Goal: Task Accomplishment & Management: Complete application form

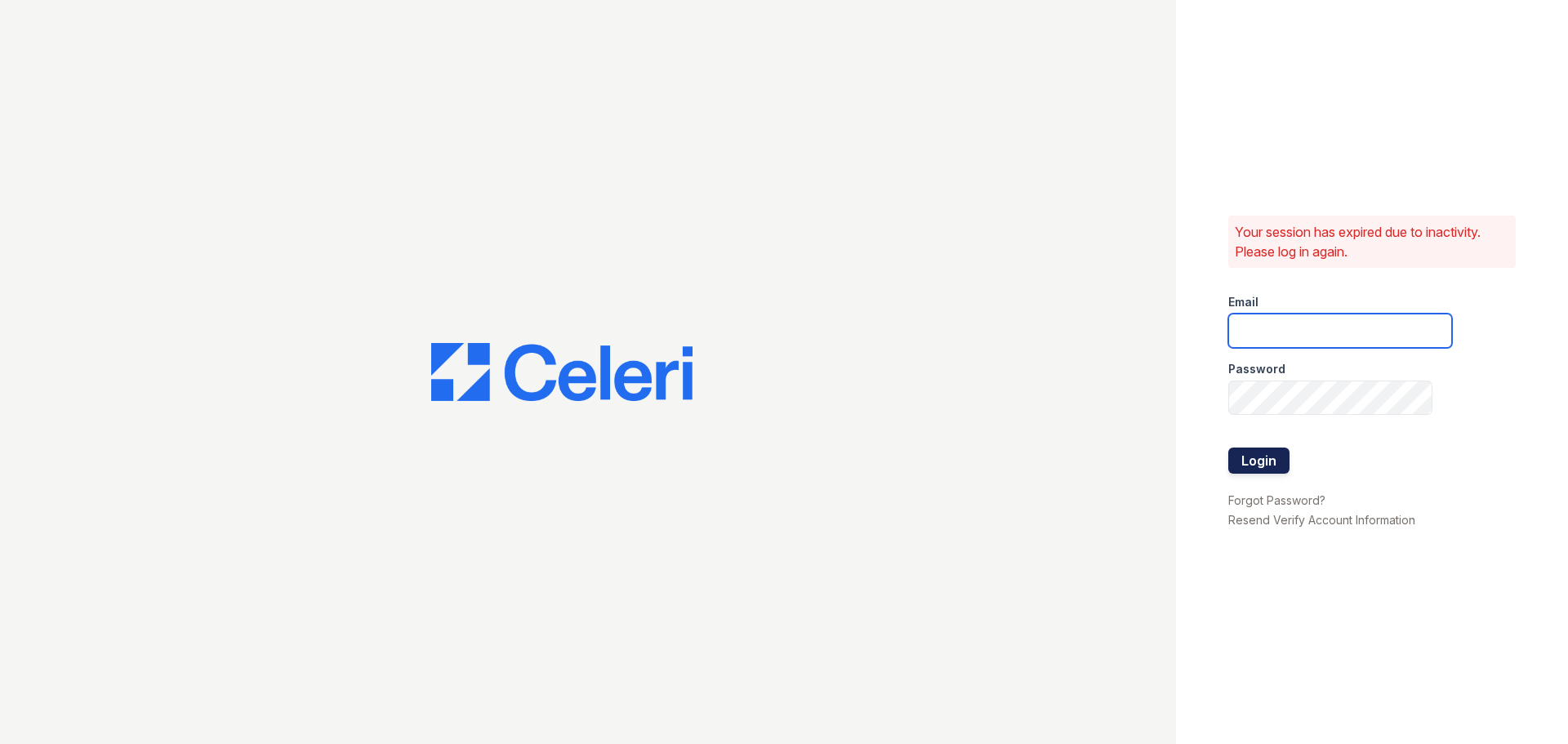
type input "residence2@cafmanagement.com"
click at [1253, 462] on button "Login" at bounding box center [1259, 461] width 61 height 26
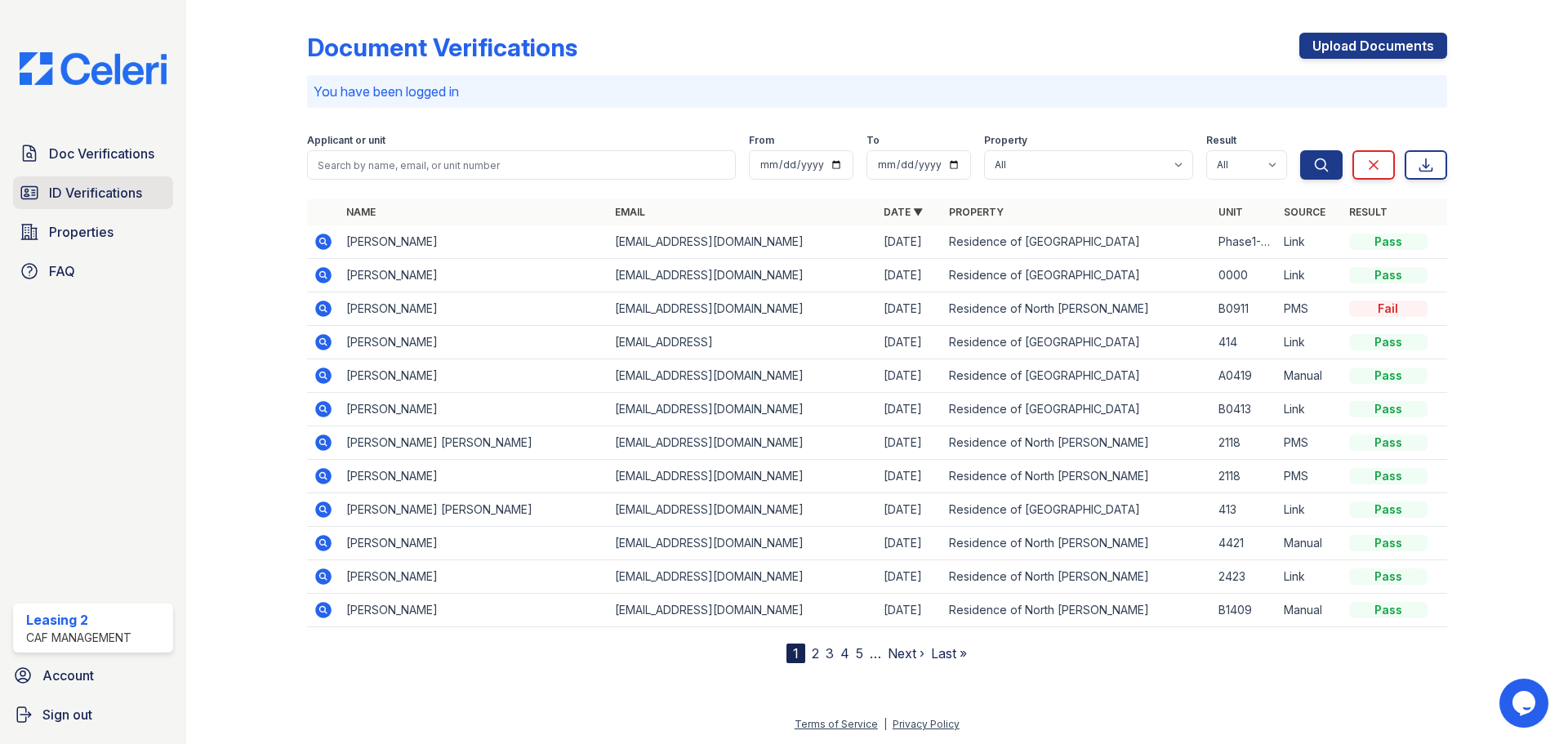
click at [101, 188] on span "ID Verifications" at bounding box center [95, 192] width 93 height 20
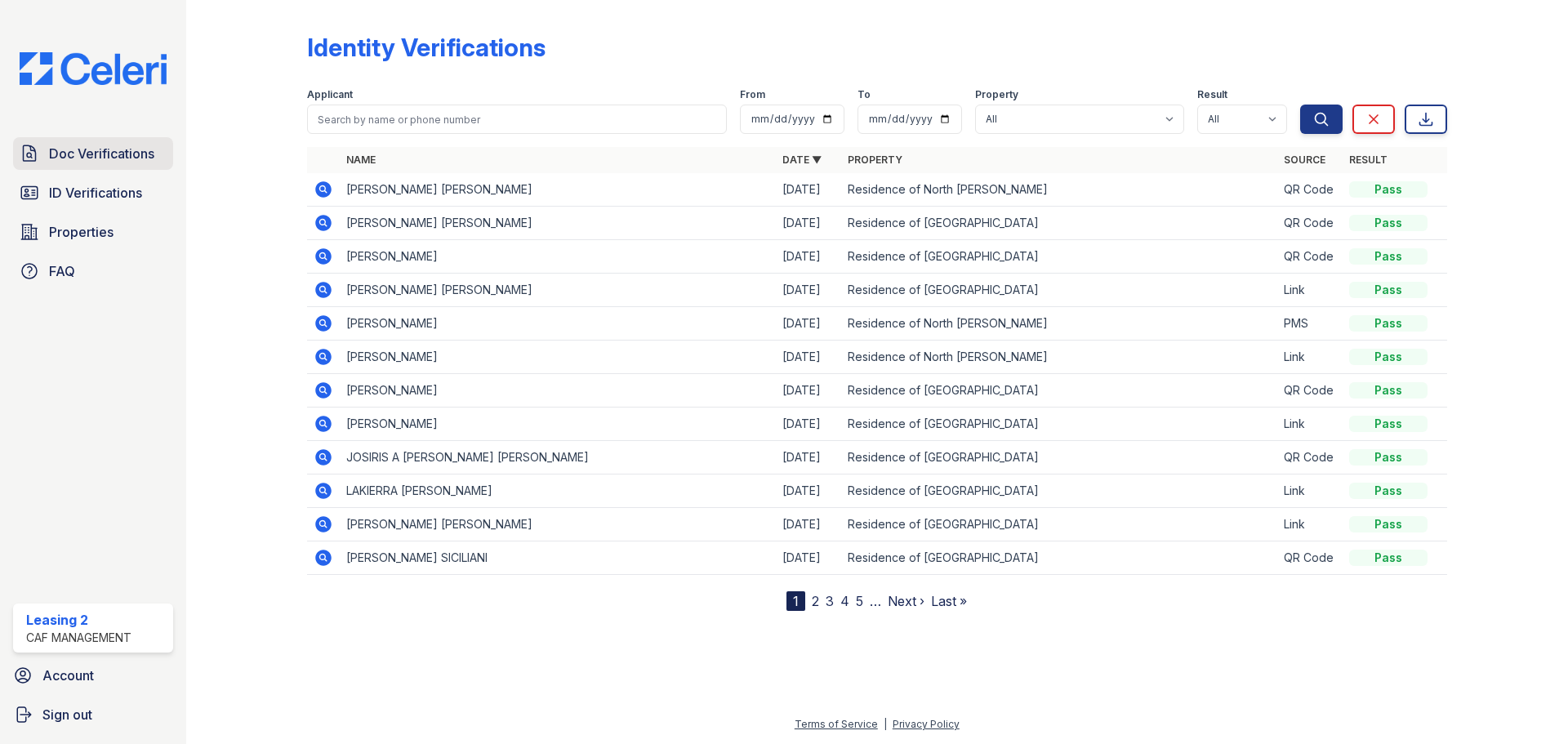
click at [101, 157] on span "Doc Verifications" at bounding box center [101, 153] width 105 height 20
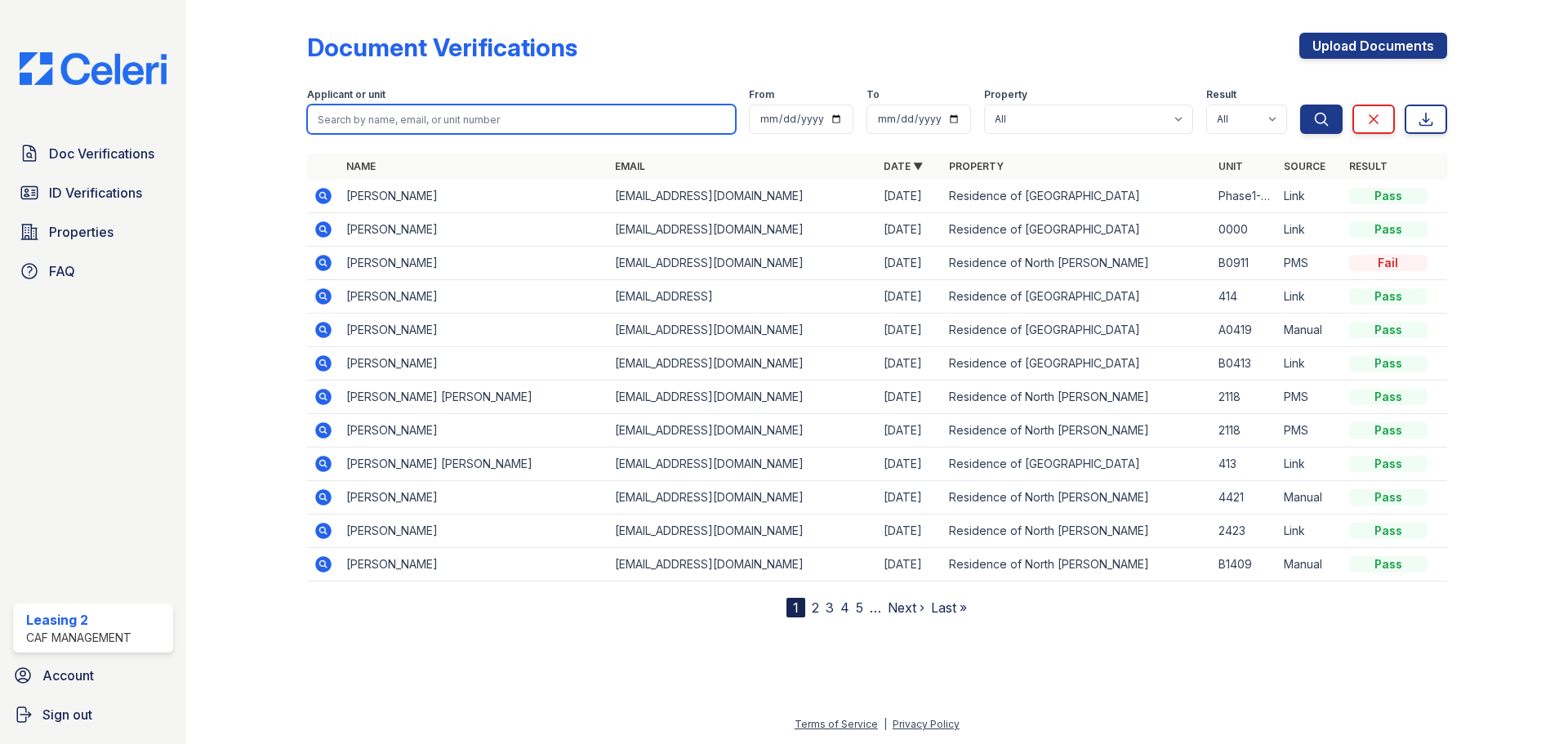
click at [471, 124] on input "search" at bounding box center [521, 119] width 429 height 30
type input "donazia"
click at [1300, 104] on button "Search" at bounding box center [1321, 119] width 43 height 30
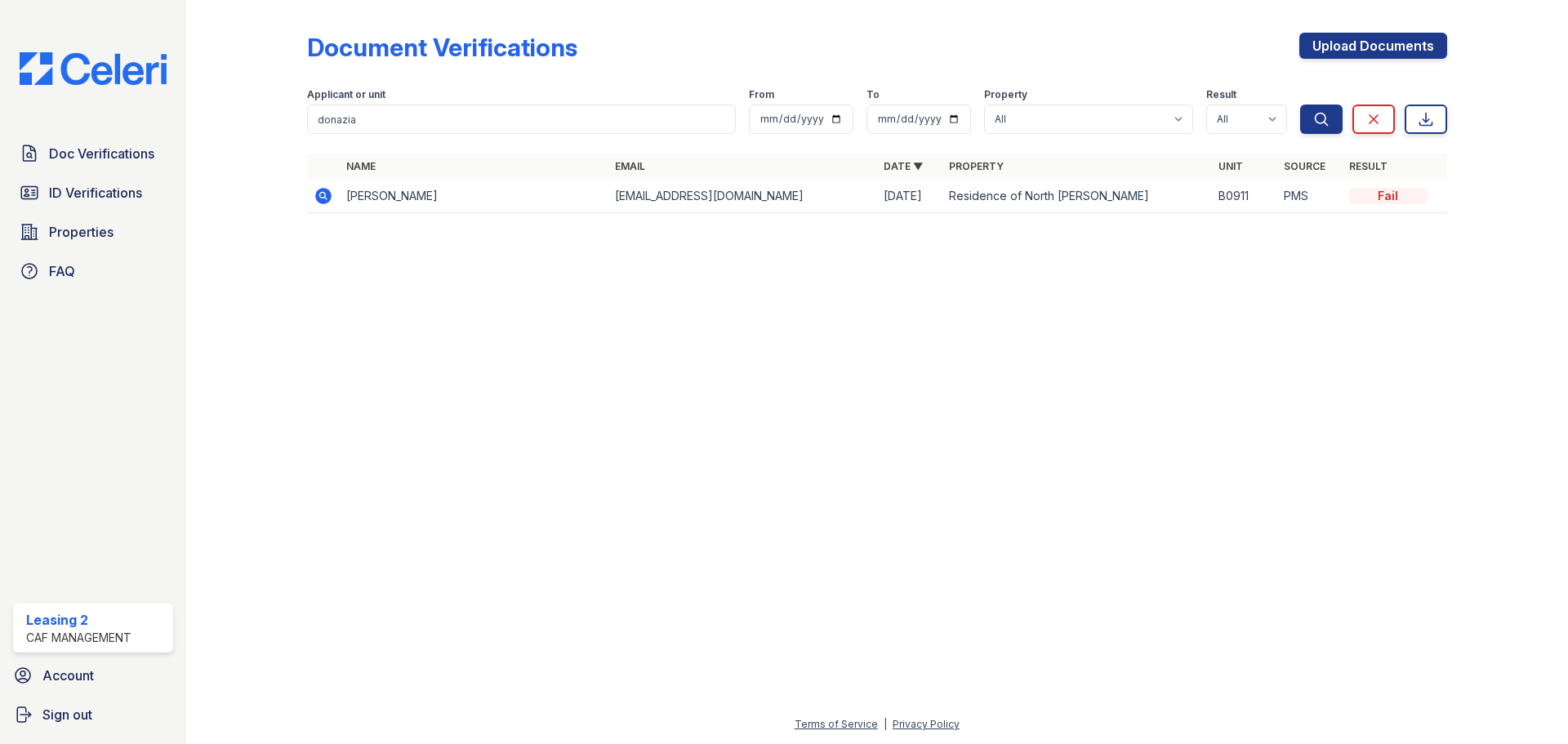
click at [319, 190] on icon at bounding box center [324, 196] width 17 height 17
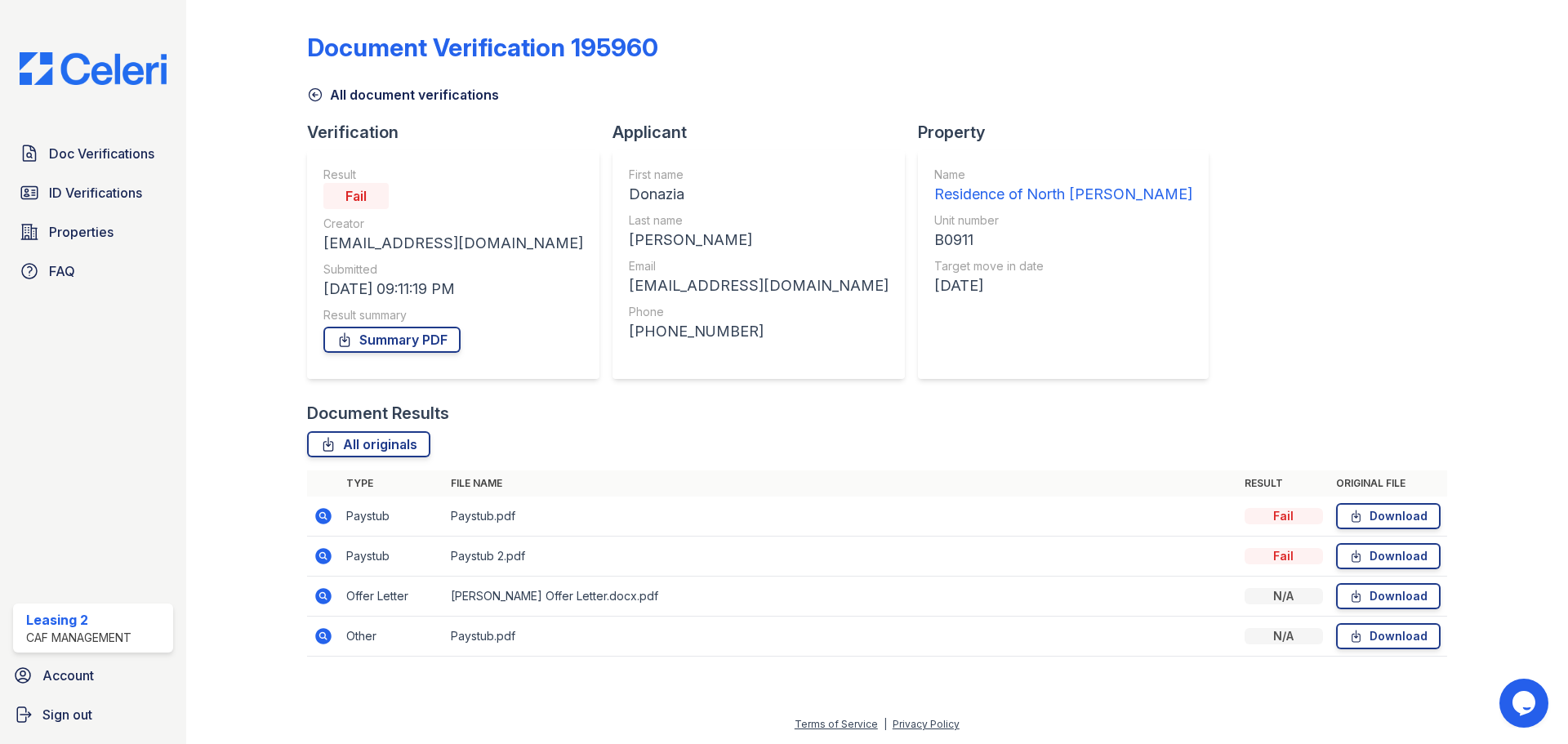
click at [1333, 370] on div "Document Verification 195960 All document verifications Verification Result Fai…" at bounding box center [877, 340] width 1140 height 666
click at [319, 517] on icon at bounding box center [324, 515] width 17 height 17
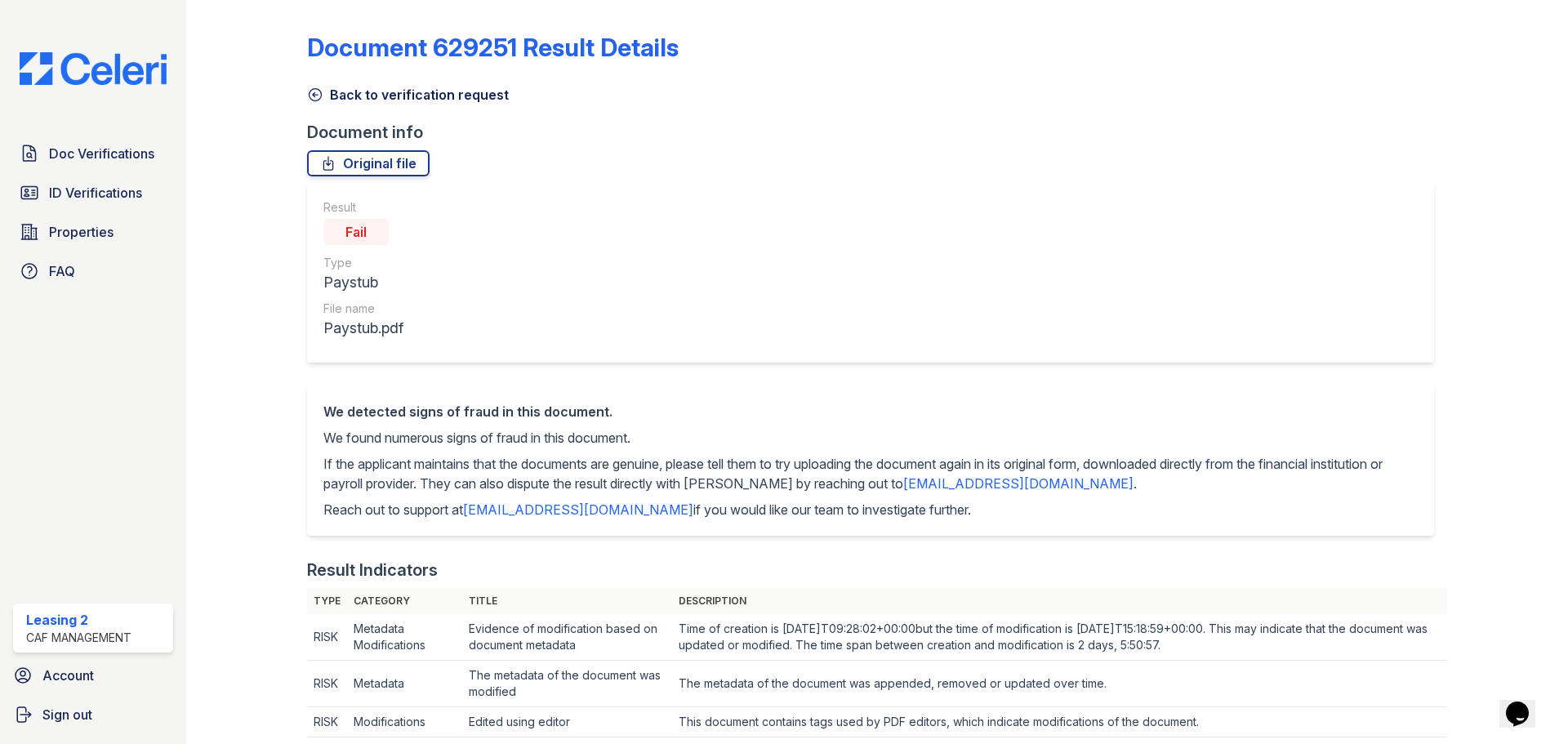
click at [667, 311] on div "Result Fail Type Paystub File name Paystub.pdf" at bounding box center [871, 272] width 1127 height 180
click at [383, 101] on link "Back to verification request" at bounding box center [408, 95] width 202 height 20
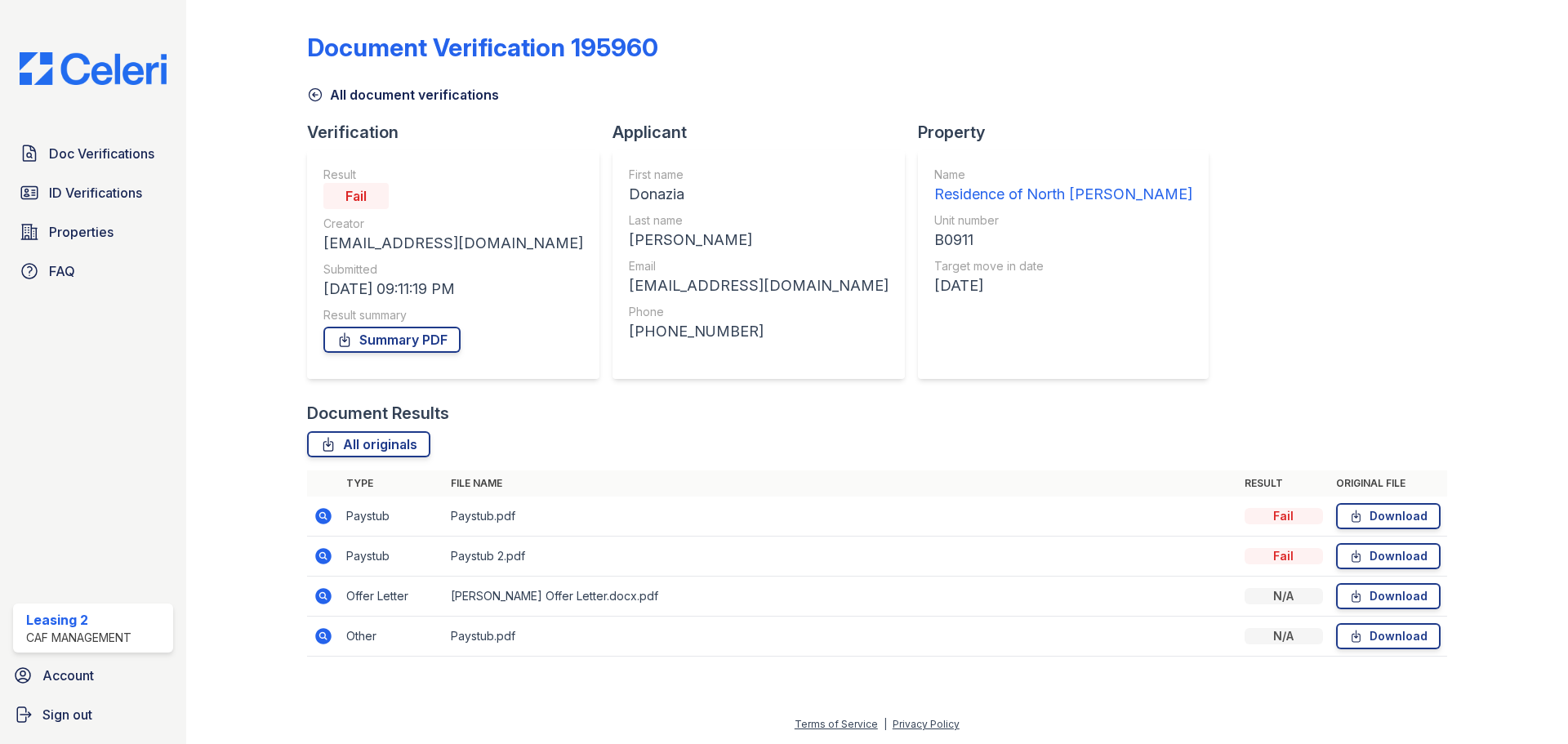
drag, startPoint x: 784, startPoint y: 433, endPoint x: 705, endPoint y: 435, distance: 79.0
click at [784, 433] on div "All originals" at bounding box center [877, 444] width 1140 height 26
click at [322, 555] on icon at bounding box center [322, 555] width 4 height 4
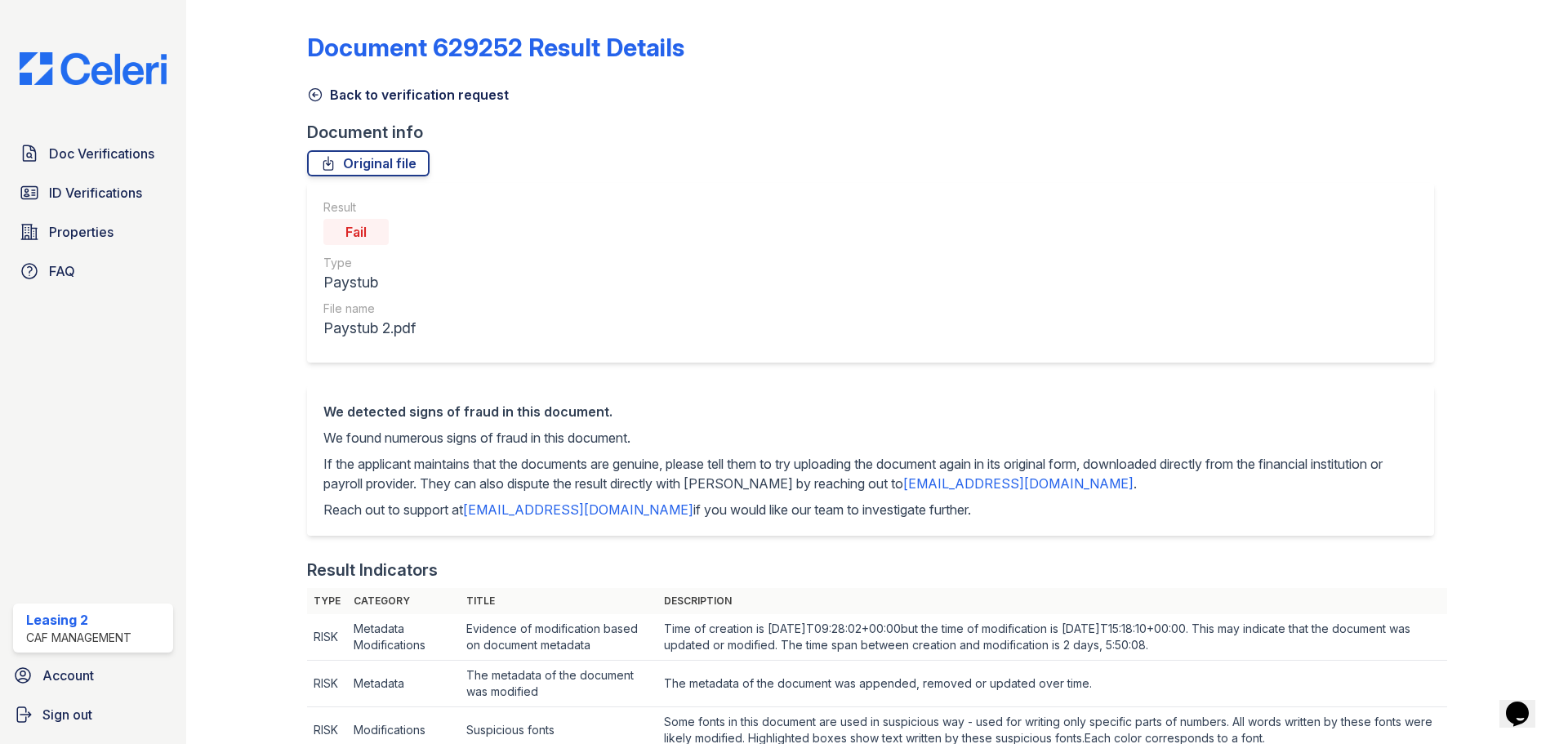
click at [377, 86] on link "Back to verification request" at bounding box center [408, 95] width 202 height 20
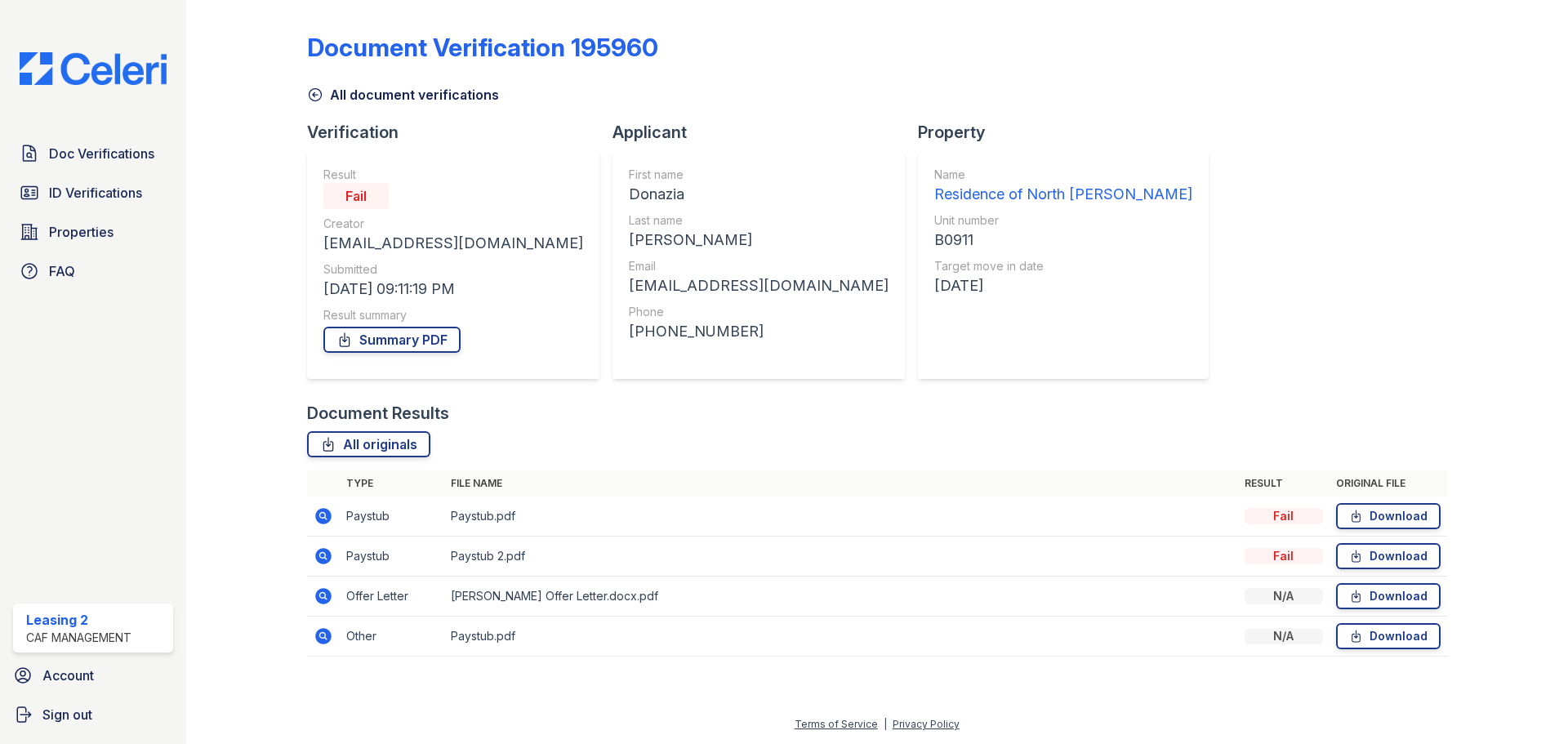
click at [329, 557] on icon at bounding box center [324, 555] width 17 height 17
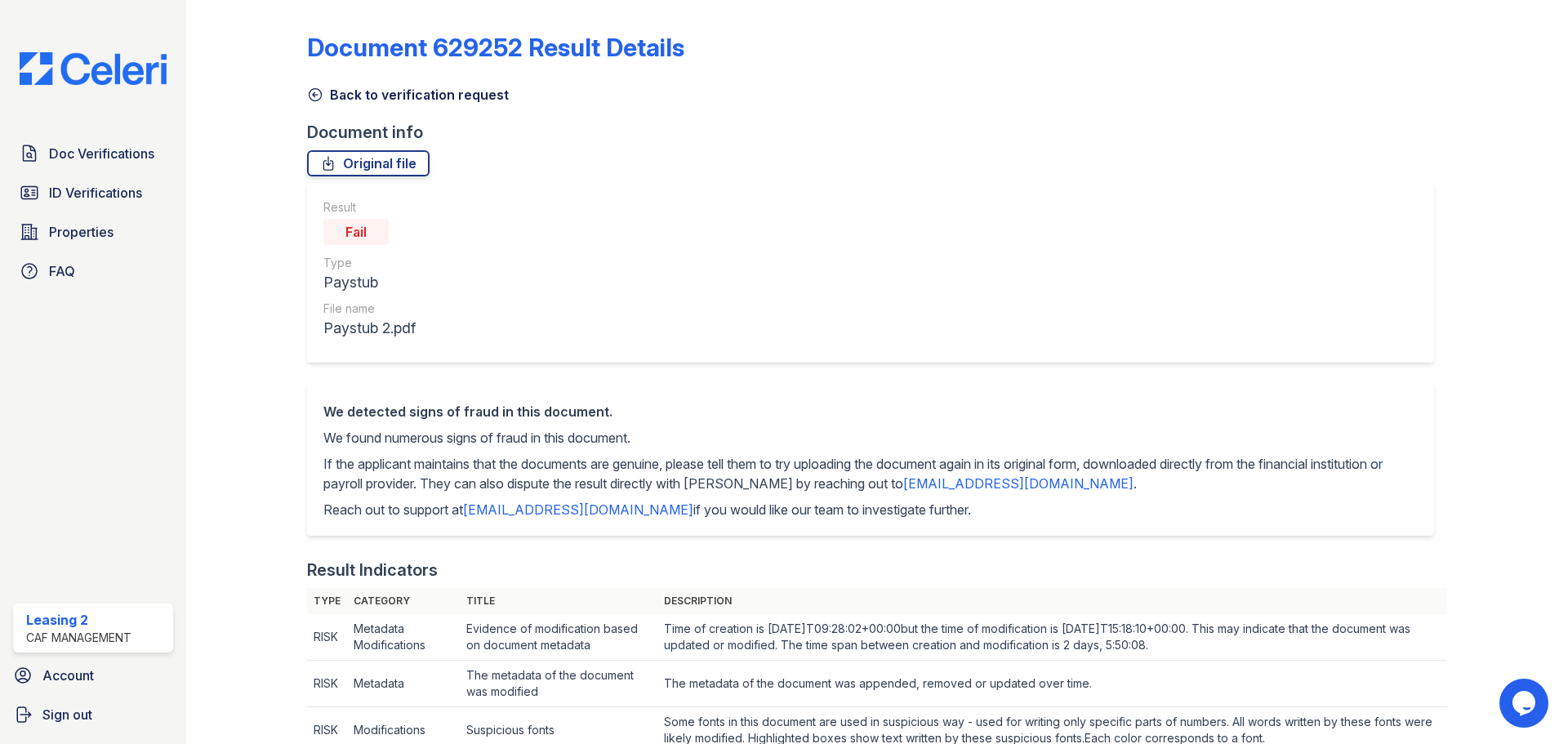
click at [404, 93] on link "Back to verification request" at bounding box center [408, 95] width 202 height 20
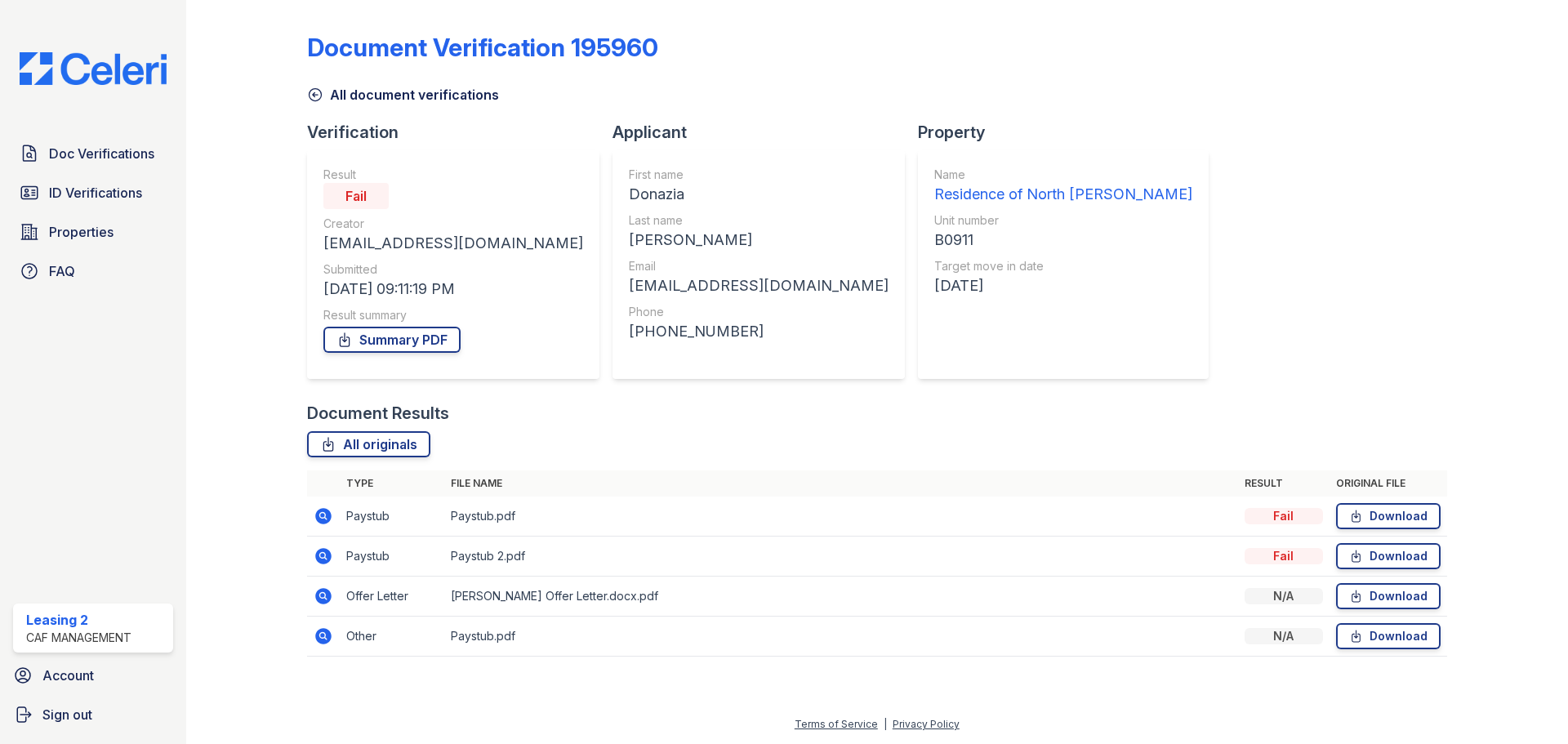
click at [324, 635] on icon at bounding box center [322, 634] width 4 height 4
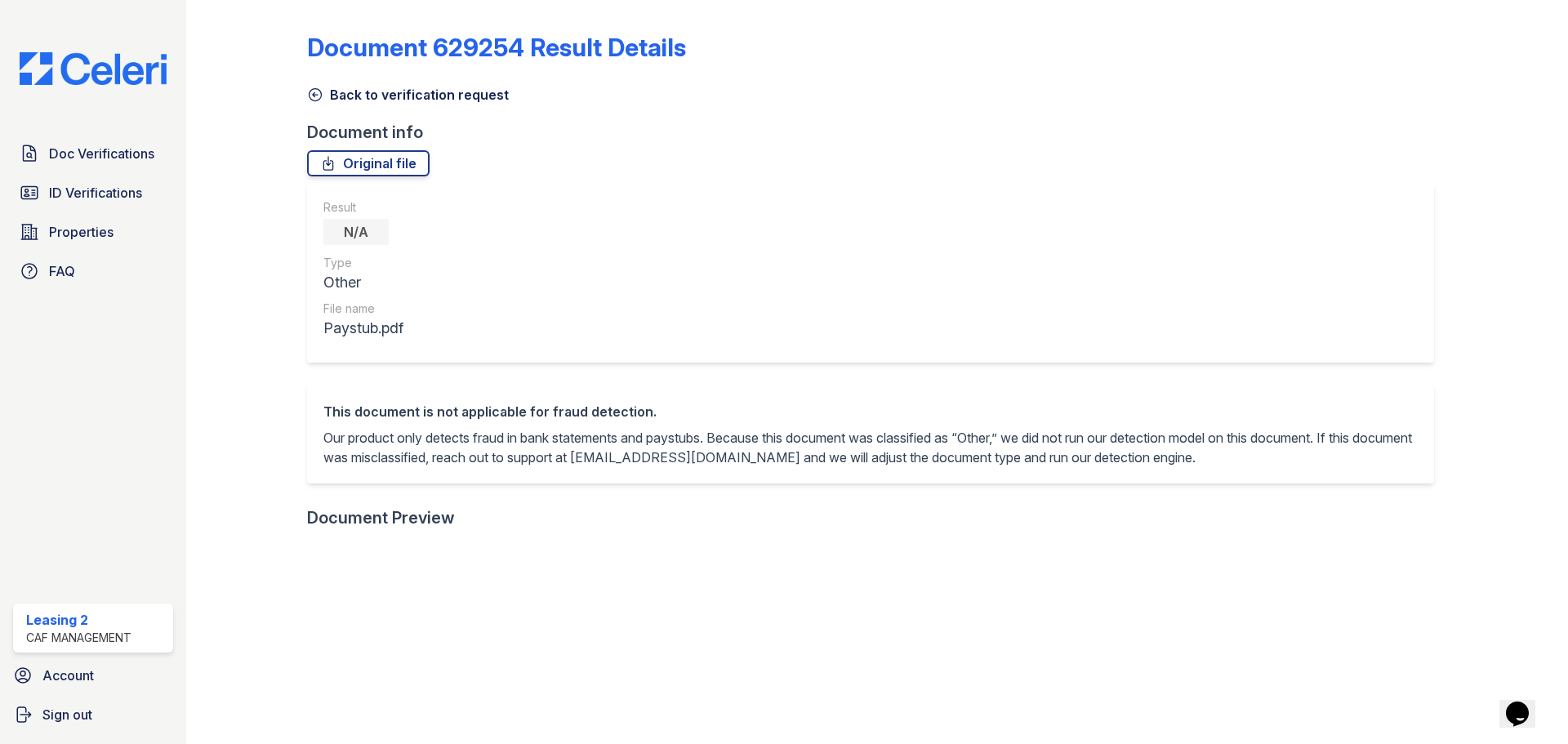
click at [317, 99] on icon at bounding box center [315, 95] width 17 height 17
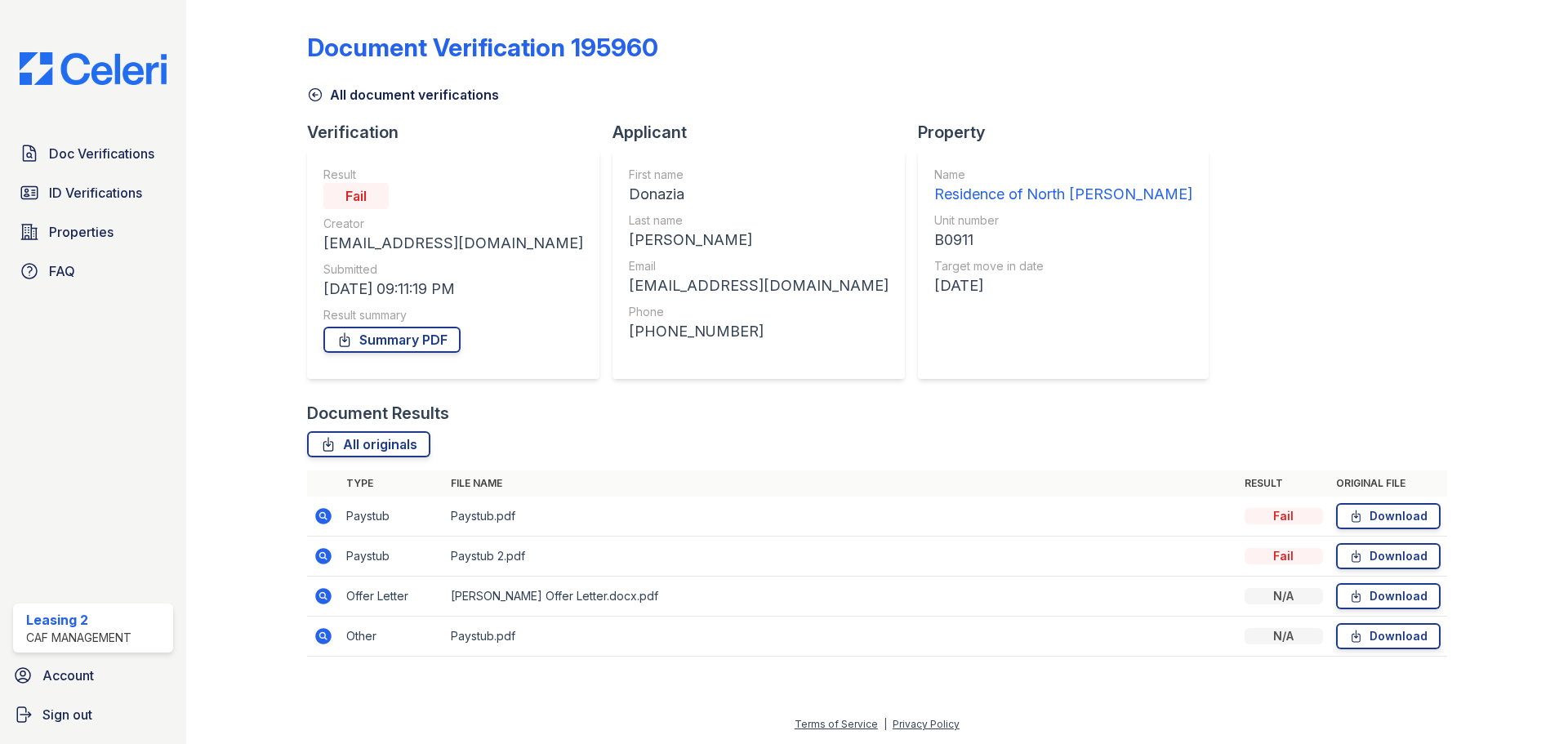
click at [321, 595] on icon at bounding box center [322, 595] width 4 height 4
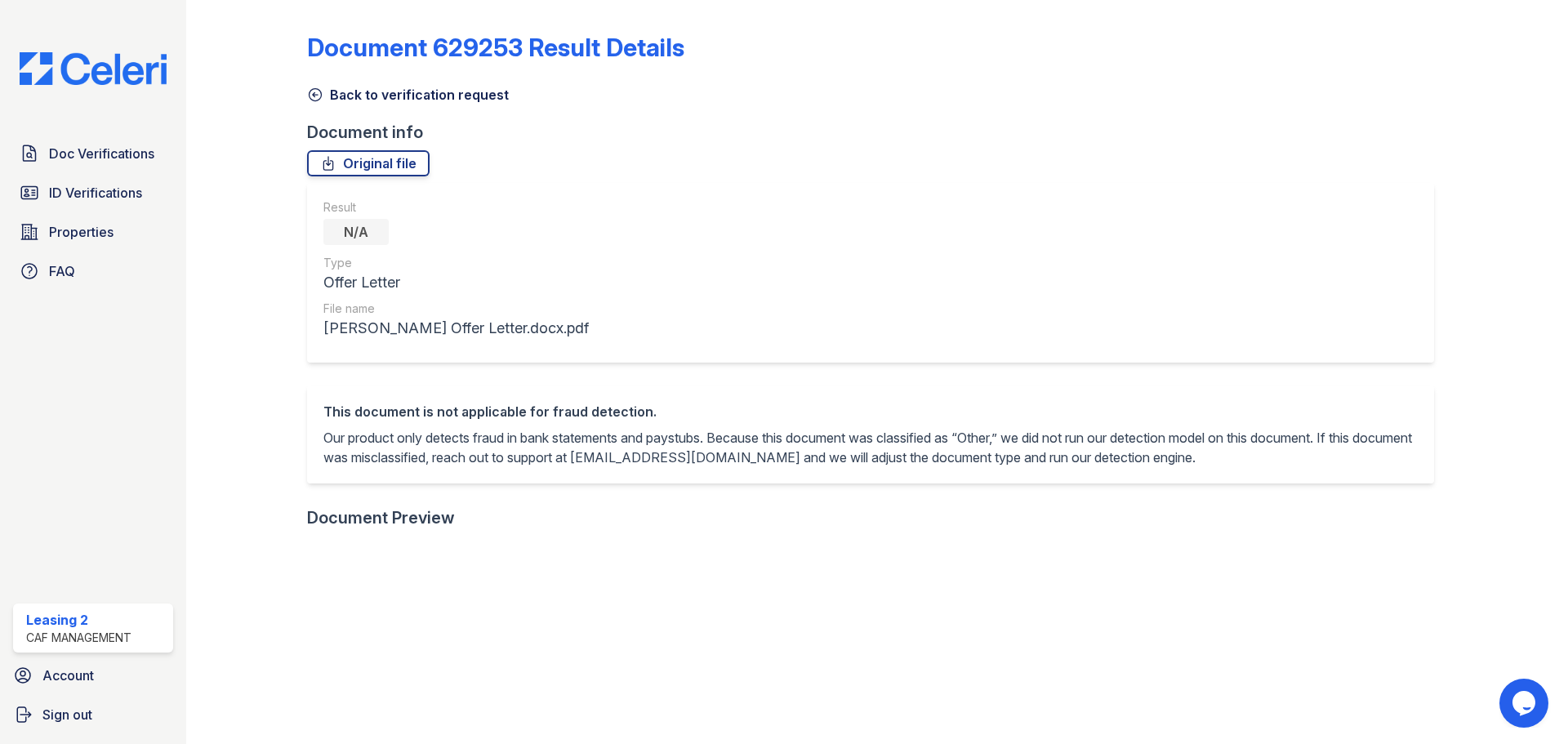
click at [477, 96] on link "Back to verification request" at bounding box center [408, 95] width 202 height 20
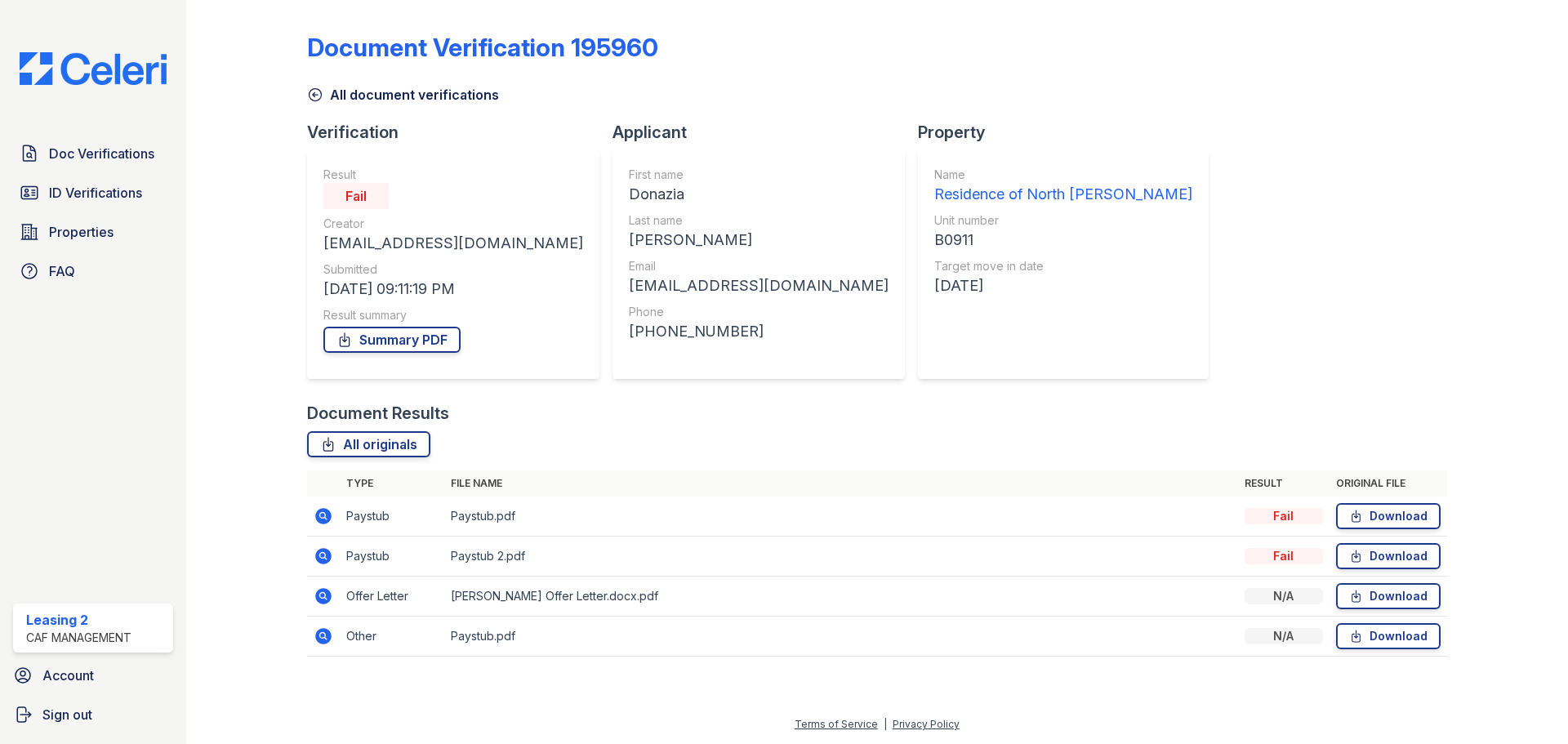
click at [319, 561] on icon at bounding box center [324, 555] width 17 height 17
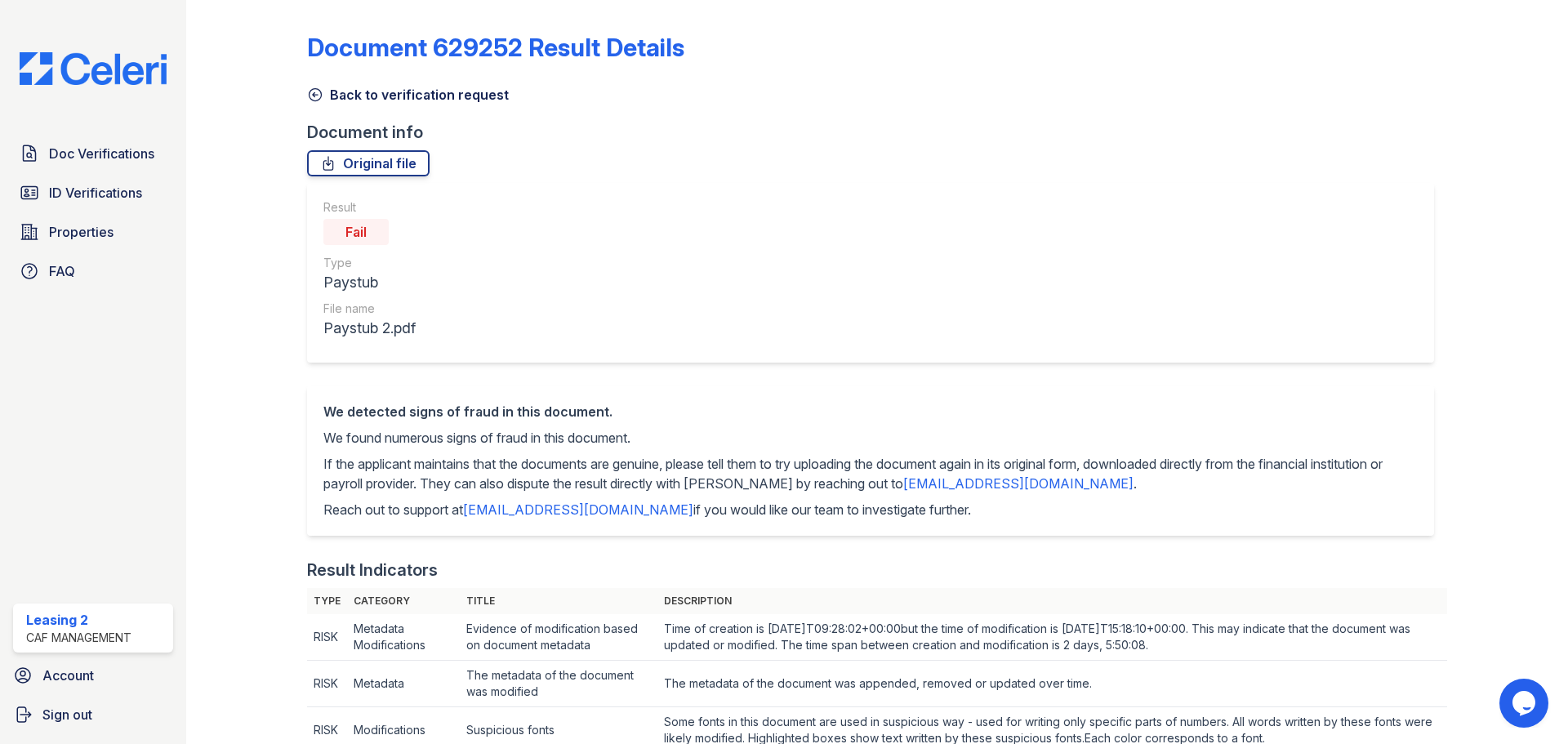
click at [370, 101] on link "Back to verification request" at bounding box center [408, 95] width 202 height 20
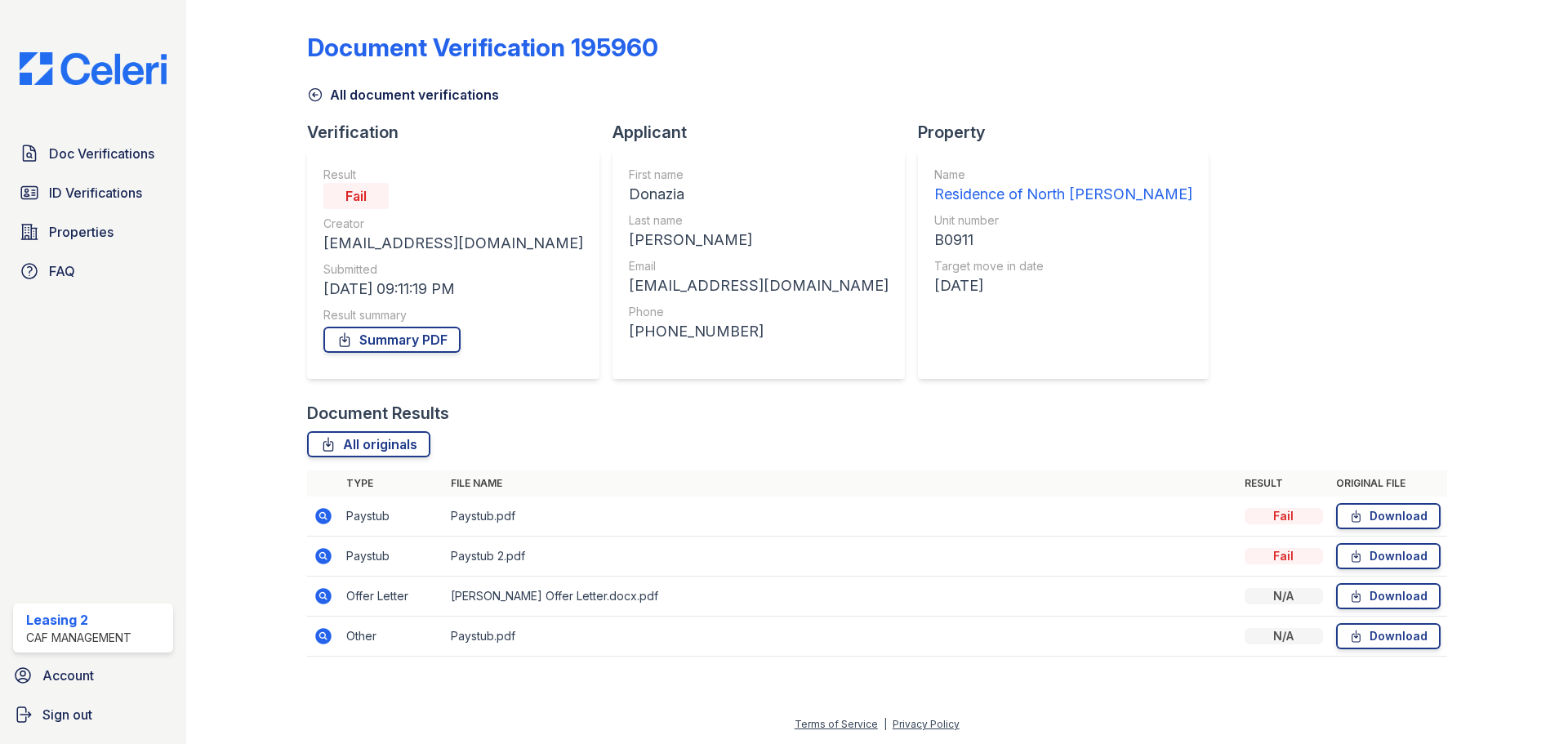
click at [1241, 333] on div "Document Verification 195960 All document verifications Verification Result Fai…" at bounding box center [877, 340] width 1140 height 666
click at [140, 198] on span "ID Verifications" at bounding box center [95, 192] width 93 height 20
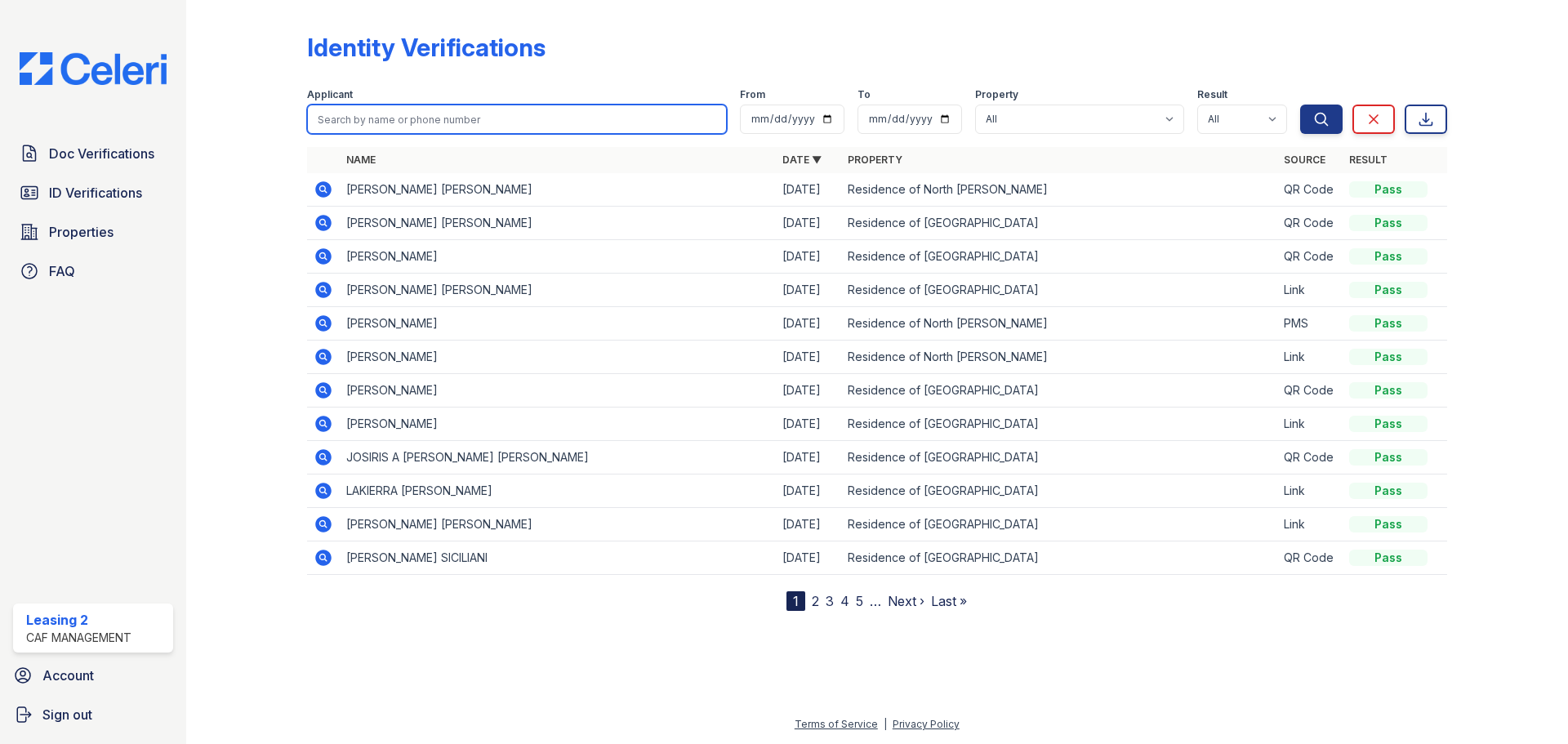
click at [494, 122] on input "search" at bounding box center [517, 119] width 420 height 30
type input "harris"
click at [1300, 104] on button "Search" at bounding box center [1321, 119] width 43 height 30
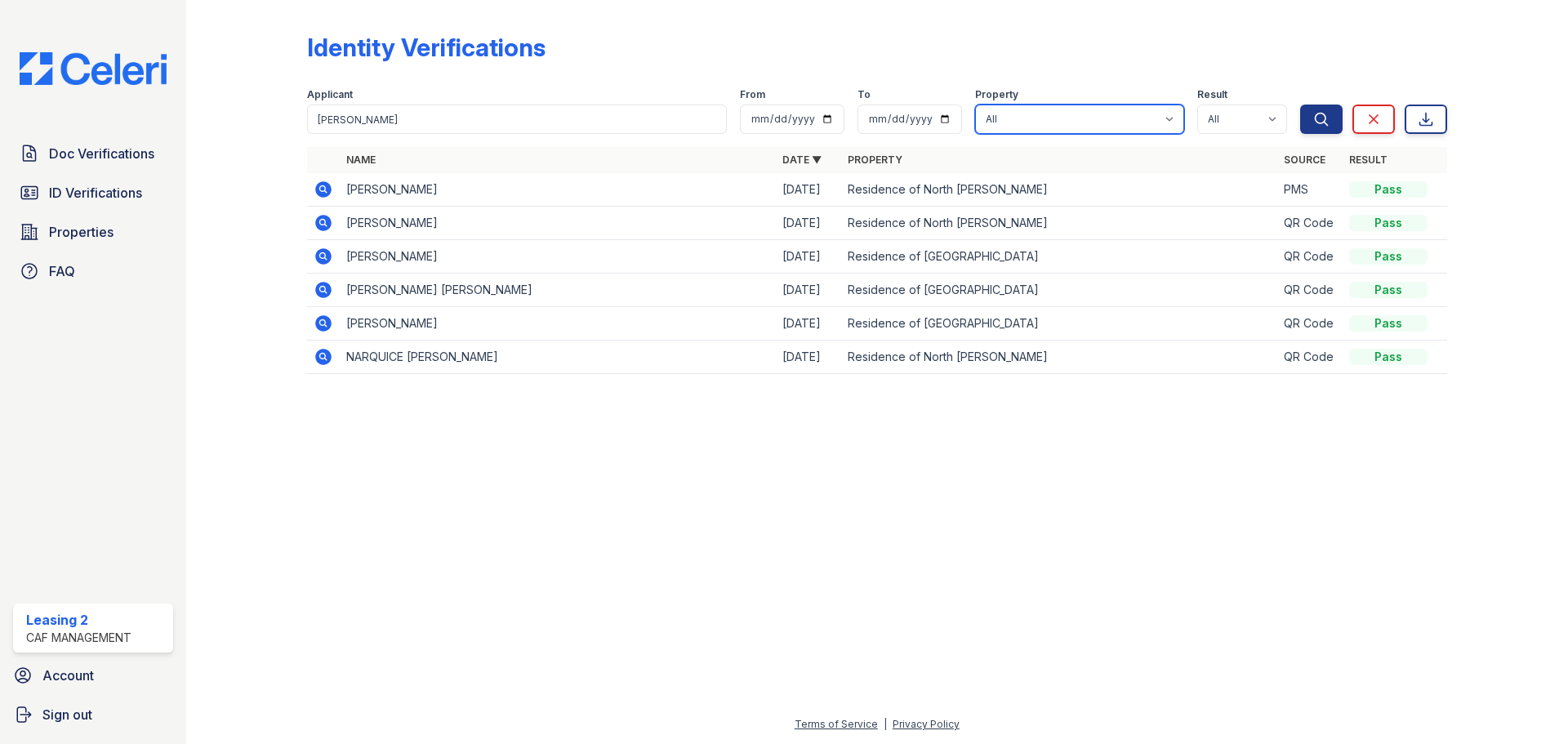
click at [1095, 114] on select "All Residence of North Dallas Residence of North Dallas II" at bounding box center [1079, 119] width 209 height 30
click at [1026, 59] on div "Identity Verifications" at bounding box center [877, 54] width 1140 height 43
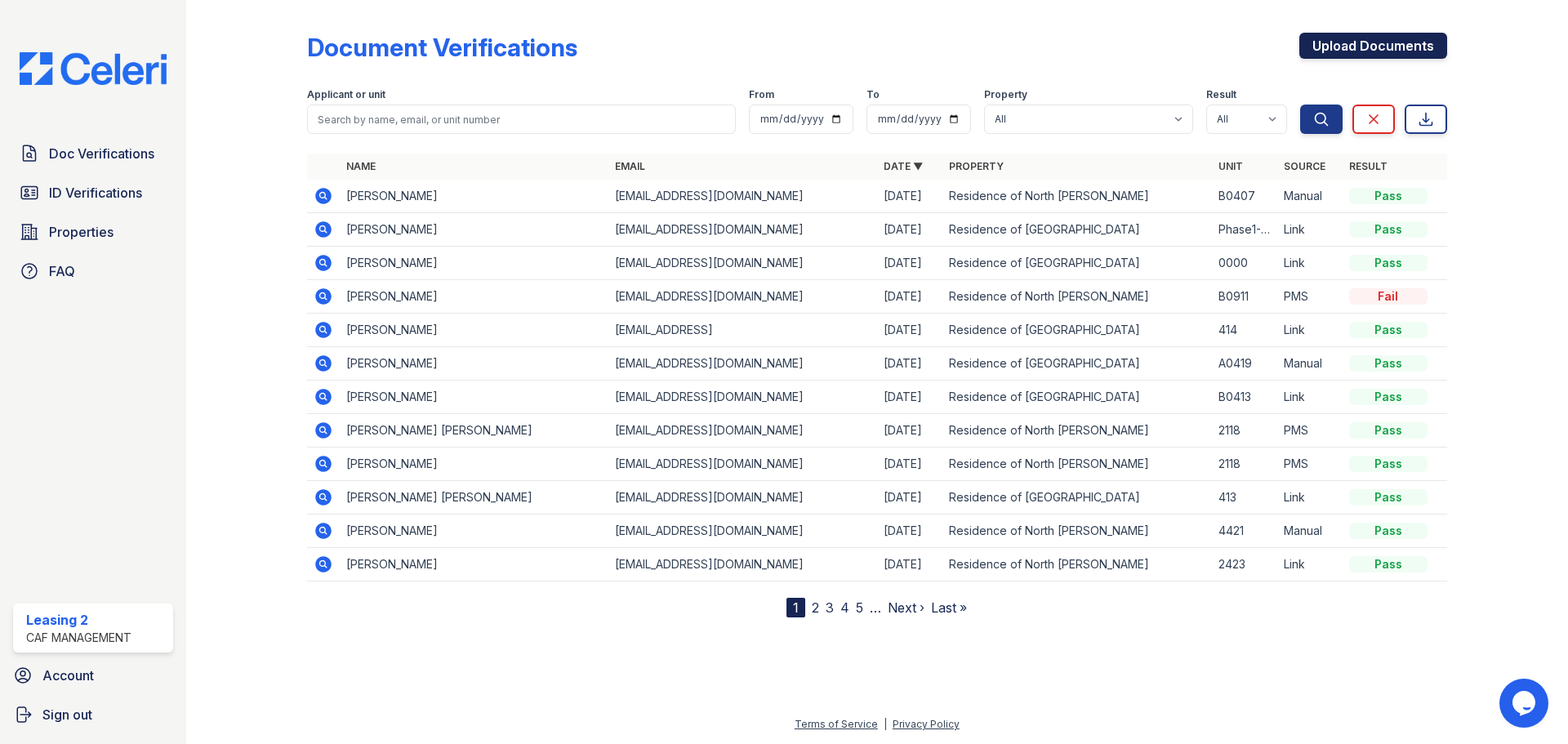
click at [1364, 47] on link "Upload Documents" at bounding box center [1373, 46] width 148 height 26
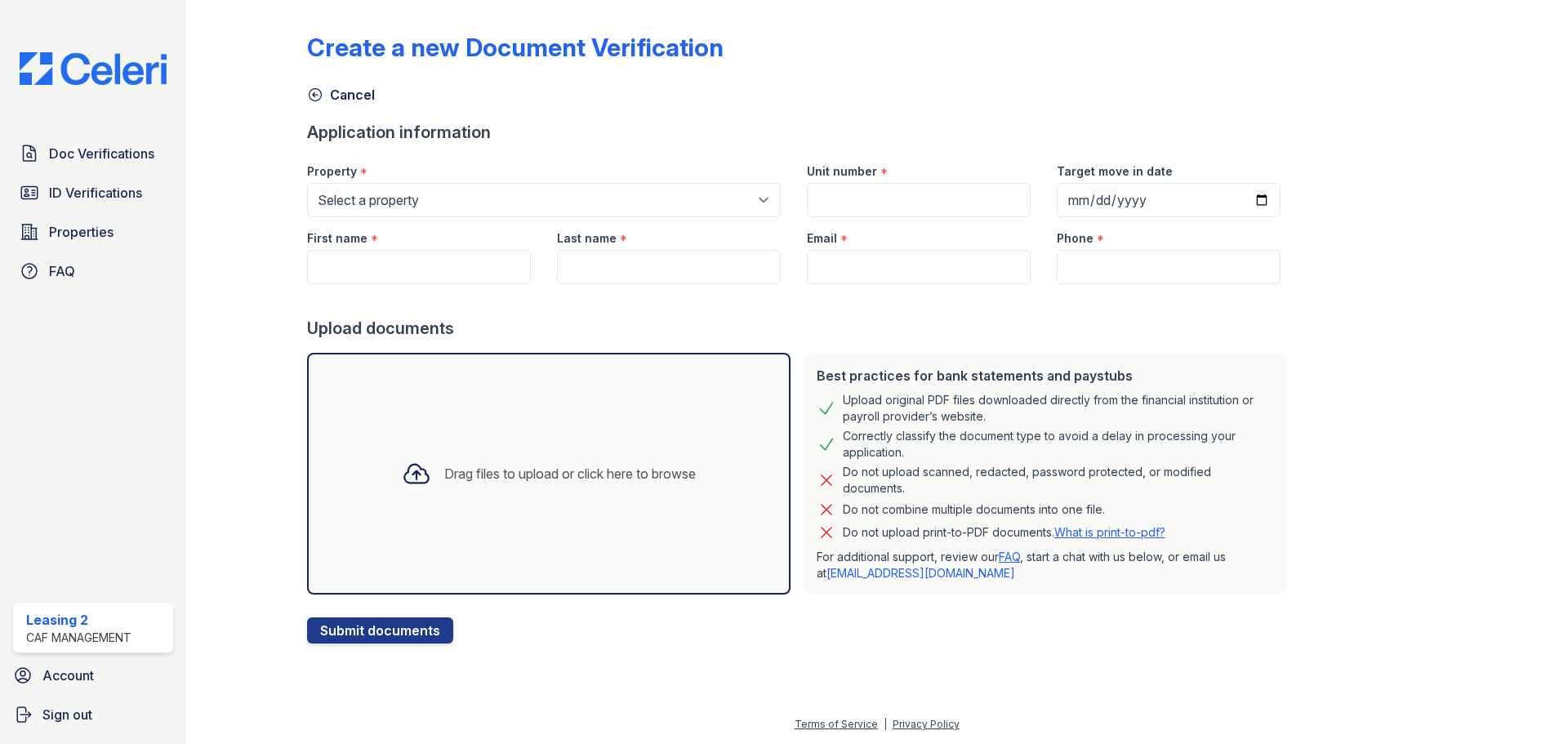
click at [412, 507] on div "Drag files to upload or click here to browse" at bounding box center [549, 474] width 484 height 242
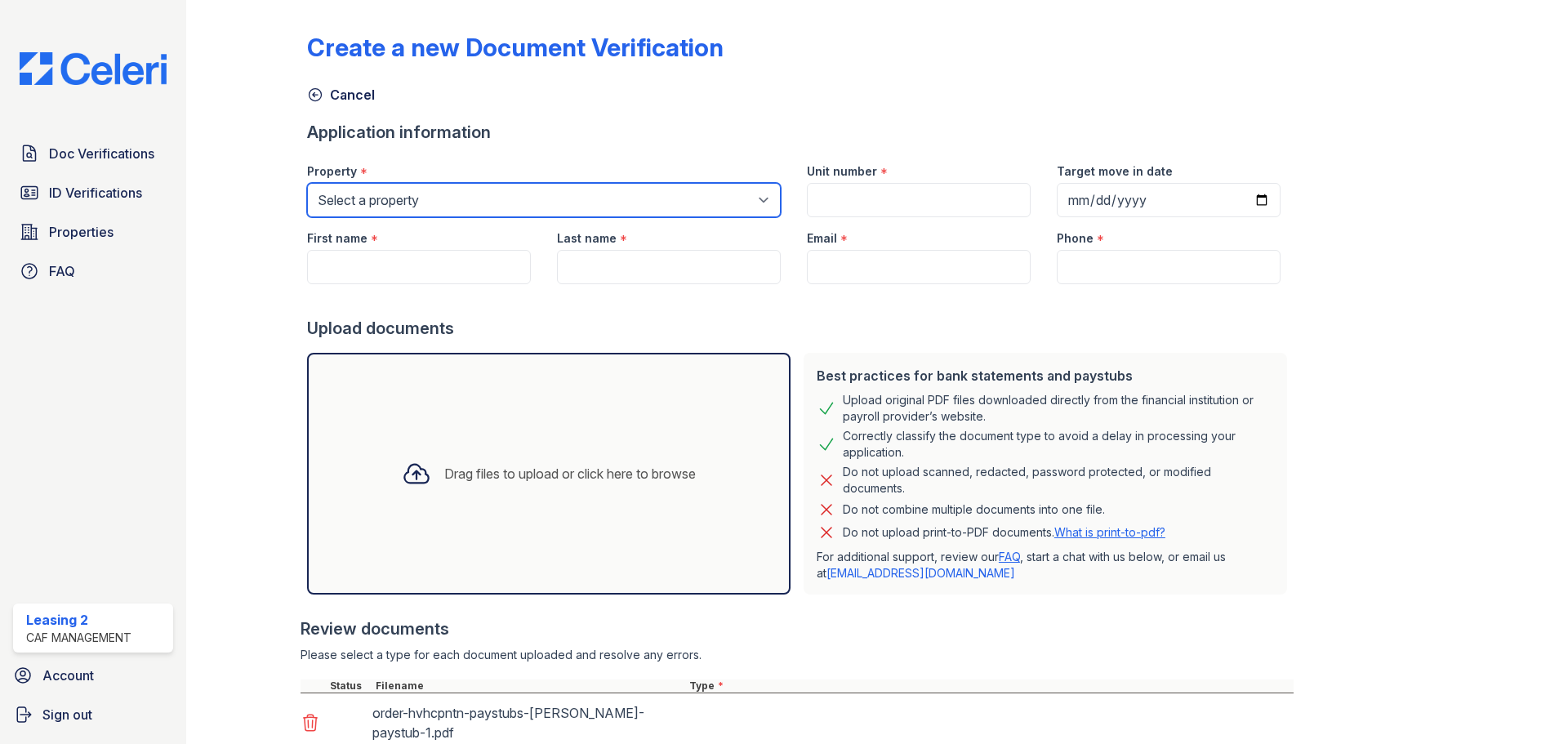
click at [532, 202] on select "Select a property Residence of North Dallas Residence of North Dallas II" at bounding box center [544, 199] width 474 height 34
select select "4627"
click at [307, 183] on select "Select a property Residence of North Dallas Residence of North Dallas II" at bounding box center [544, 199] width 474 height 34
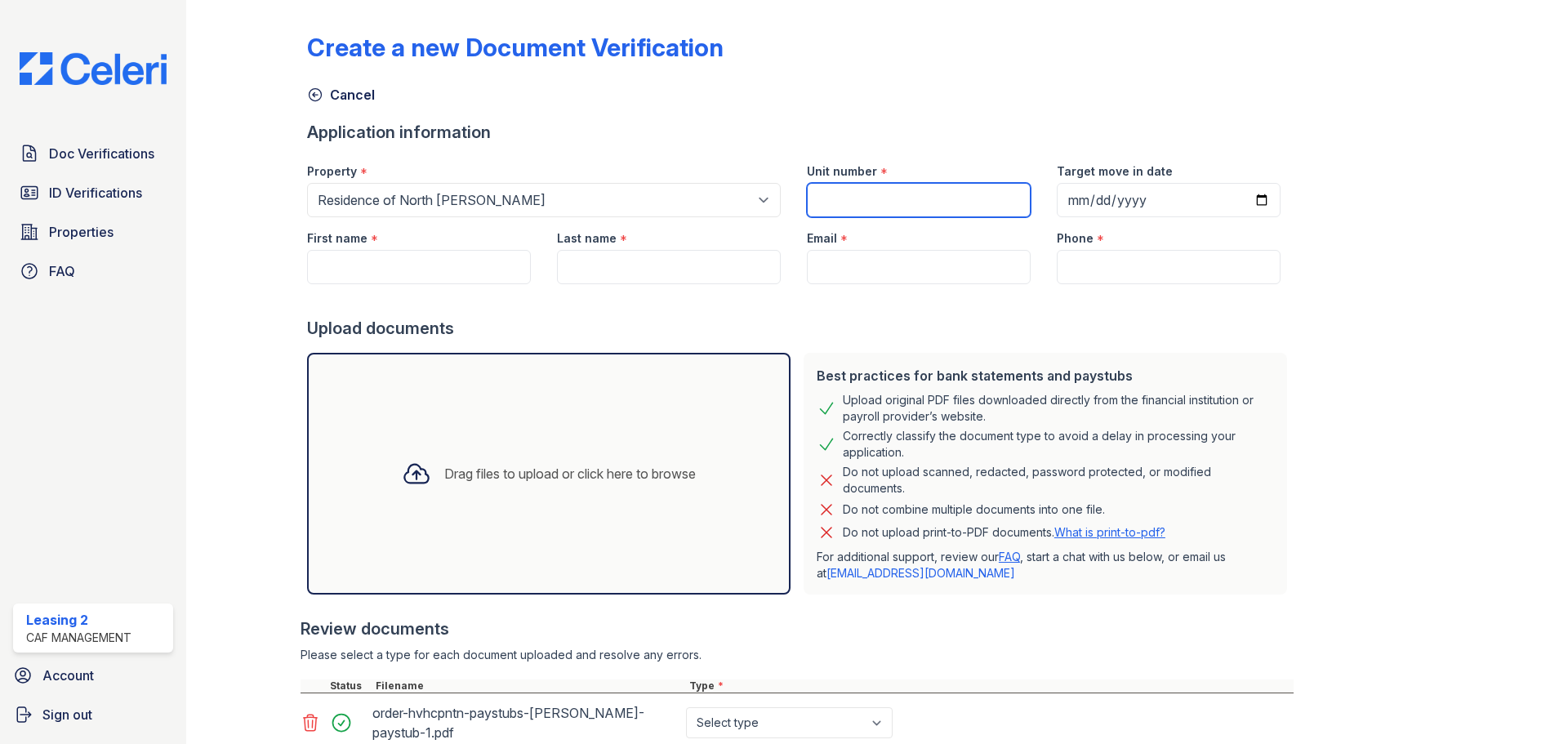
click at [872, 196] on input "Unit number" at bounding box center [918, 199] width 224 height 34
click at [497, 261] on input "First name" at bounding box center [418, 266] width 224 height 34
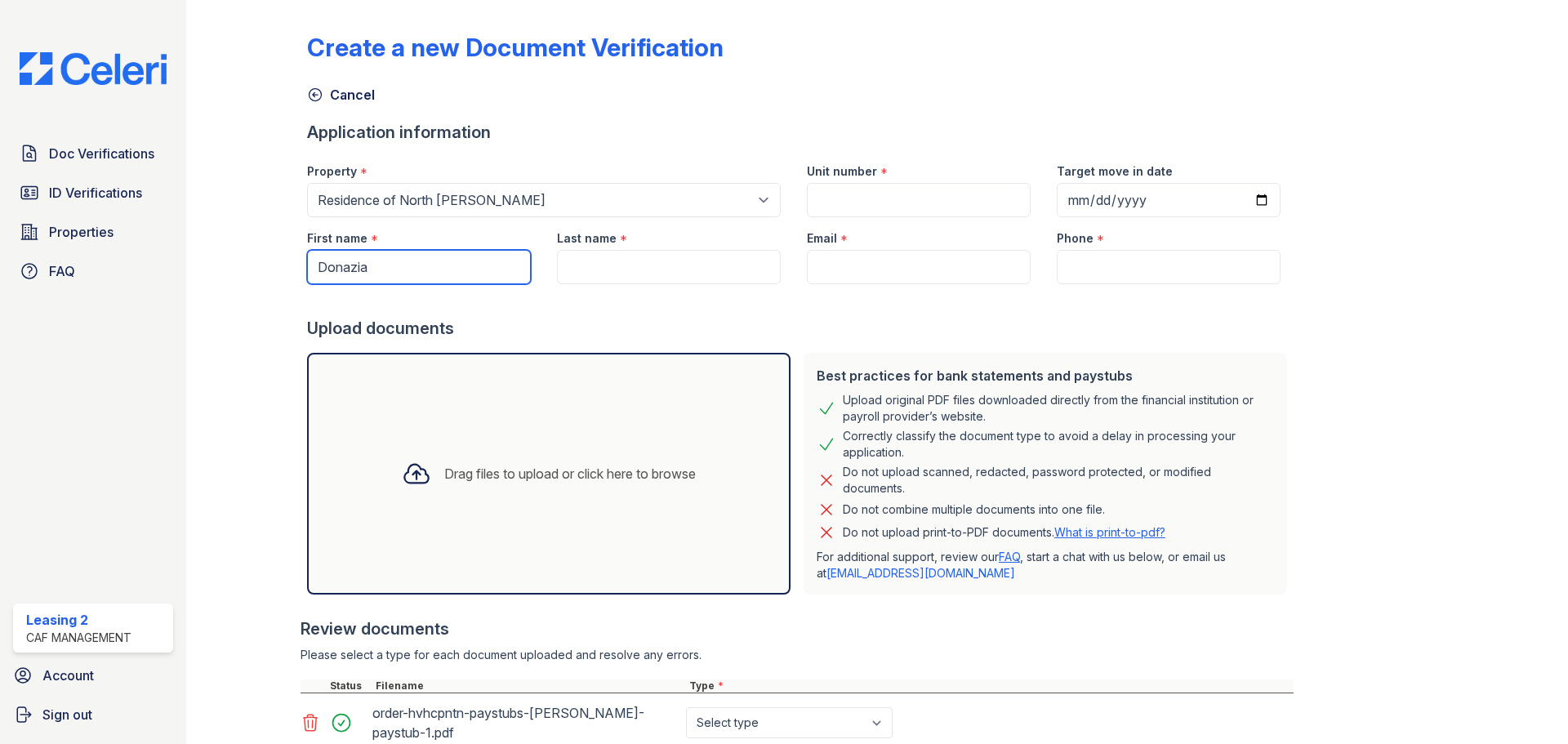
type input "Donazia"
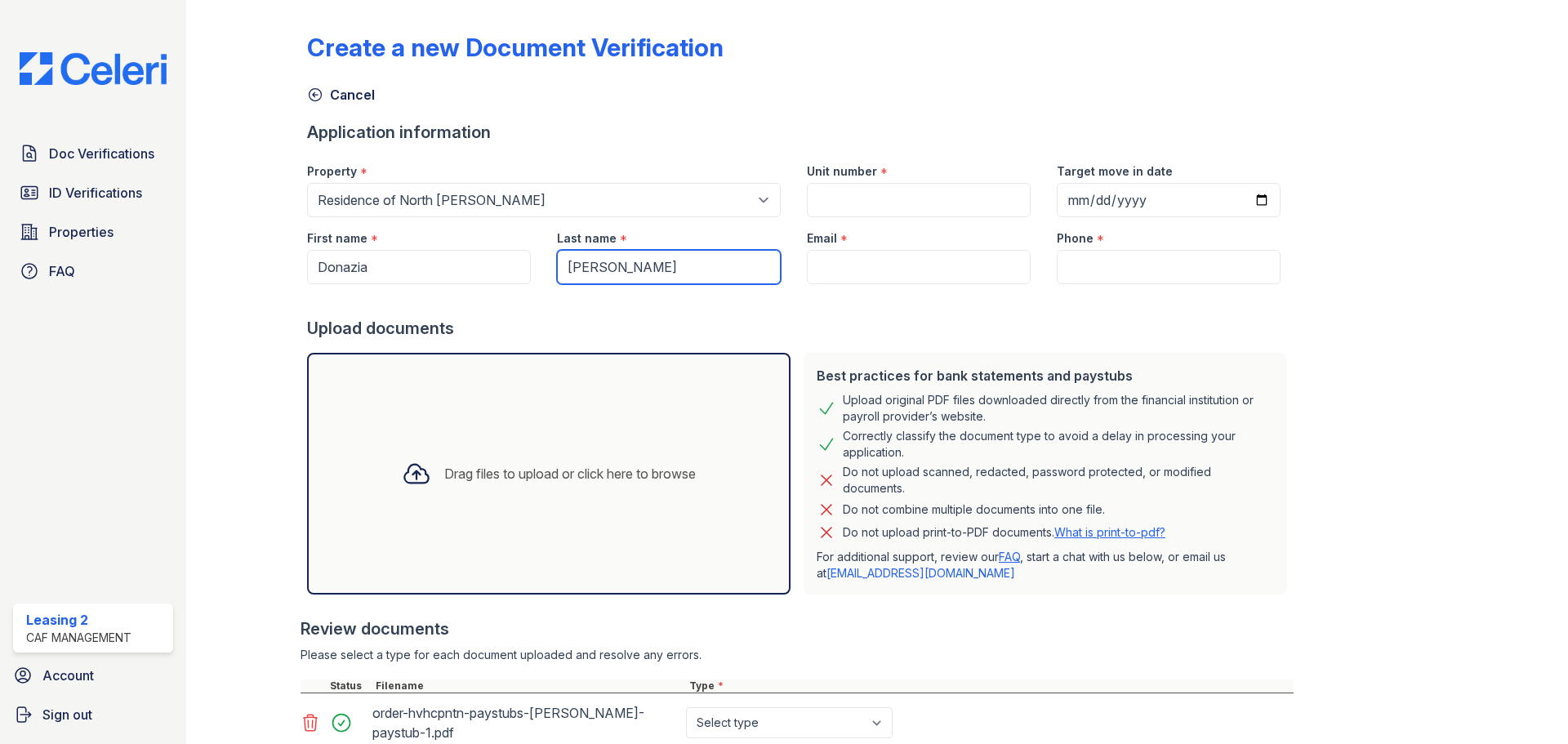
type input "[PERSON_NAME]"
click at [933, 257] on input "Email" at bounding box center [918, 266] width 224 height 34
paste input "[EMAIL_ADDRESS][DOMAIN_NAME]"
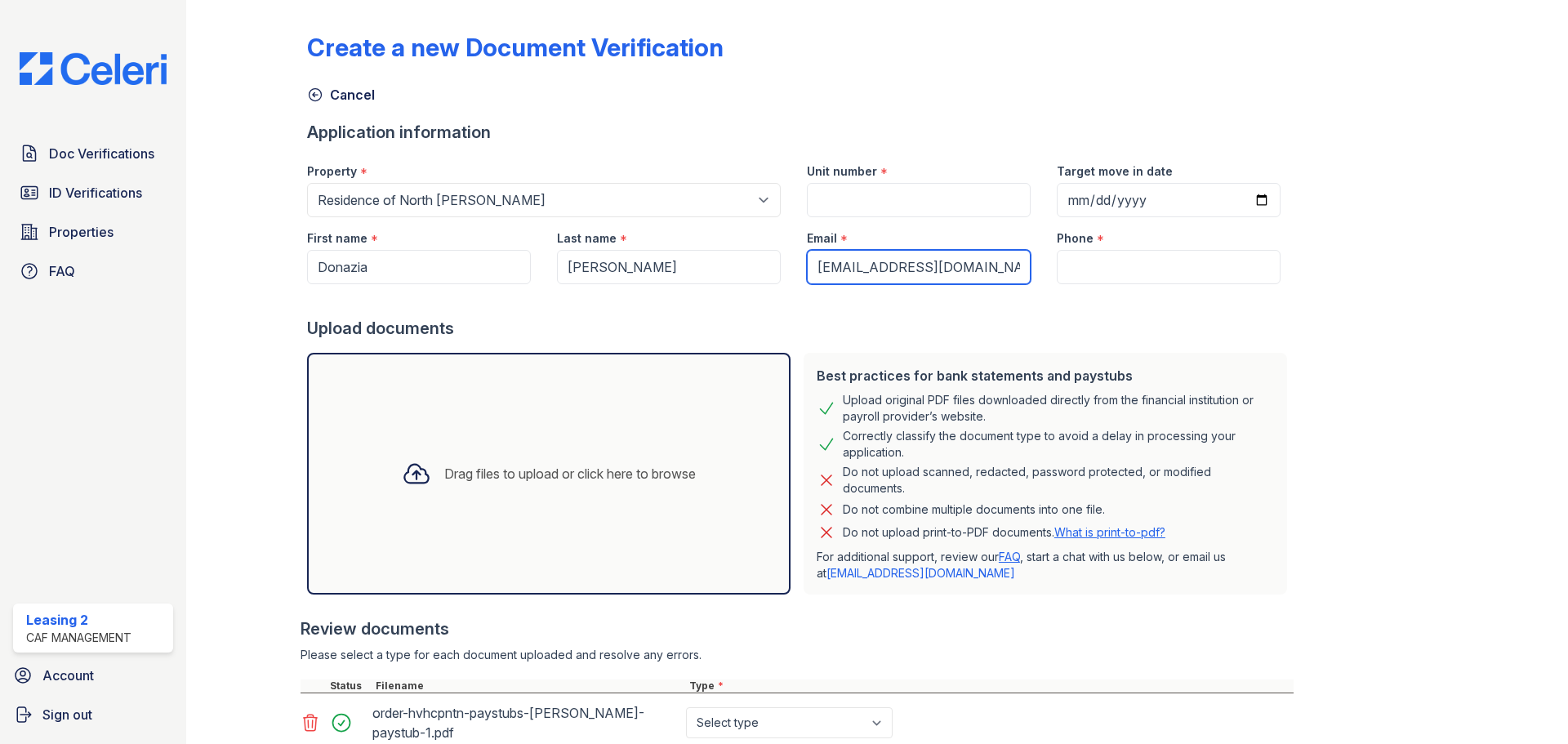
type input "[EMAIL_ADDRESS][DOMAIN_NAME]"
click at [1147, 269] on input "Phone" at bounding box center [1168, 266] width 224 height 34
paste input "(832) 980-7597"
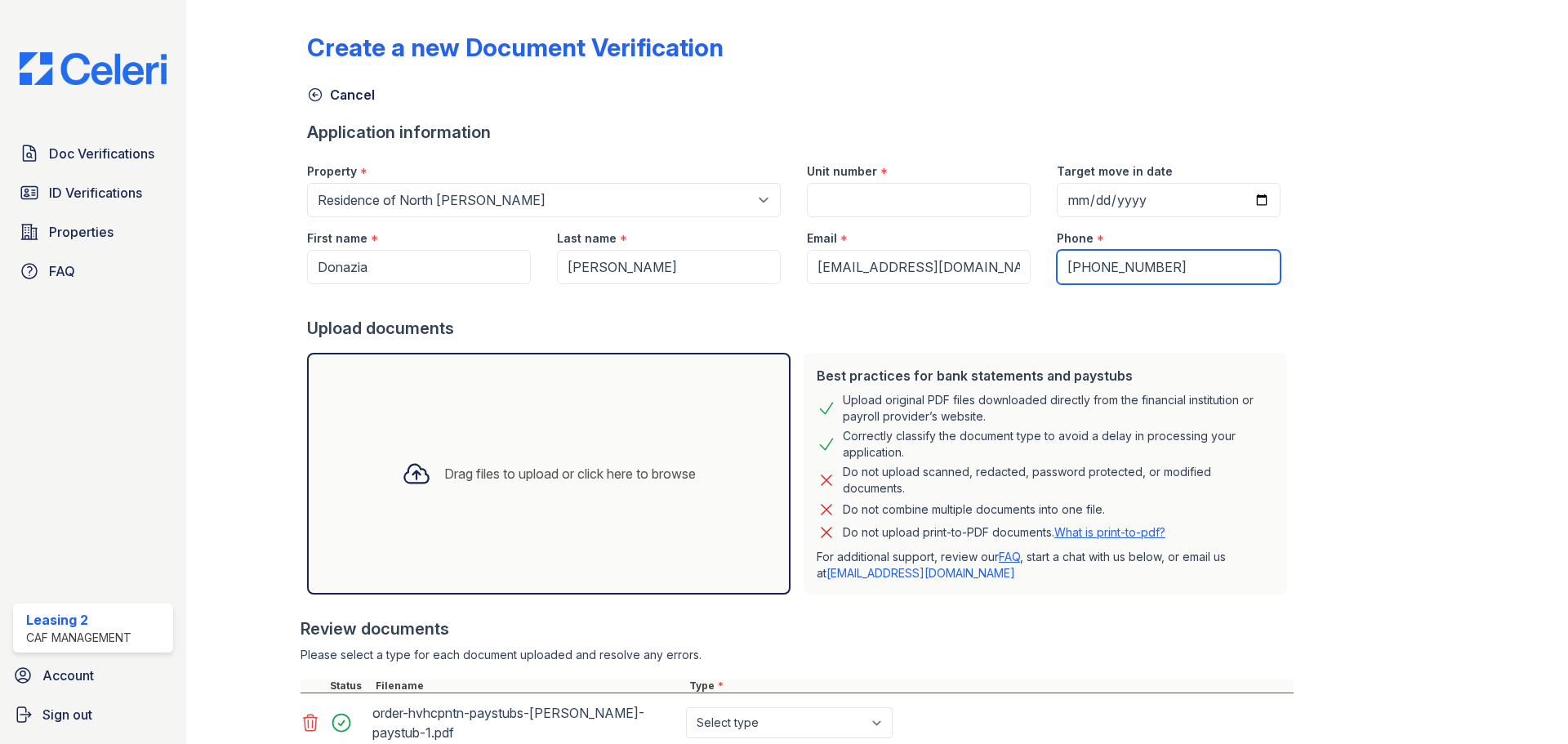
type input "(832) 980-7597"
click at [1369, 272] on div "Create a new Document Verification Cancel Application information Property * Se…" at bounding box center [877, 439] width 1140 height 865
click at [947, 184] on input "Unit number" at bounding box center [918, 199] width 224 height 34
type input "B0911"
click at [1456, 129] on div at bounding box center [1494, 439] width 95 height 865
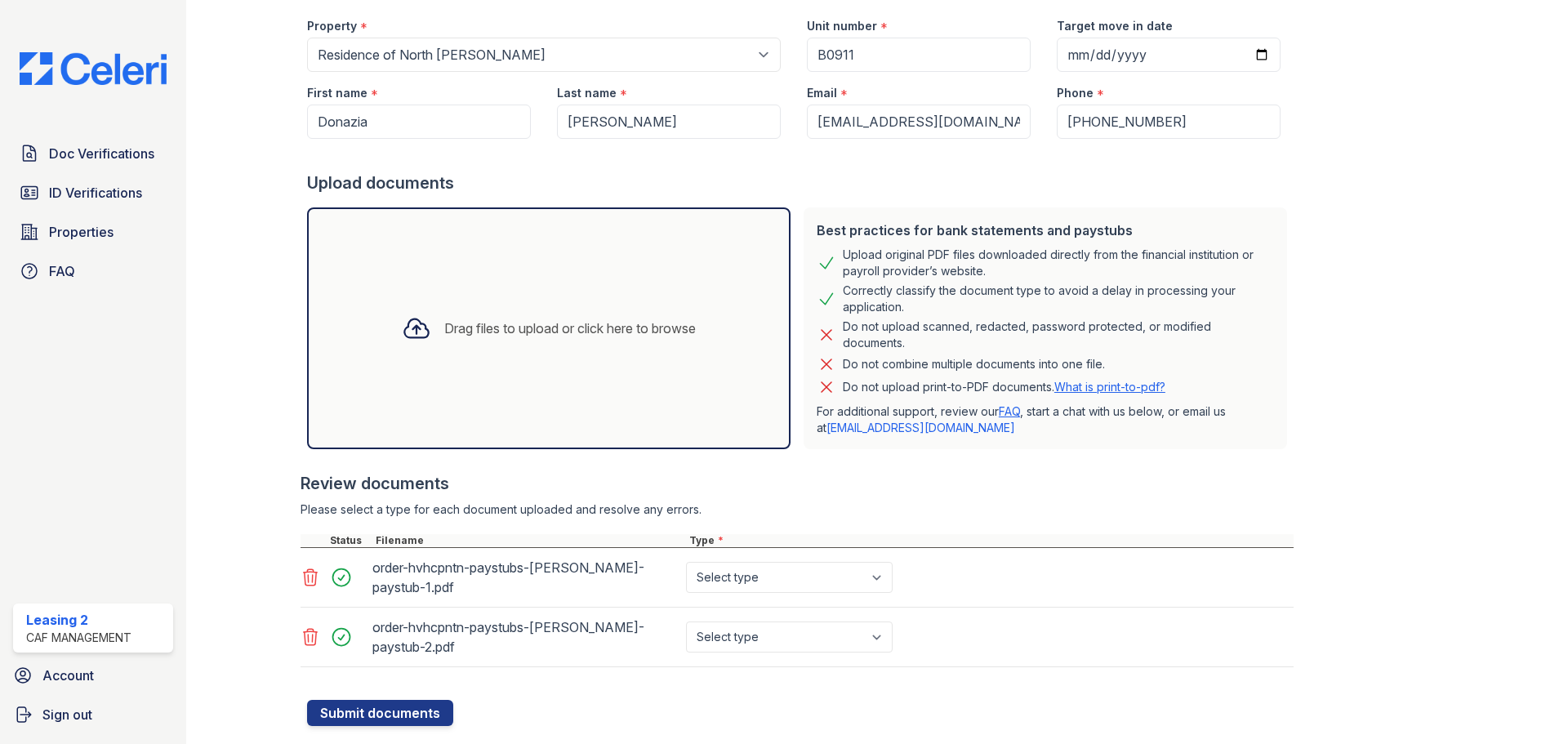
scroll to position [183, 0]
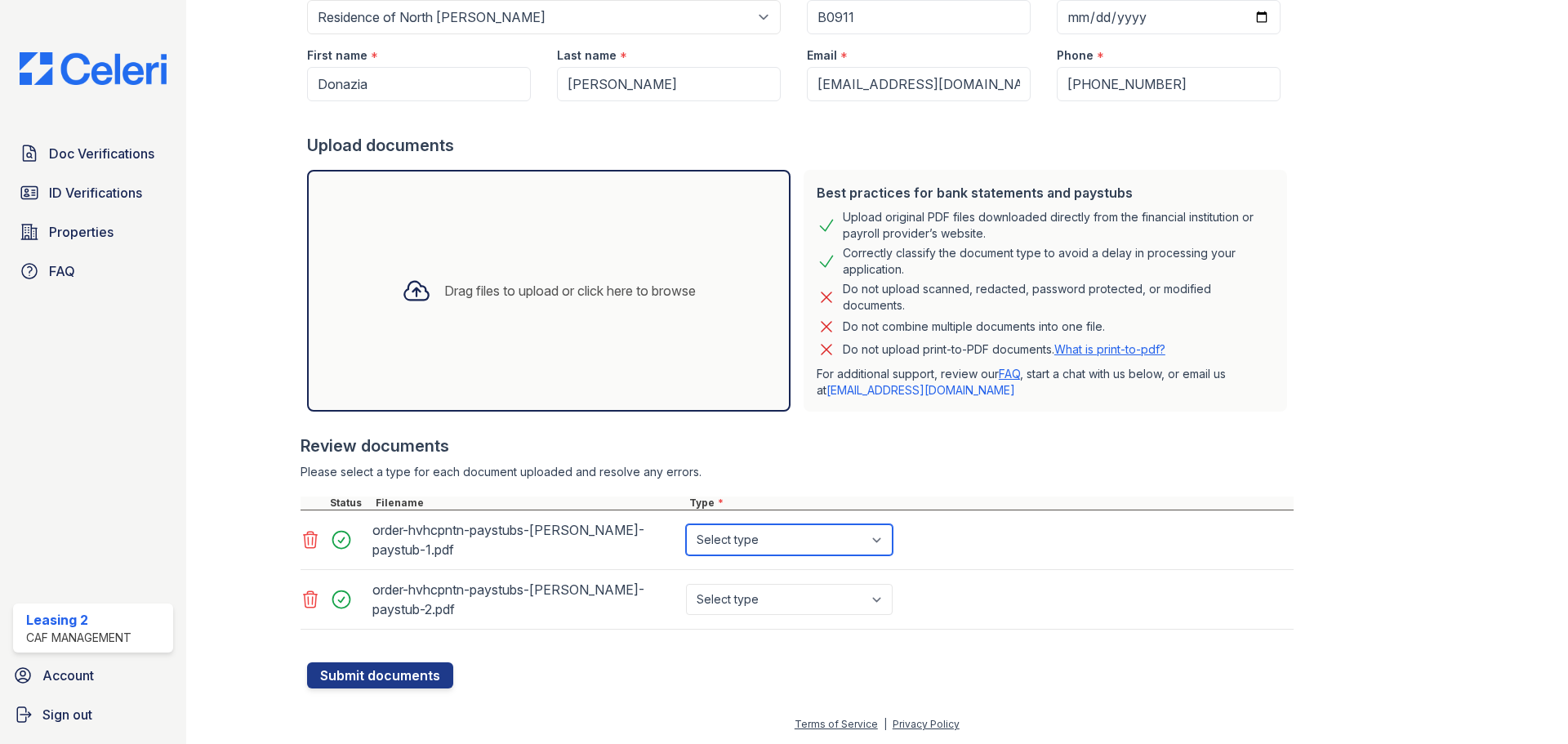
click at [792, 534] on select "Select type Paystub Bank Statement Offer Letter Tax Documents Benefit Award Let…" at bounding box center [790, 540] width 207 height 31
select select "paystub"
click at [686, 524] on select "Select type Paystub Bank Statement Offer Letter Tax Documents Benefit Award Let…" at bounding box center [790, 540] width 207 height 31
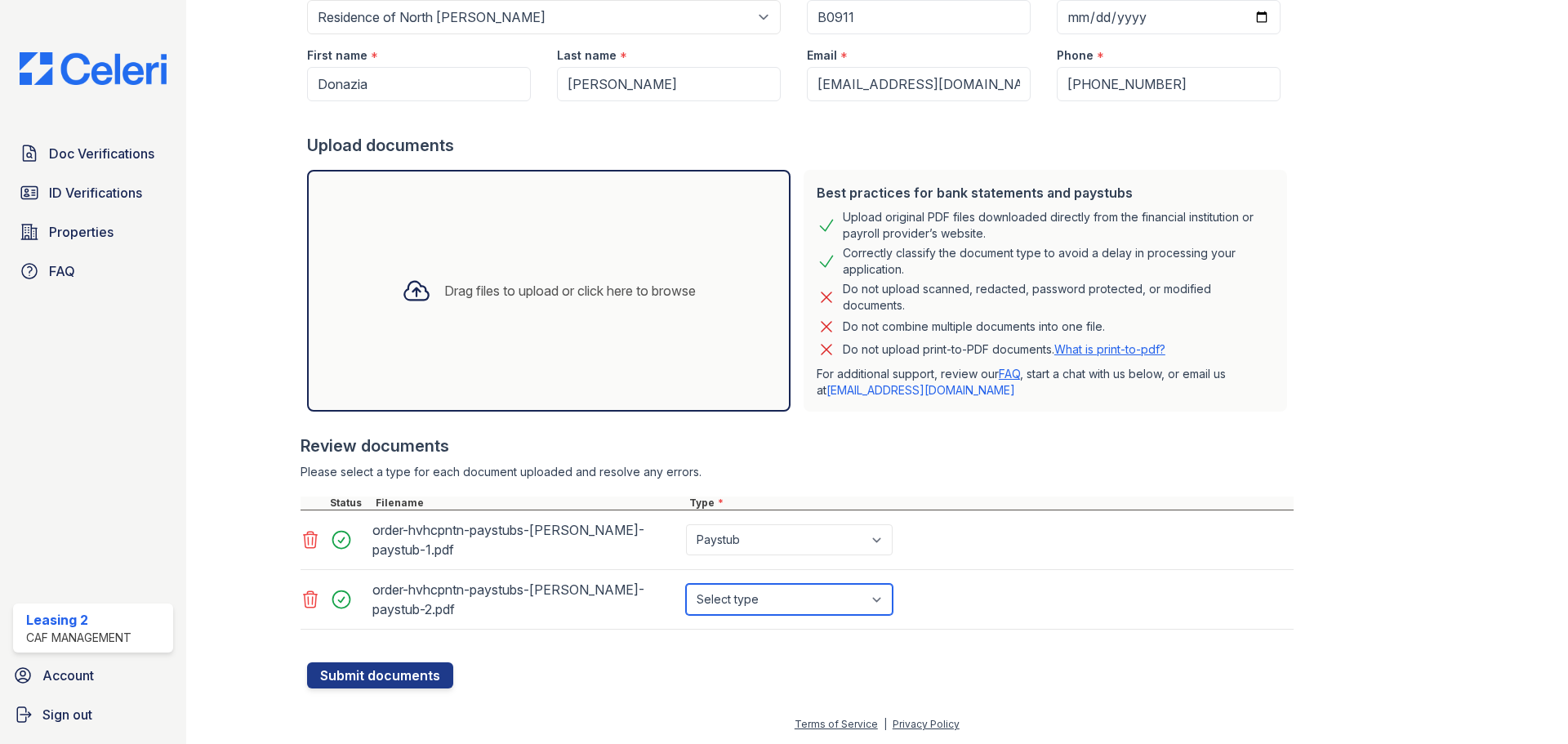
click at [787, 595] on select "Select type Paystub Bank Statement Offer Letter Tax Documents Benefit Award Let…" at bounding box center [790, 600] width 207 height 31
select select "paystub"
click at [686, 584] on select "Select type Paystub Bank Statement Offer Letter Tax Documents Benefit Award Let…" at bounding box center [790, 600] width 207 height 31
click at [760, 666] on form "Application information Property * Select a property Residence of North Dallas …" at bounding box center [800, 313] width 987 height 750
click at [327, 668] on button "Submit documents" at bounding box center [380, 675] width 146 height 26
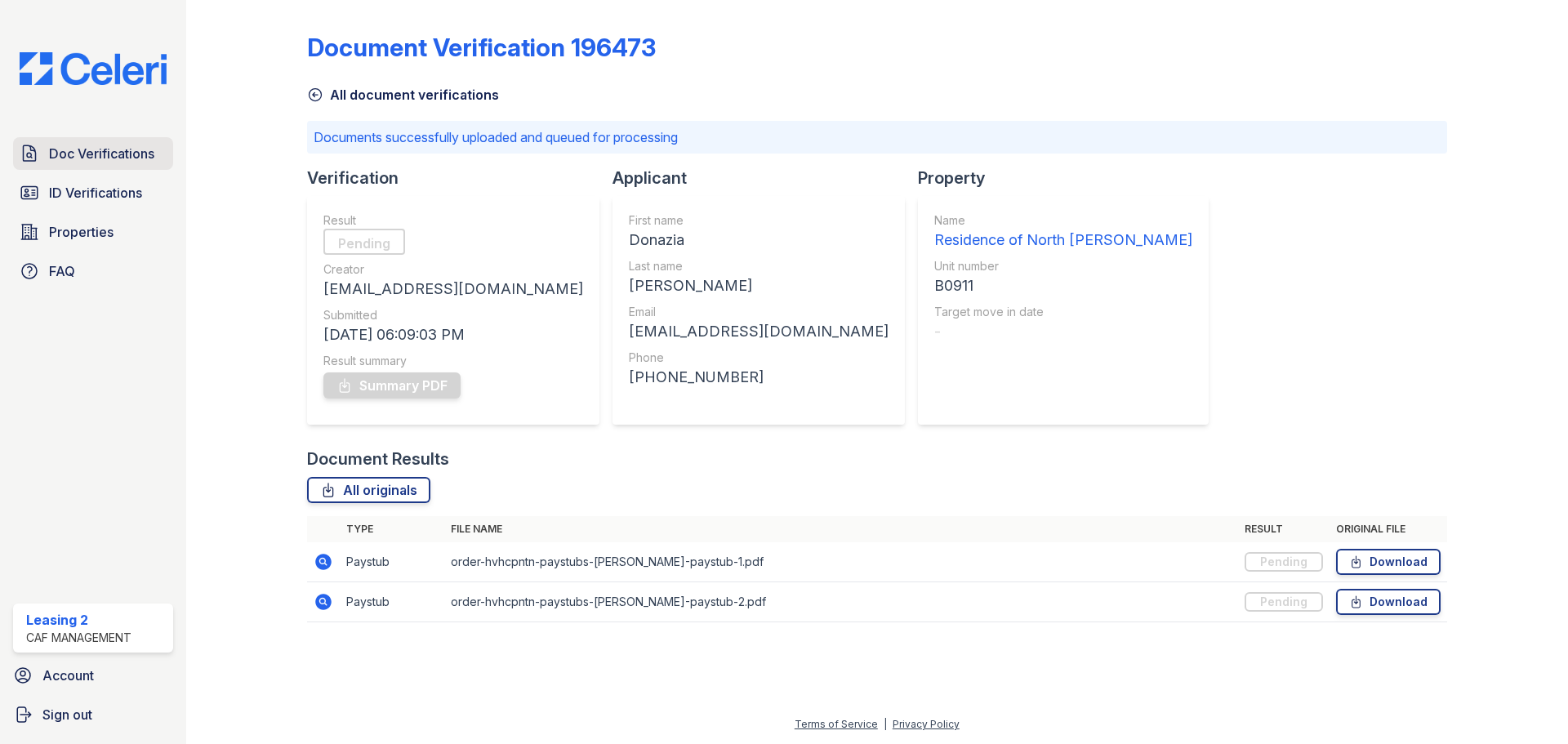
click at [130, 144] on span "Doc Verifications" at bounding box center [101, 153] width 105 height 20
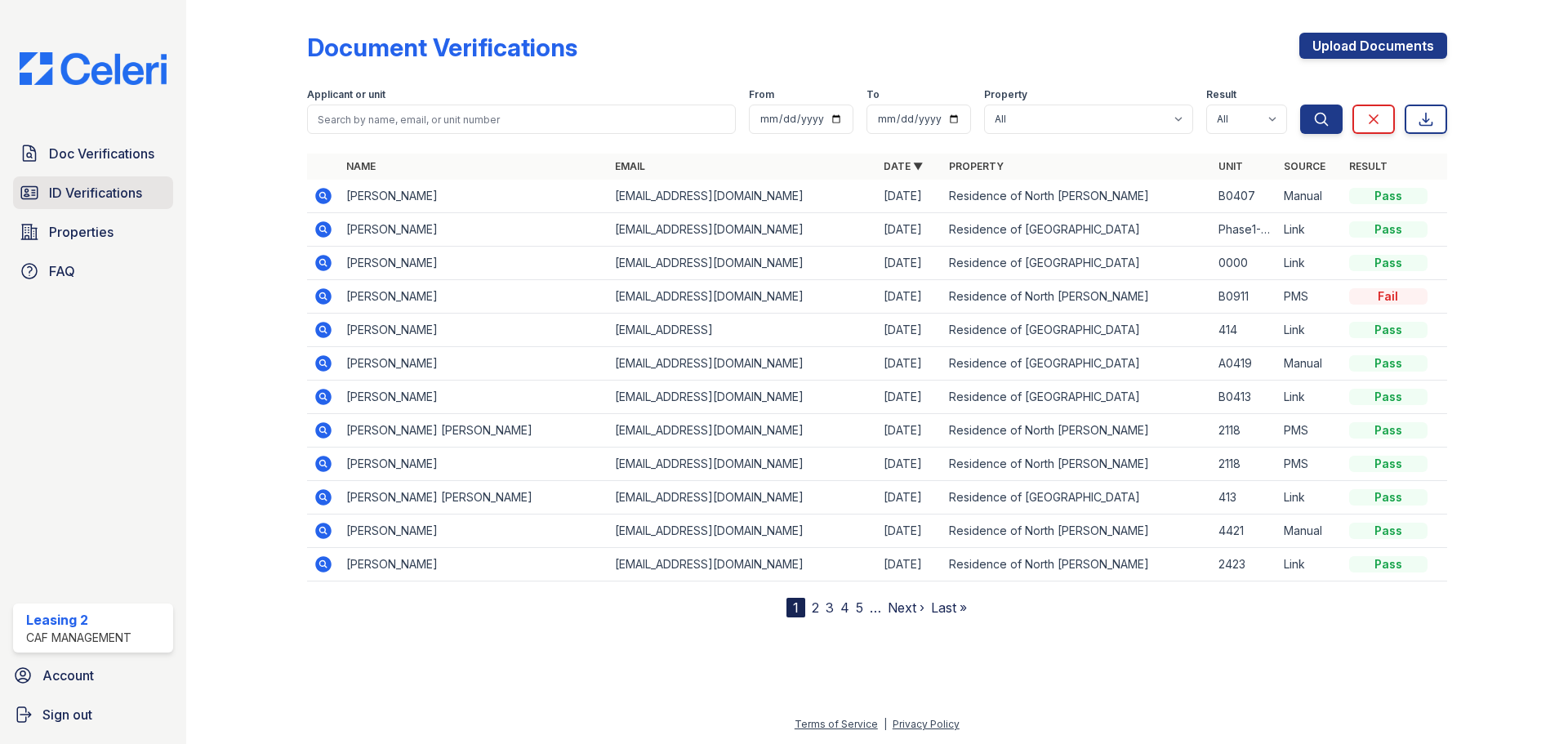
click at [128, 192] on span "ID Verifications" at bounding box center [95, 192] width 93 height 20
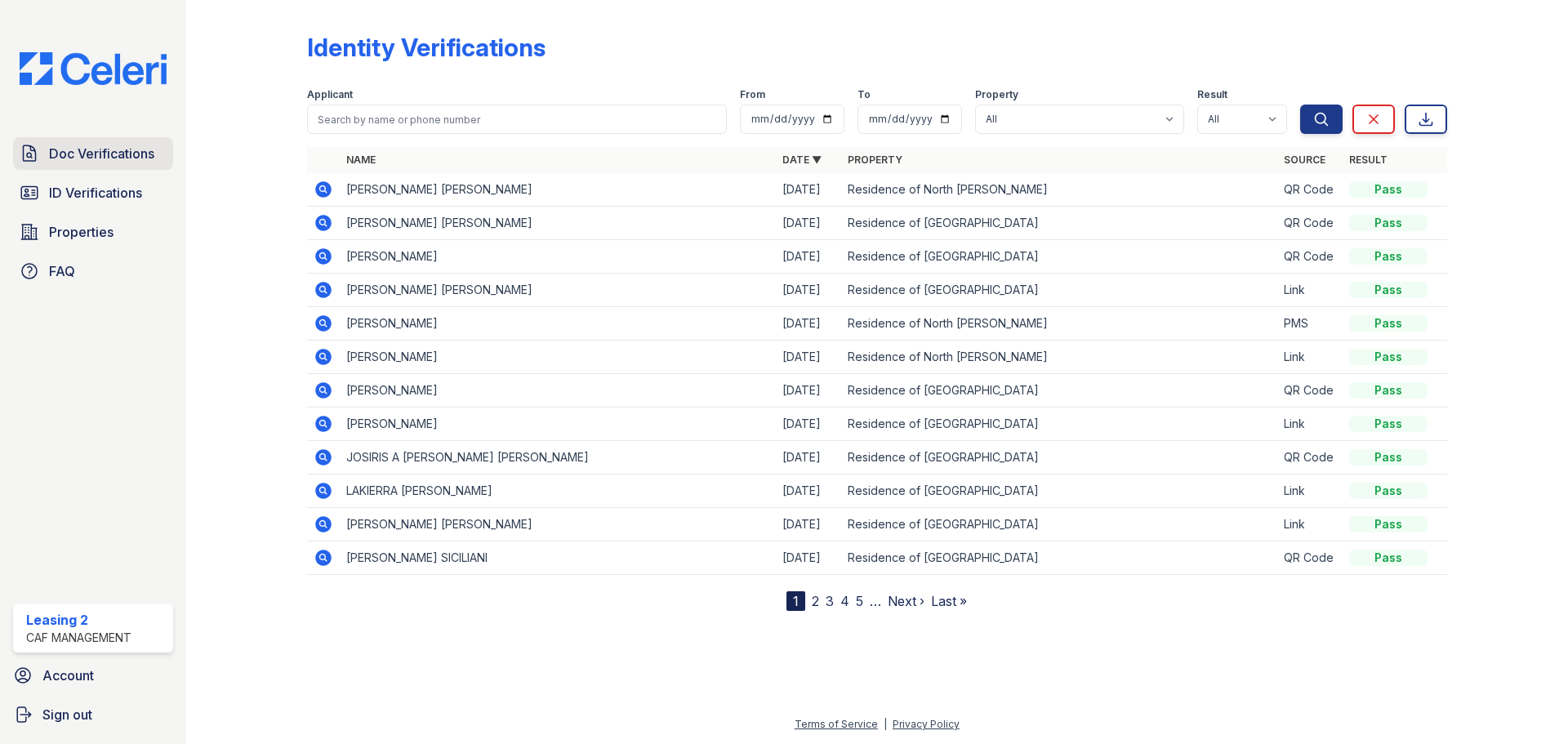
click at [125, 168] on link "Doc Verifications" at bounding box center [93, 154] width 160 height 33
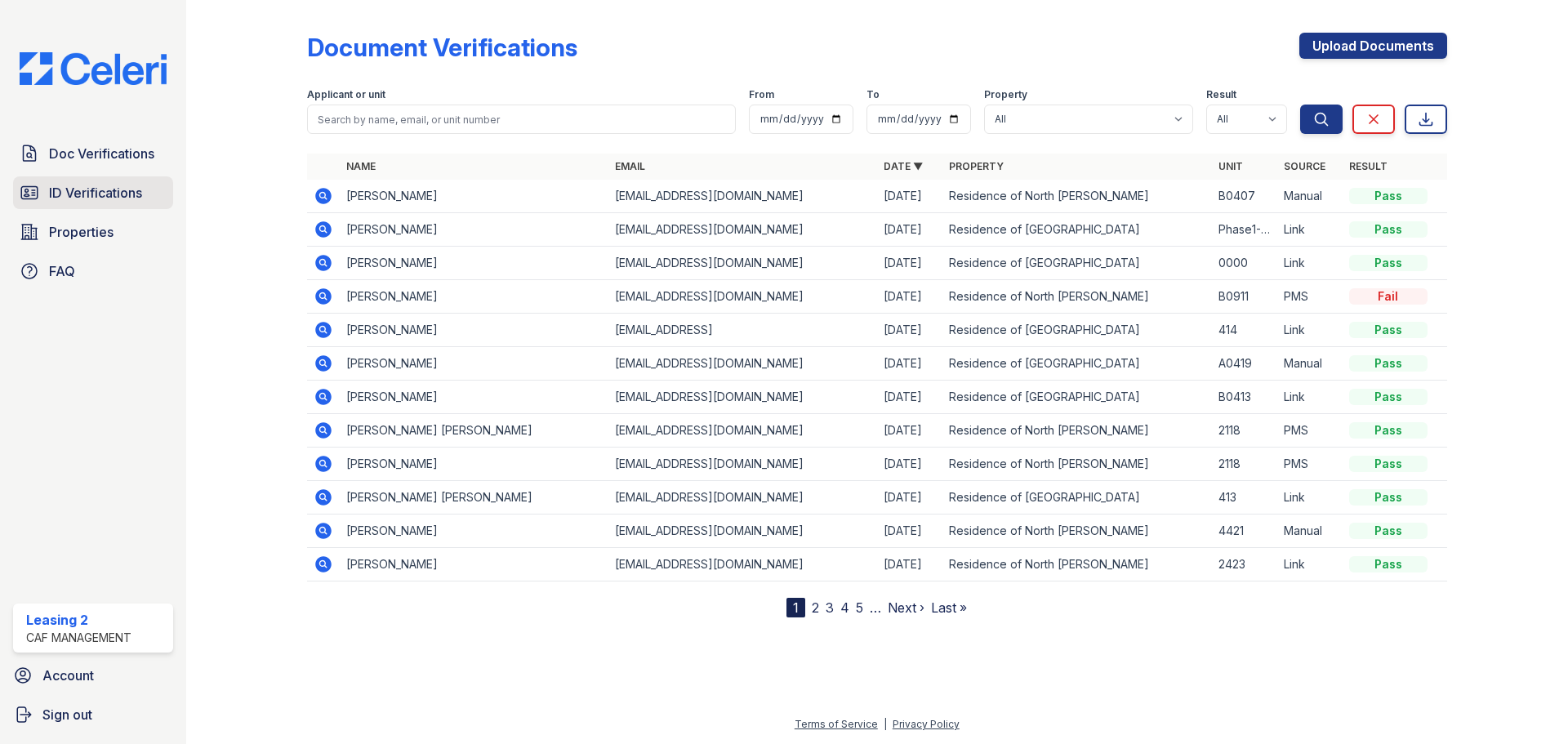
click at [136, 186] on span "ID Verifications" at bounding box center [95, 192] width 93 height 20
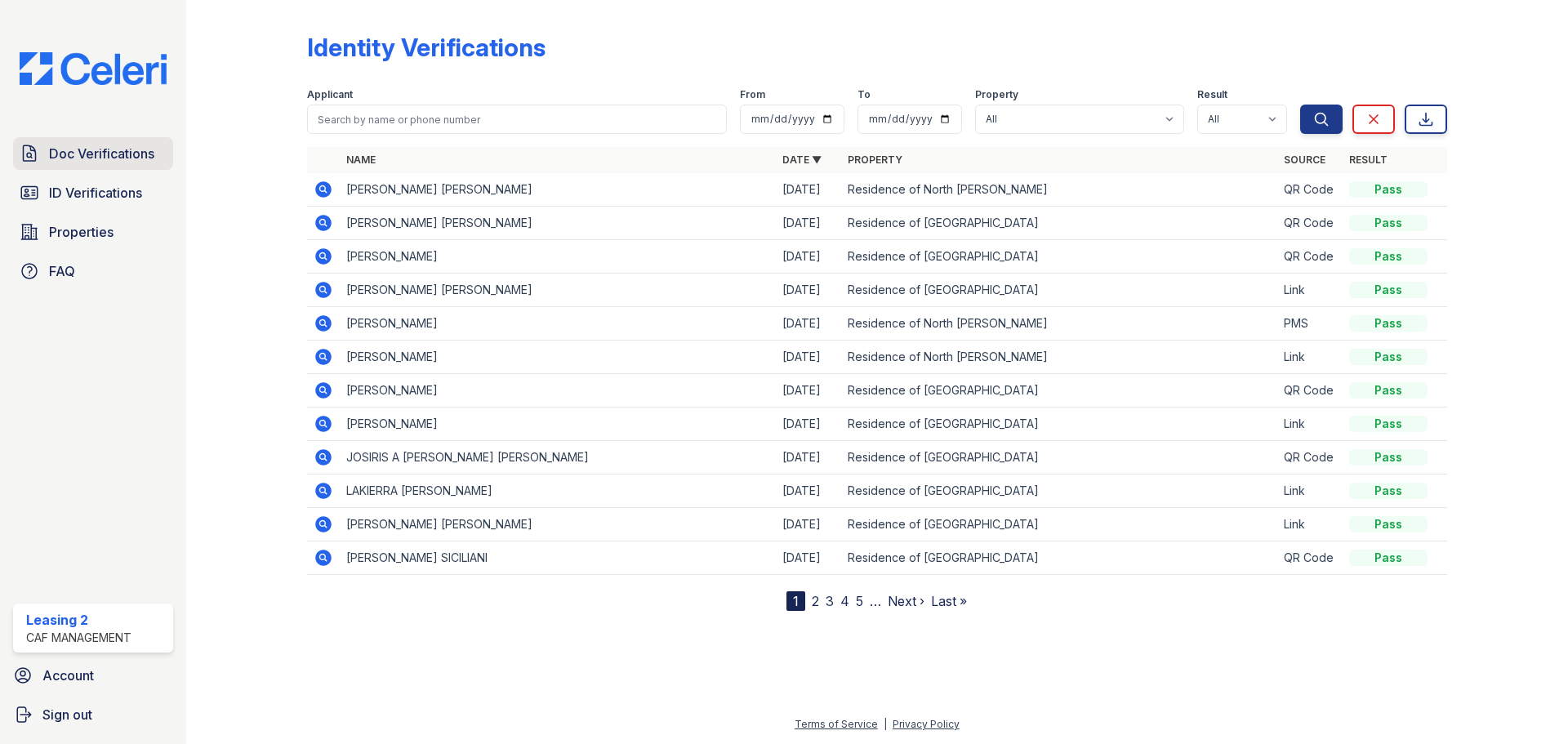
click at [137, 159] on span "Doc Verifications" at bounding box center [101, 153] width 105 height 20
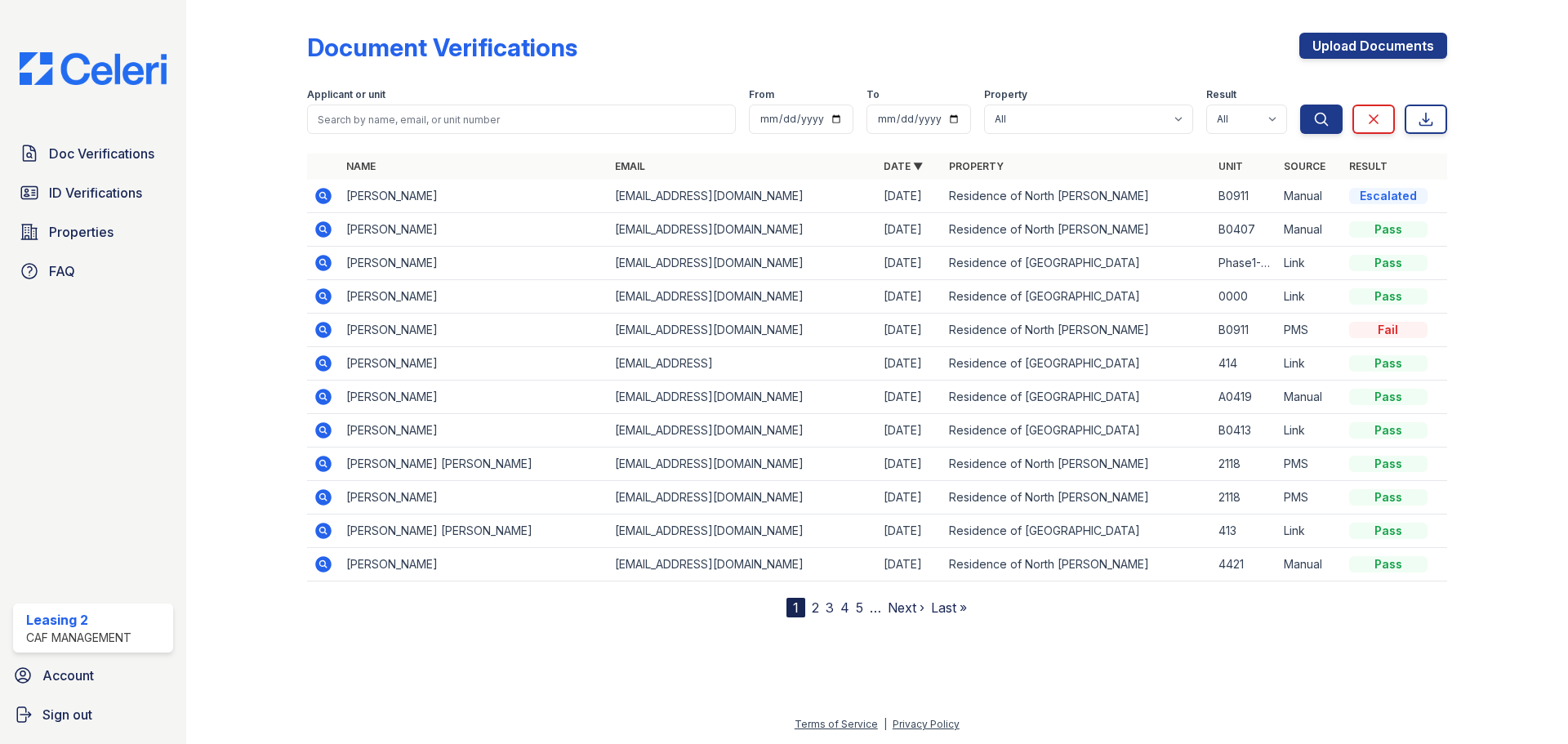
click at [324, 195] on icon at bounding box center [322, 195] width 4 height 4
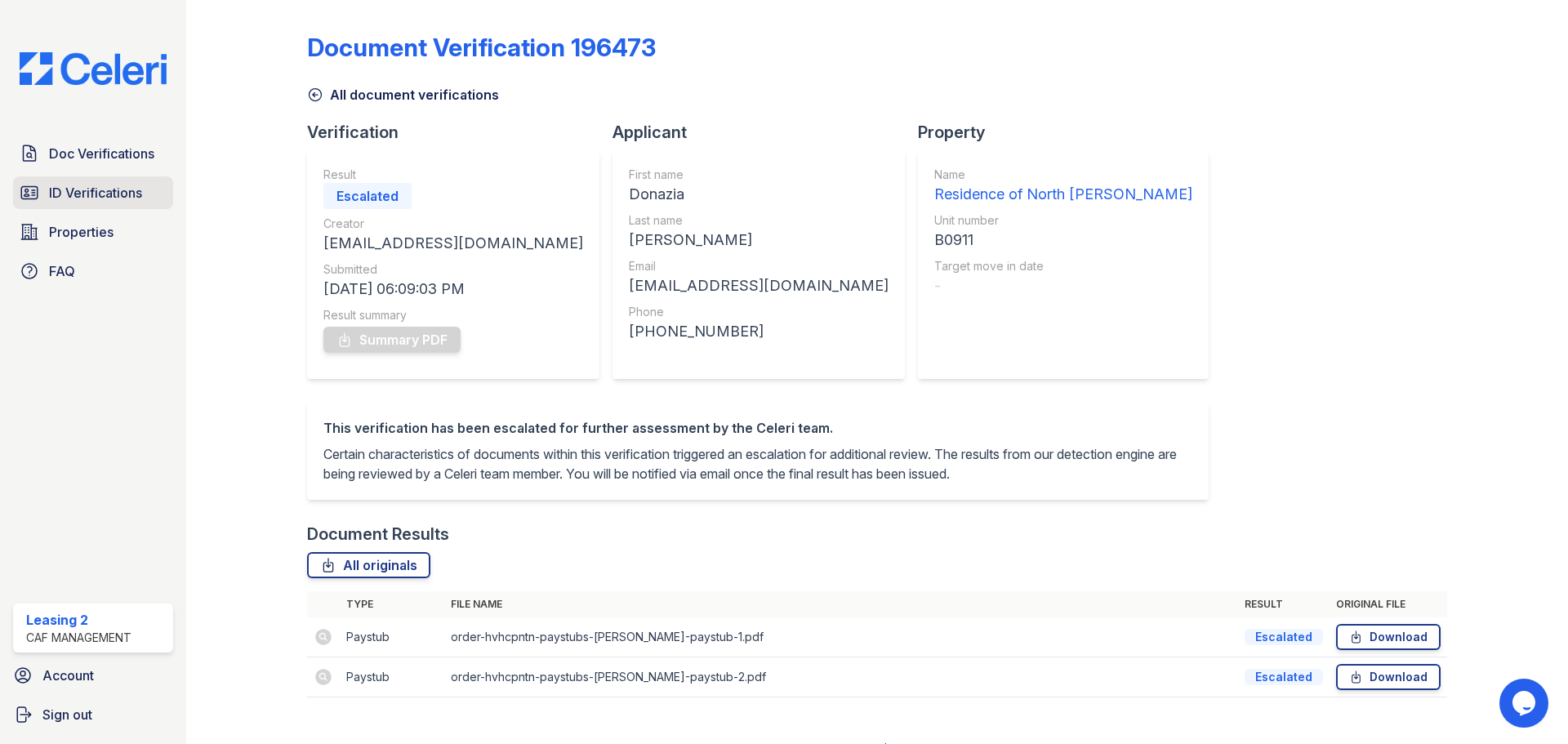
click at [126, 197] on span "ID Verifications" at bounding box center [95, 192] width 93 height 20
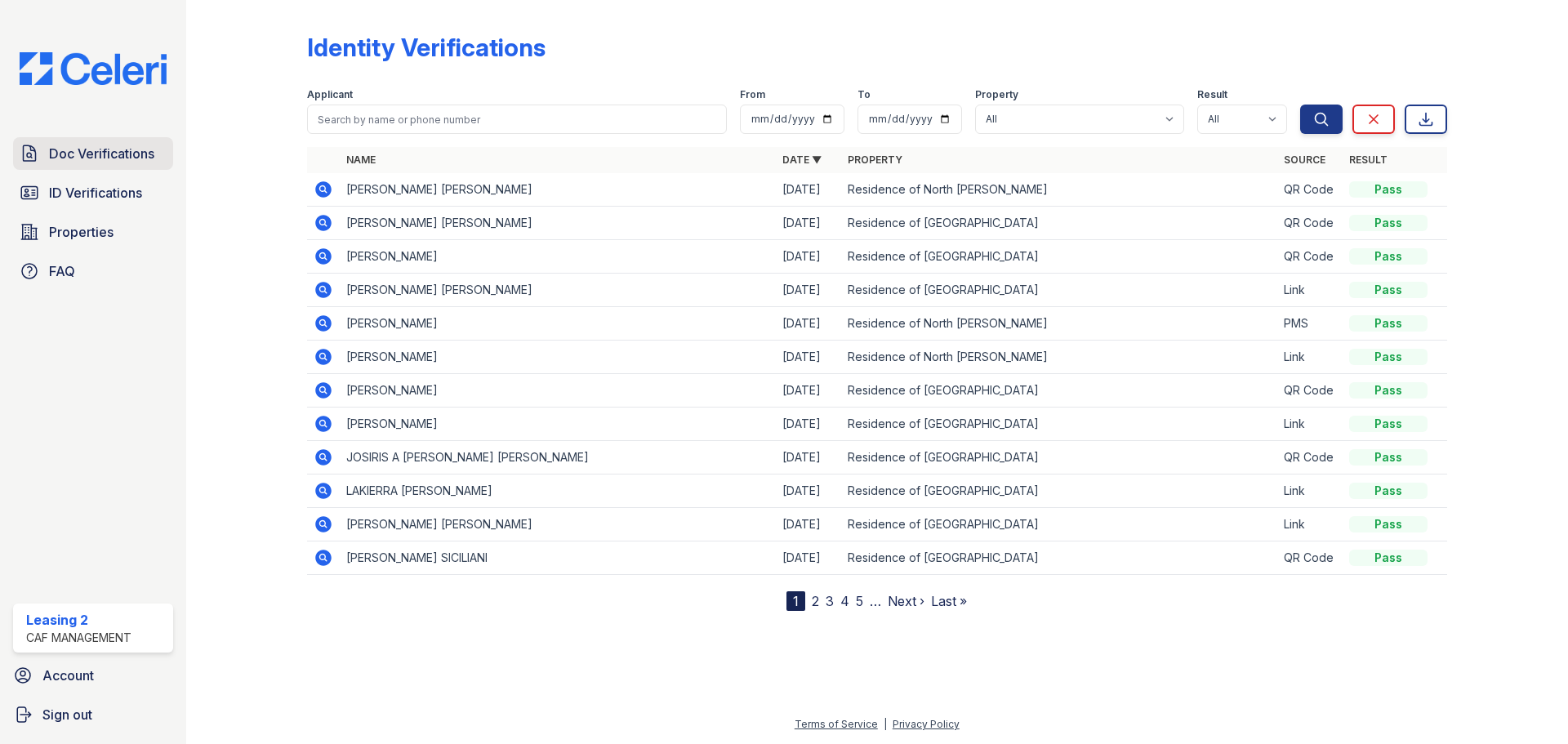
click at [117, 144] on span "Doc Verifications" at bounding box center [101, 153] width 105 height 20
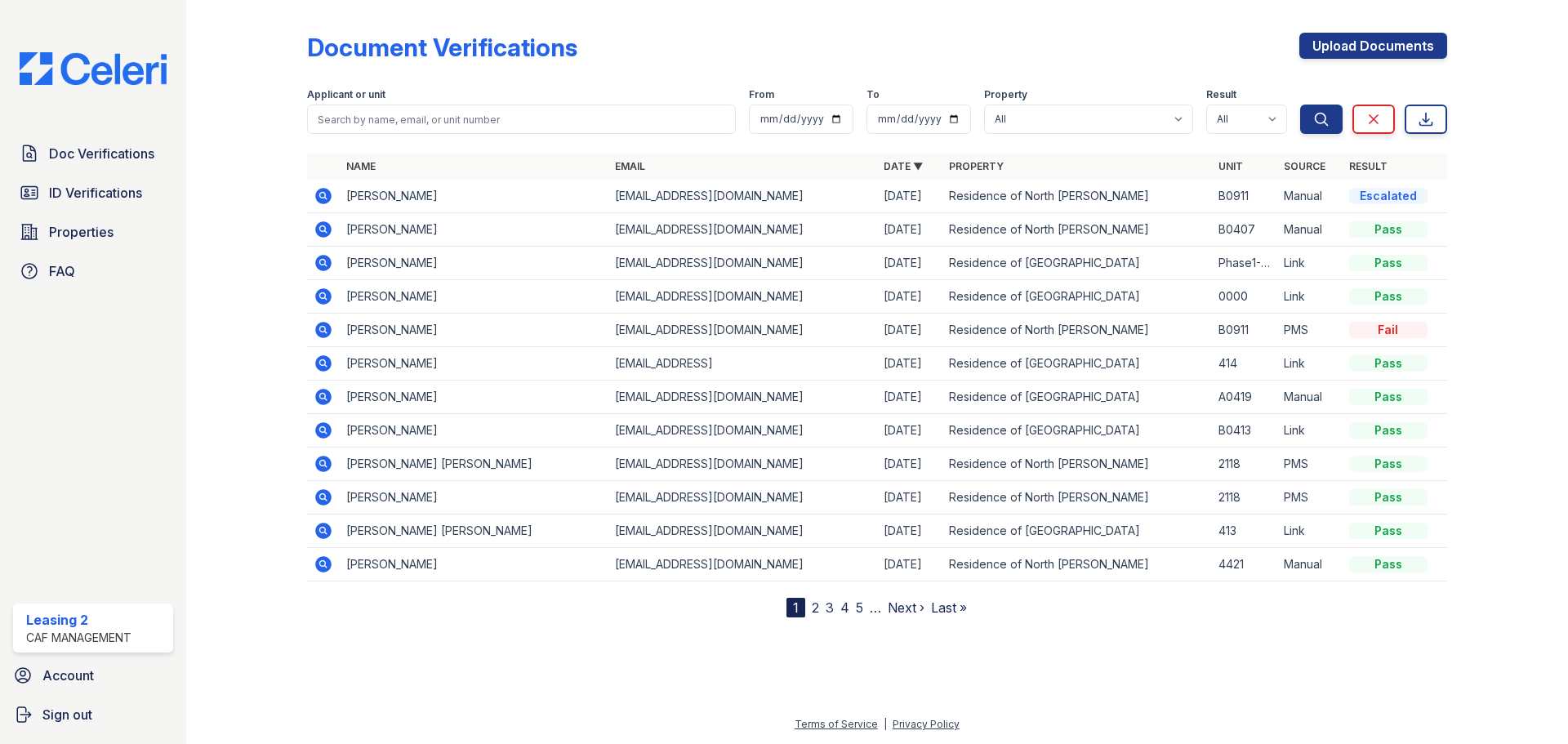
click at [1083, 57] on div "Document Verifications Upload Documents" at bounding box center [877, 54] width 1140 height 43
click at [134, 182] on link "ID Verifications" at bounding box center [93, 193] width 160 height 33
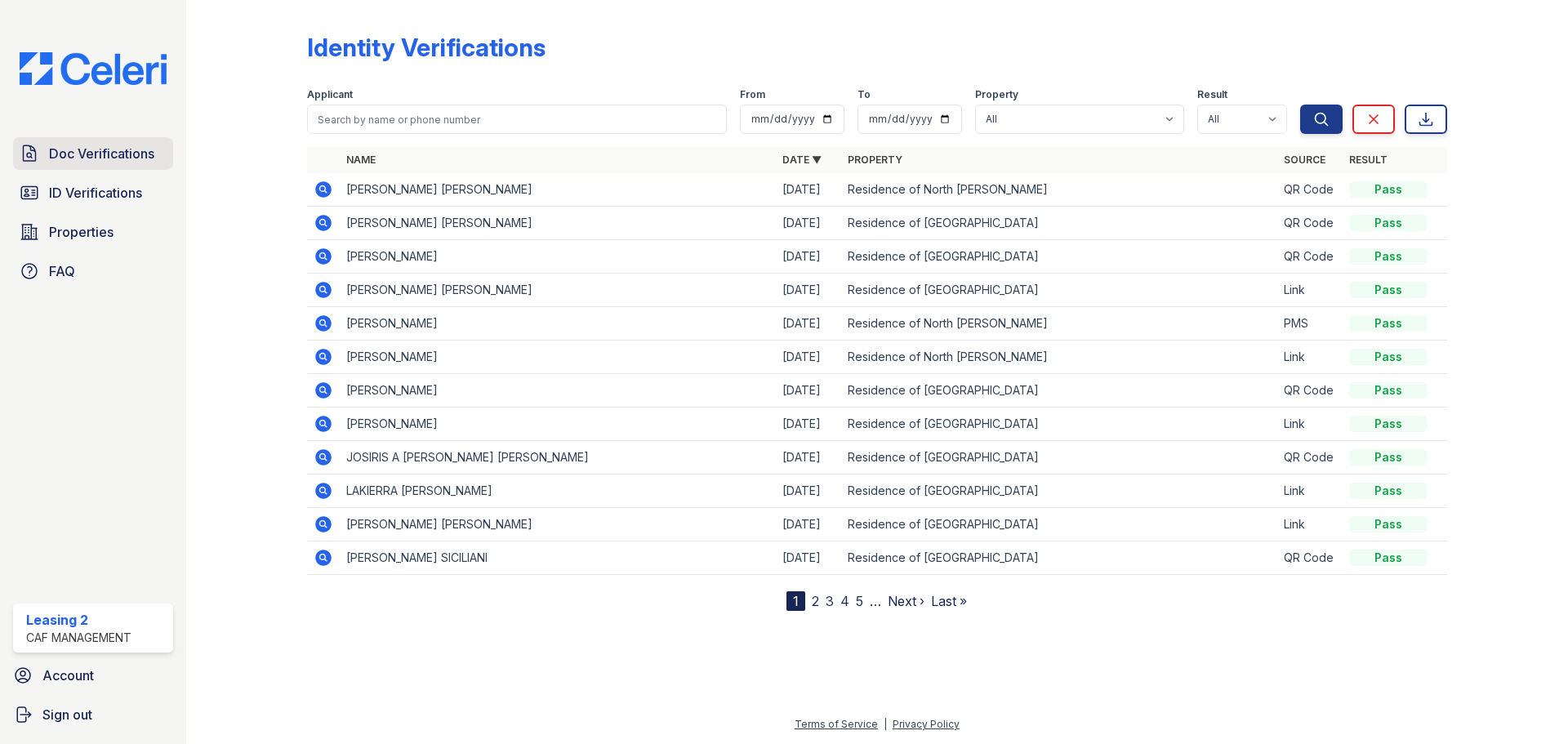
click at [133, 156] on span "Doc Verifications" at bounding box center [101, 153] width 105 height 20
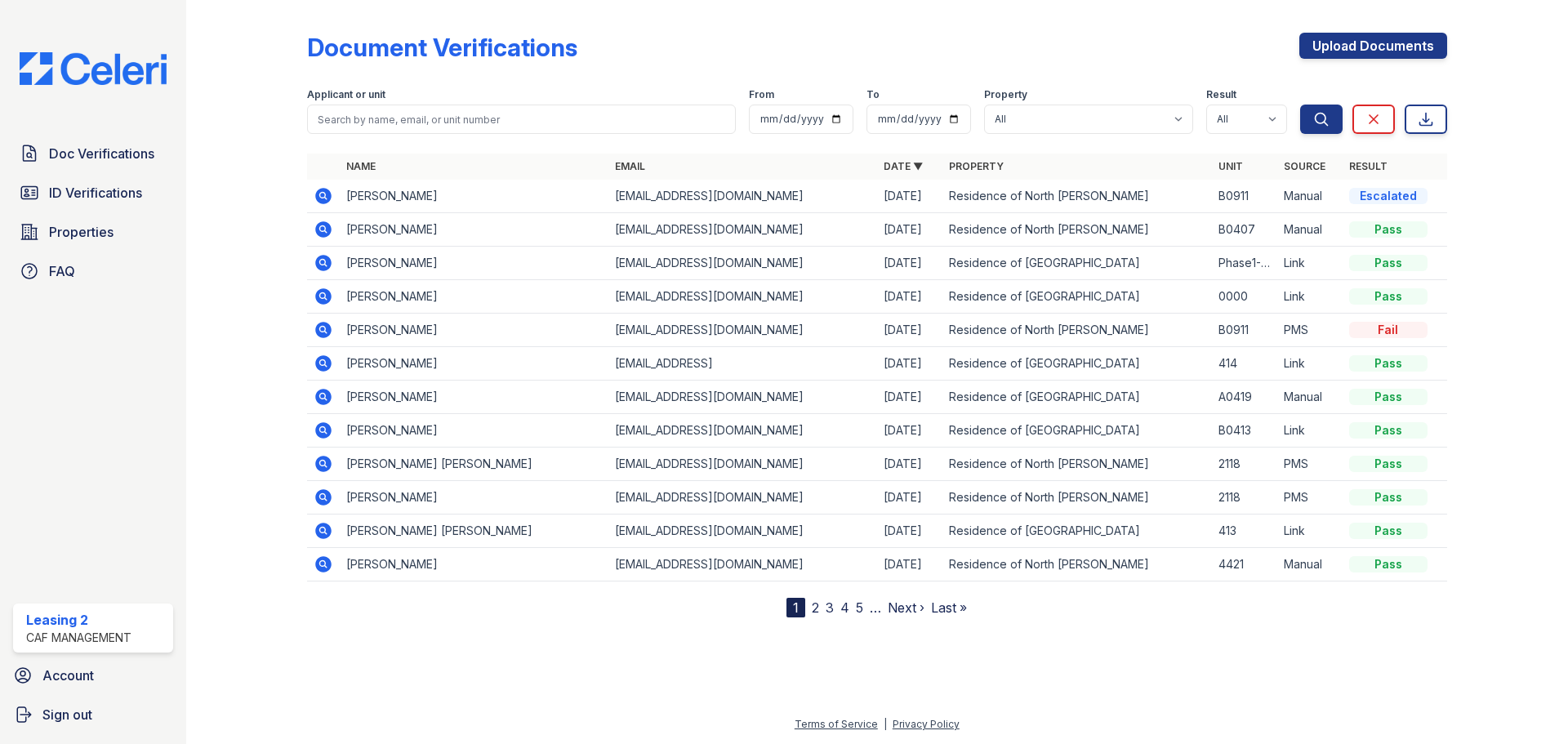
click at [327, 201] on icon at bounding box center [324, 196] width 17 height 17
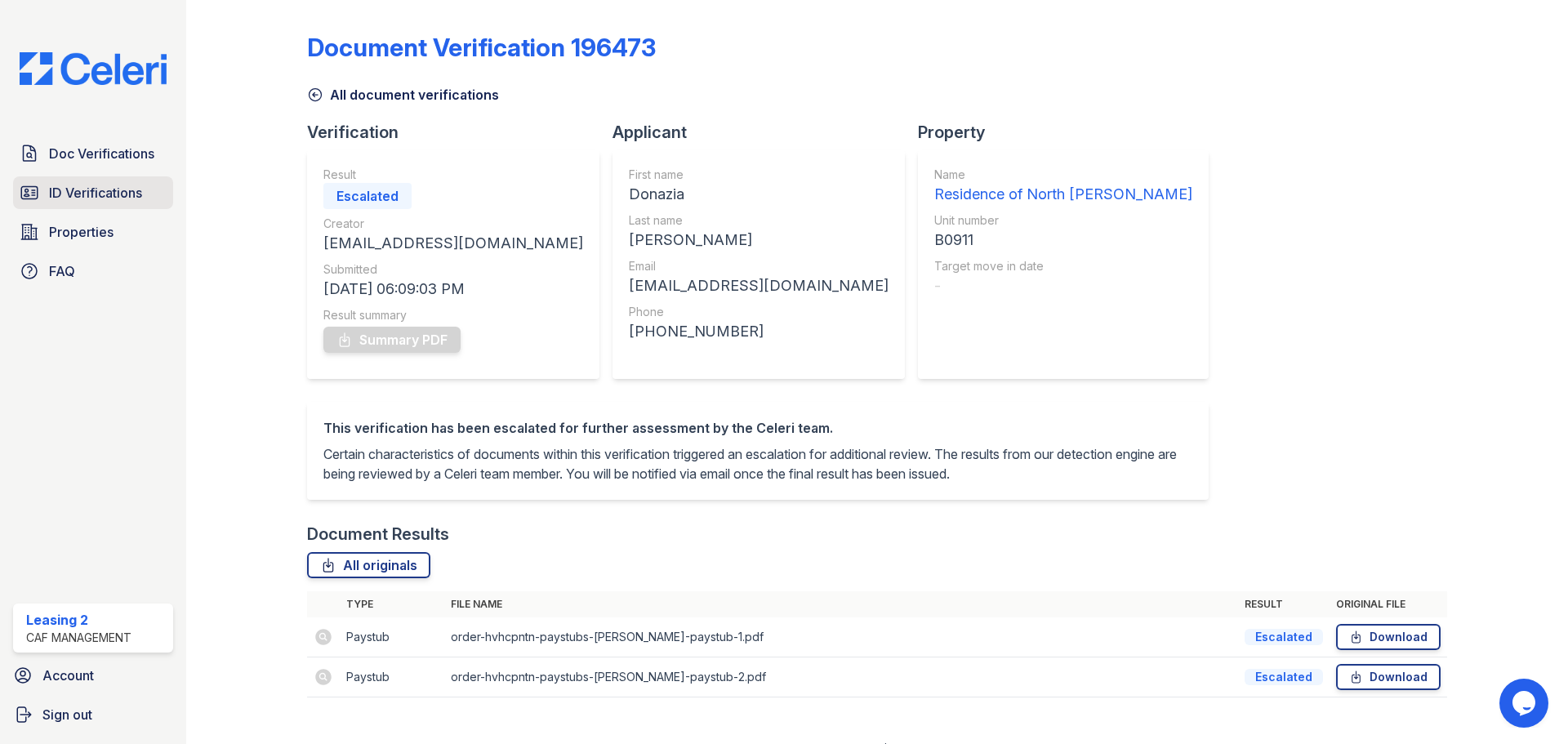
click at [128, 195] on span "ID Verifications" at bounding box center [95, 192] width 93 height 20
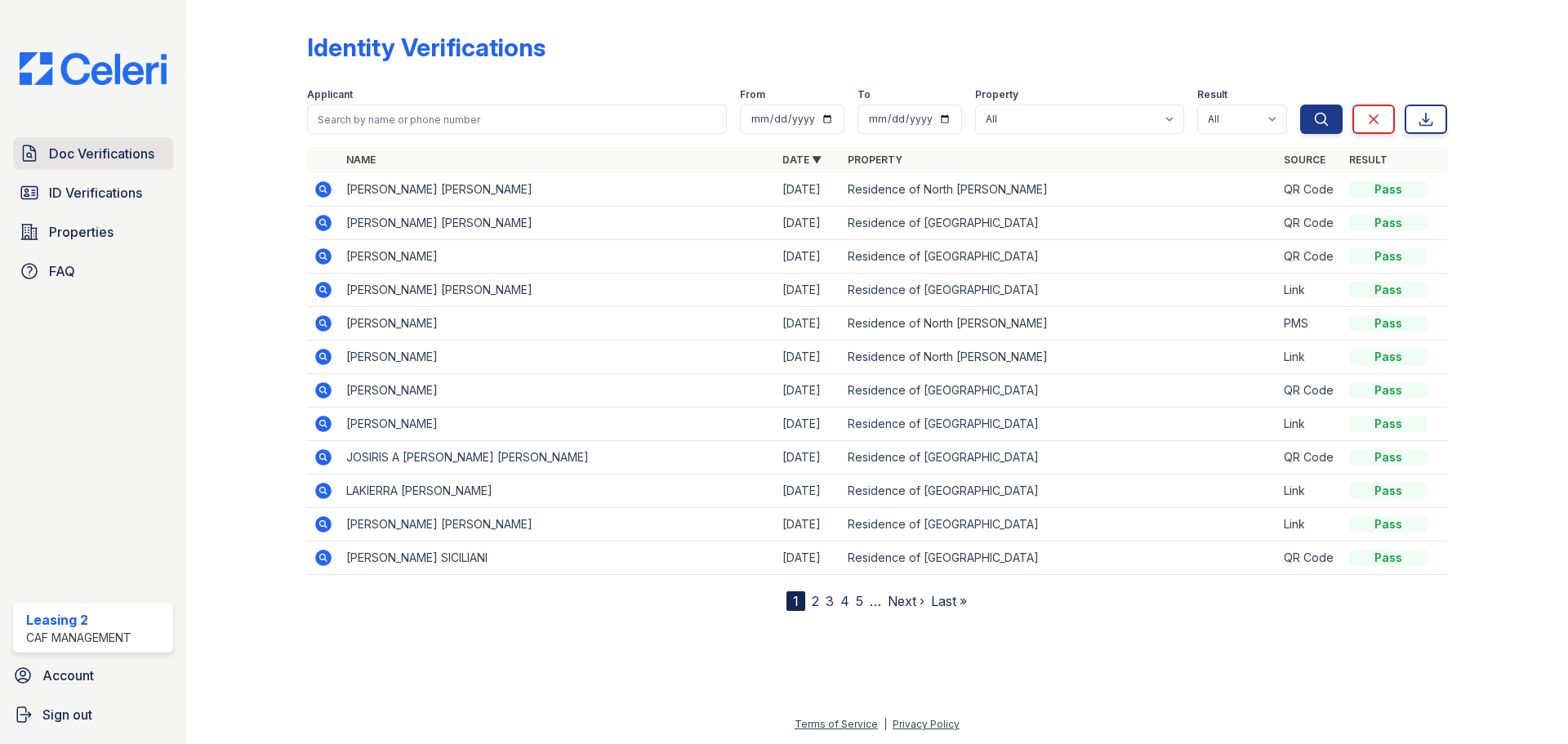
click at [128, 164] on link "Doc Verifications" at bounding box center [93, 154] width 160 height 33
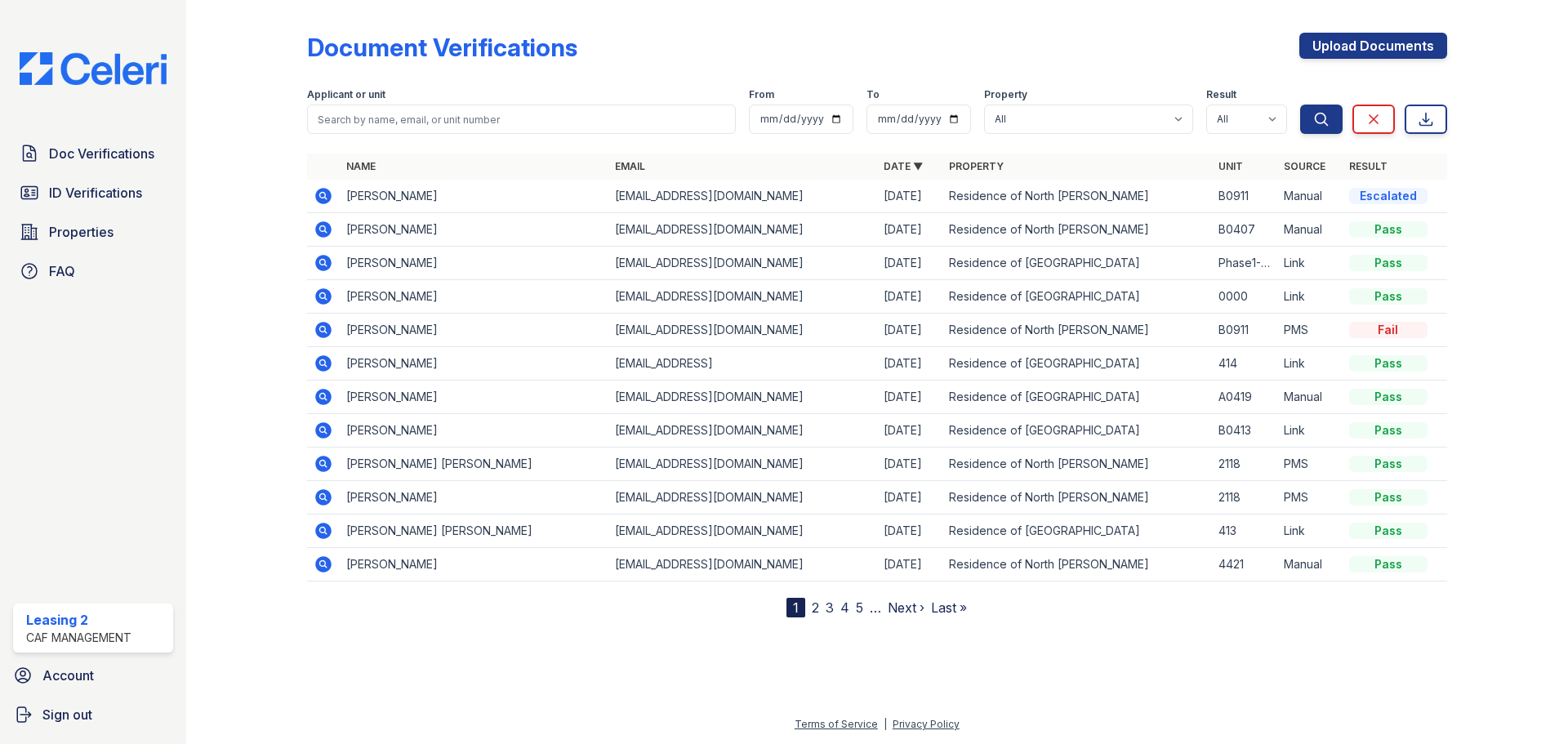
click at [325, 333] on icon at bounding box center [324, 329] width 17 height 17
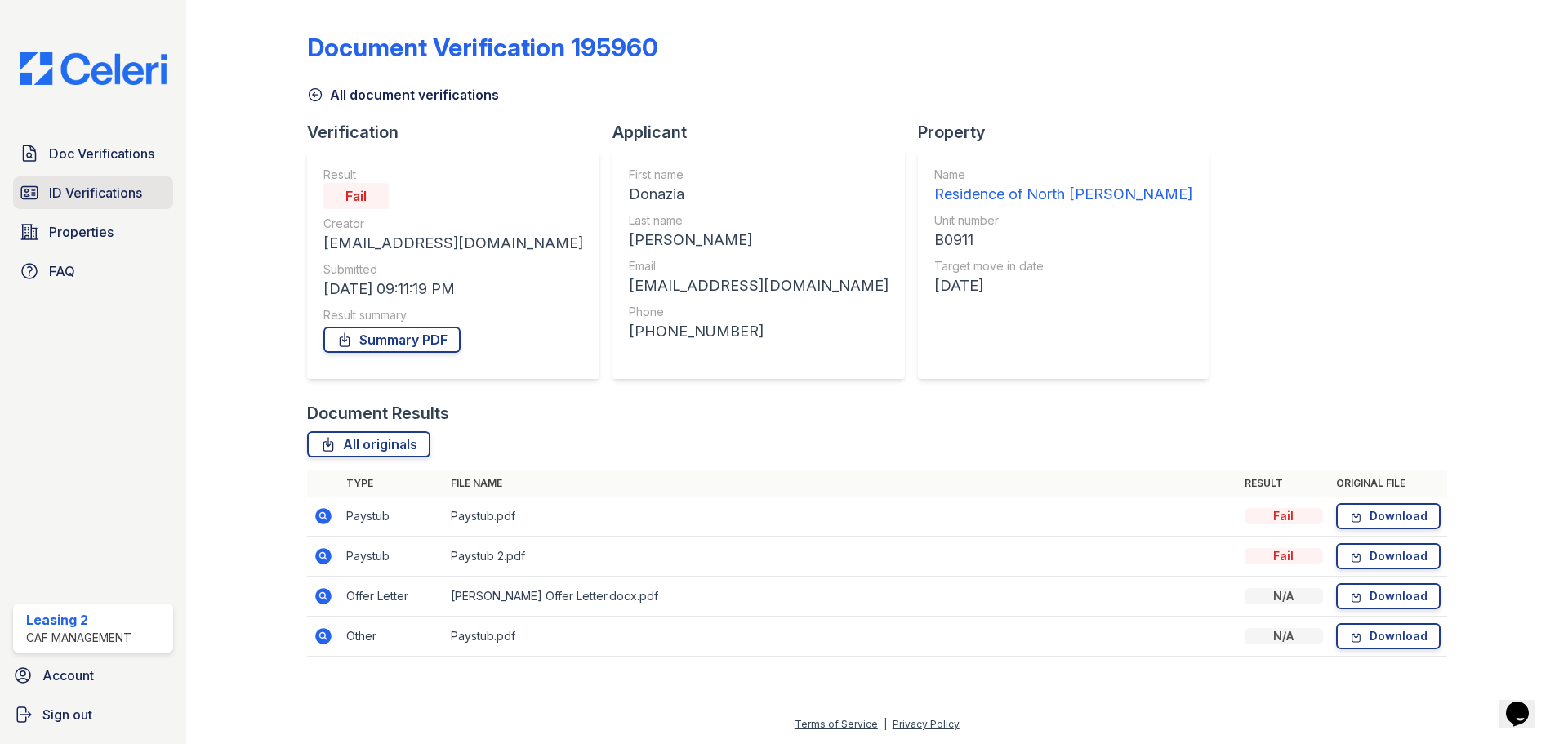
click at [123, 188] on span "ID Verifications" at bounding box center [95, 192] width 93 height 20
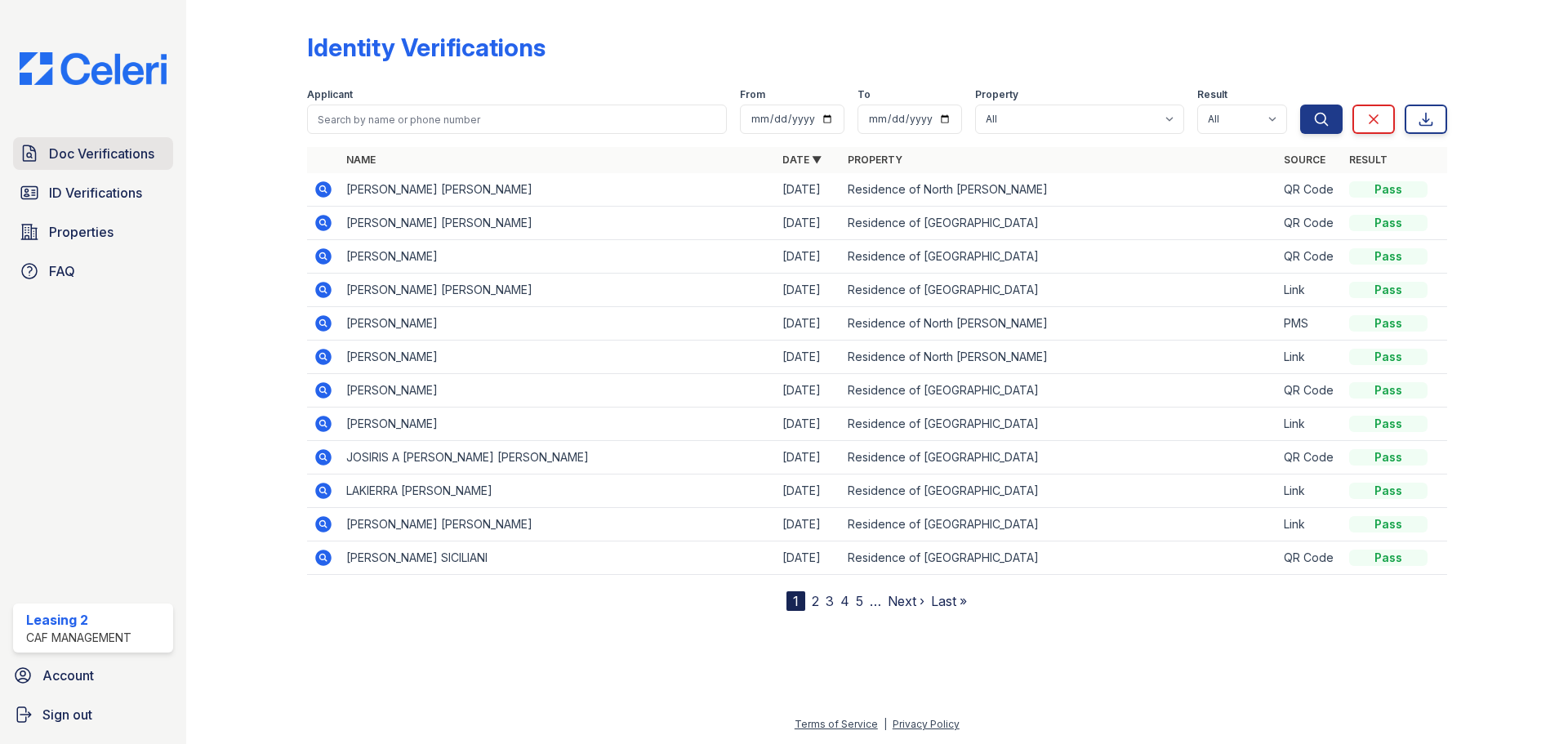
click at [138, 153] on span "Doc Verifications" at bounding box center [101, 153] width 105 height 20
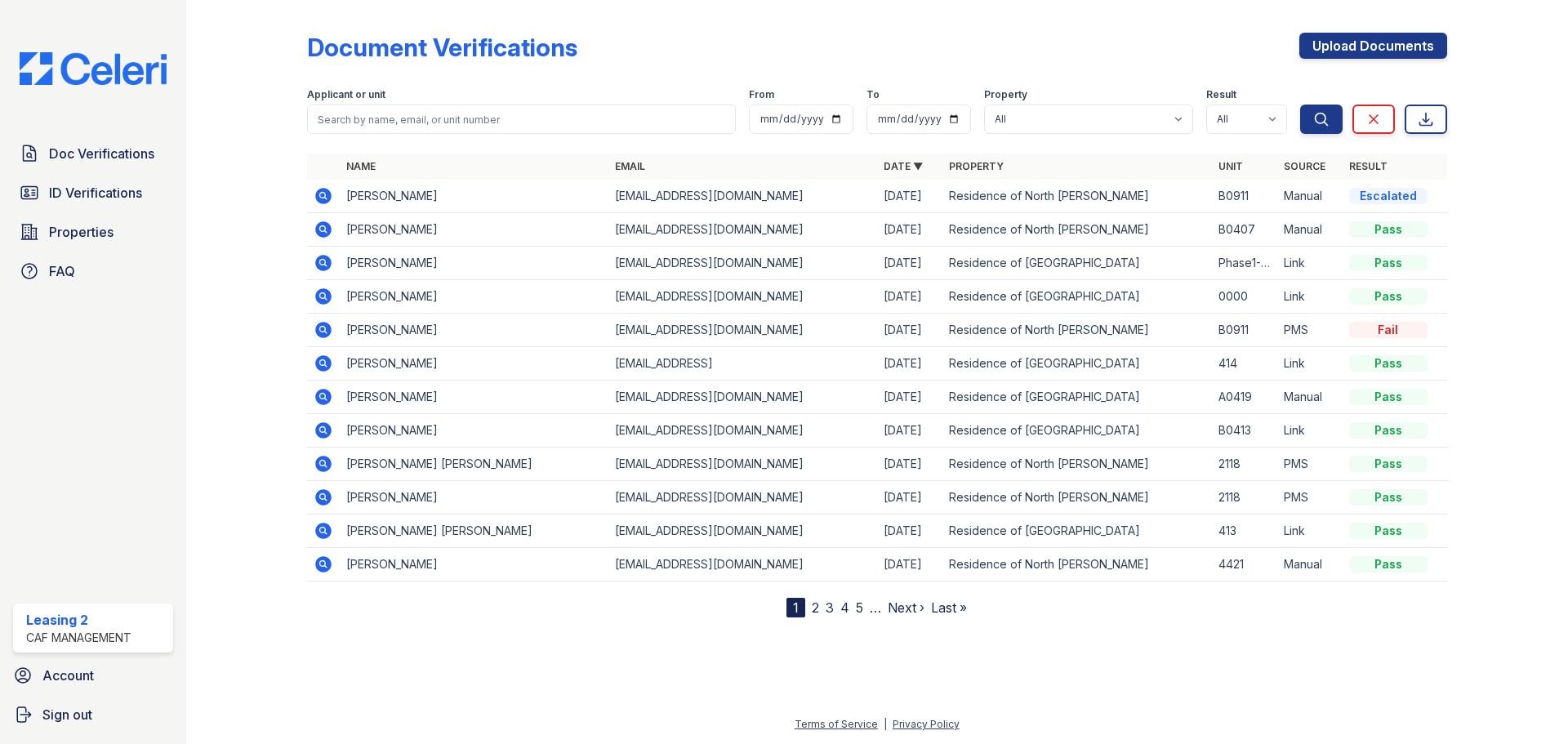
drag, startPoint x: 1128, startPoint y: 43, endPoint x: 947, endPoint y: 89, distance: 186.8
click at [1129, 43] on div "Document Verifications Upload Documents" at bounding box center [877, 54] width 1140 height 43
click at [127, 195] on span "ID Verifications" at bounding box center [95, 192] width 93 height 20
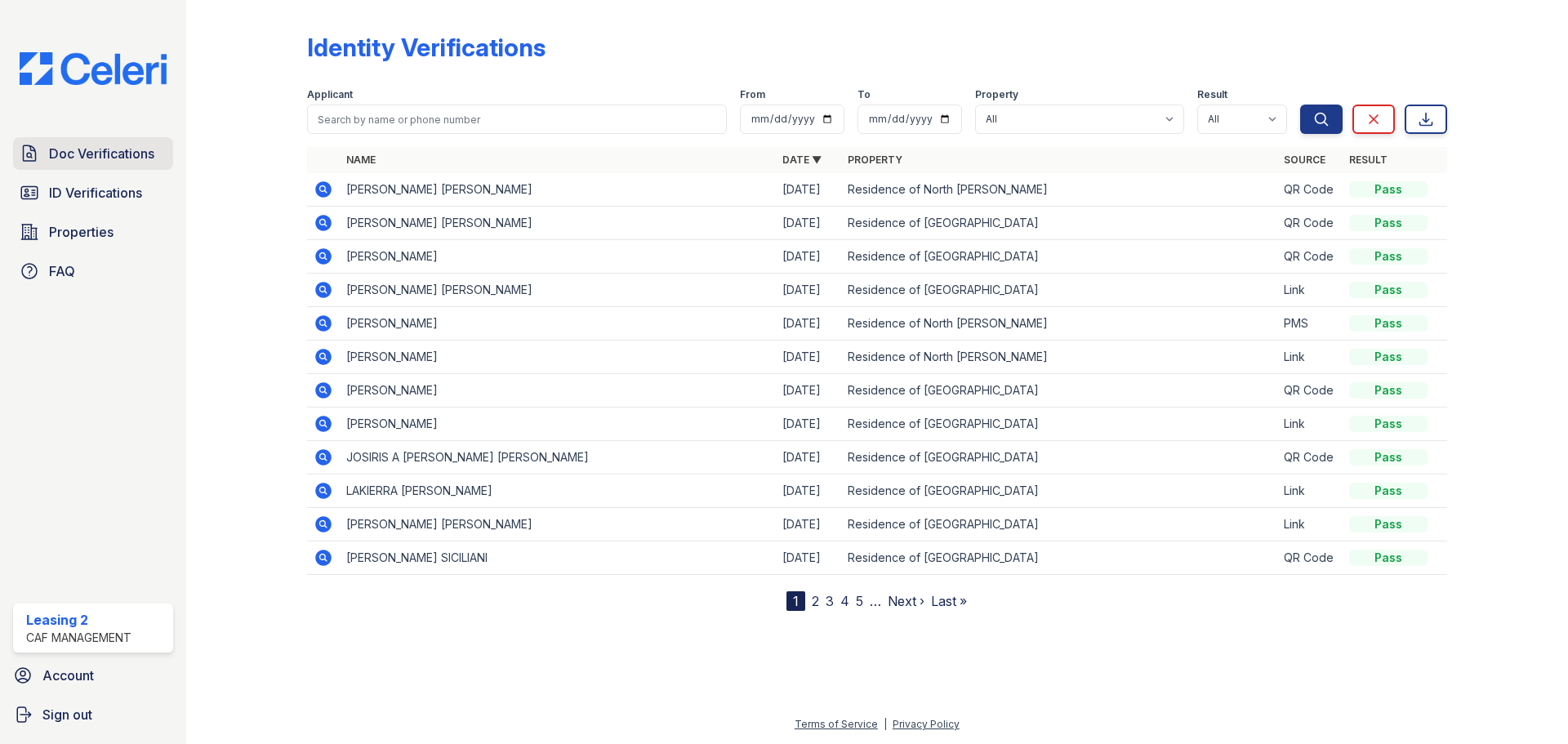
click at [136, 154] on span "Doc Verifications" at bounding box center [101, 153] width 105 height 20
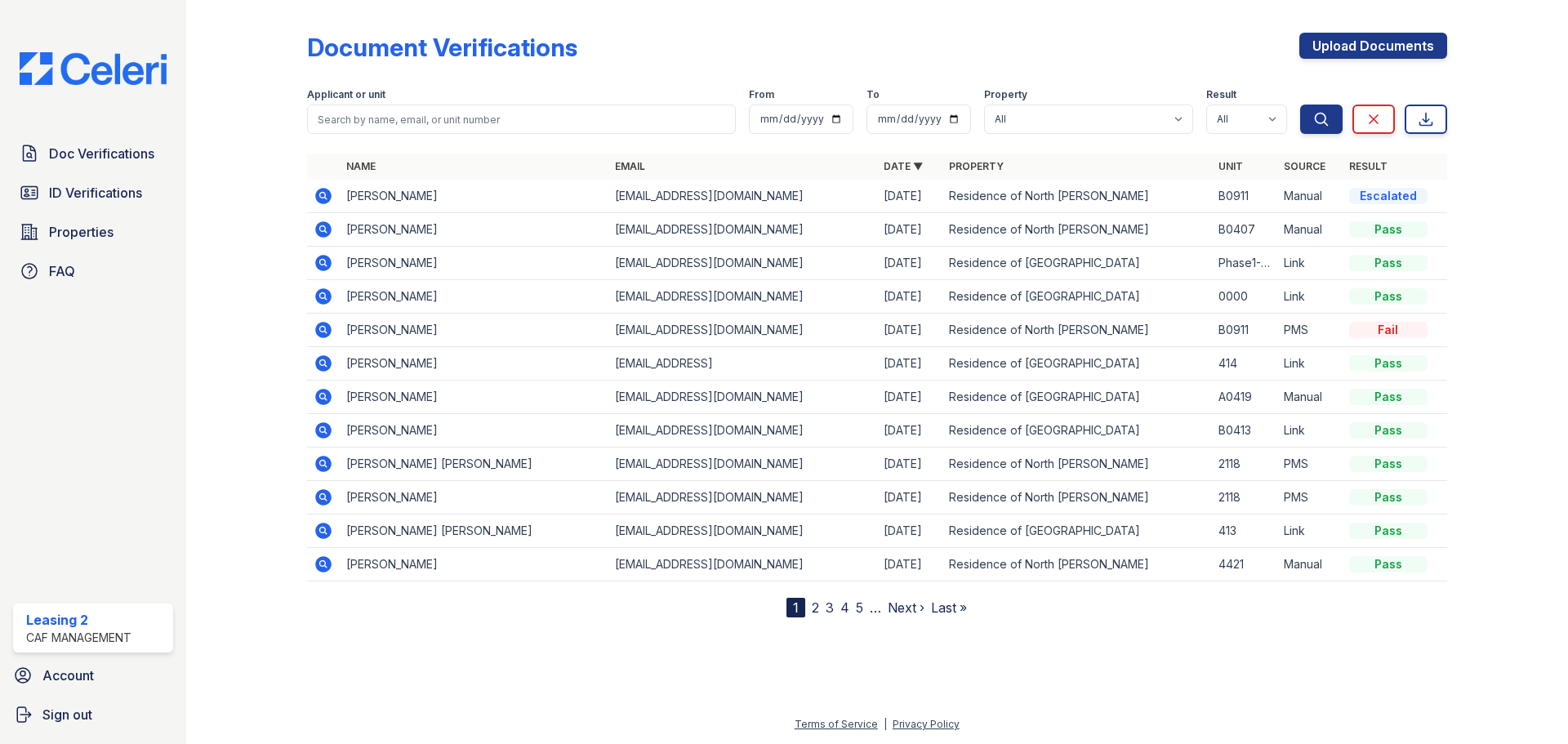
click at [325, 191] on icon at bounding box center [324, 196] width 17 height 17
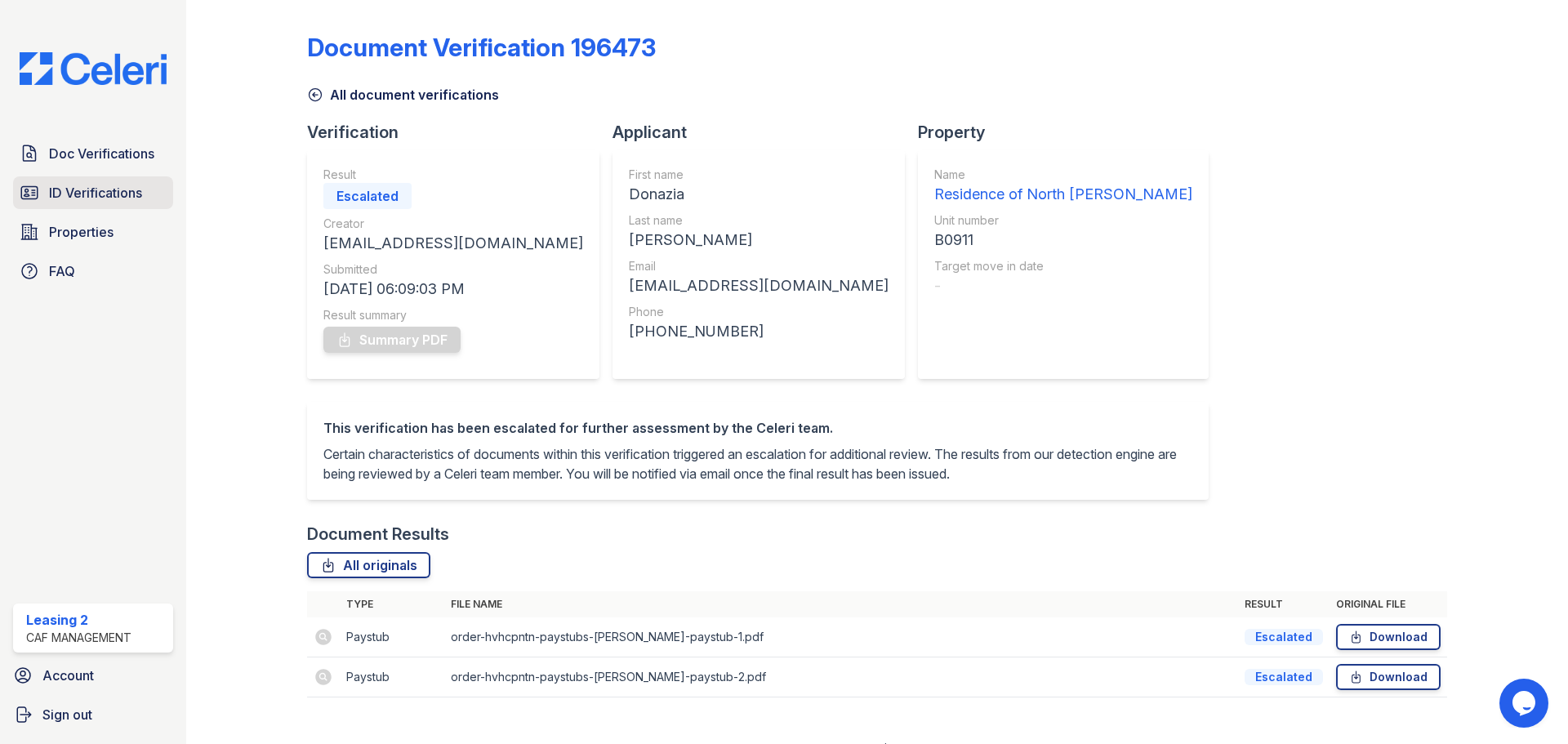
click at [148, 193] on link "ID Verifications" at bounding box center [93, 193] width 160 height 33
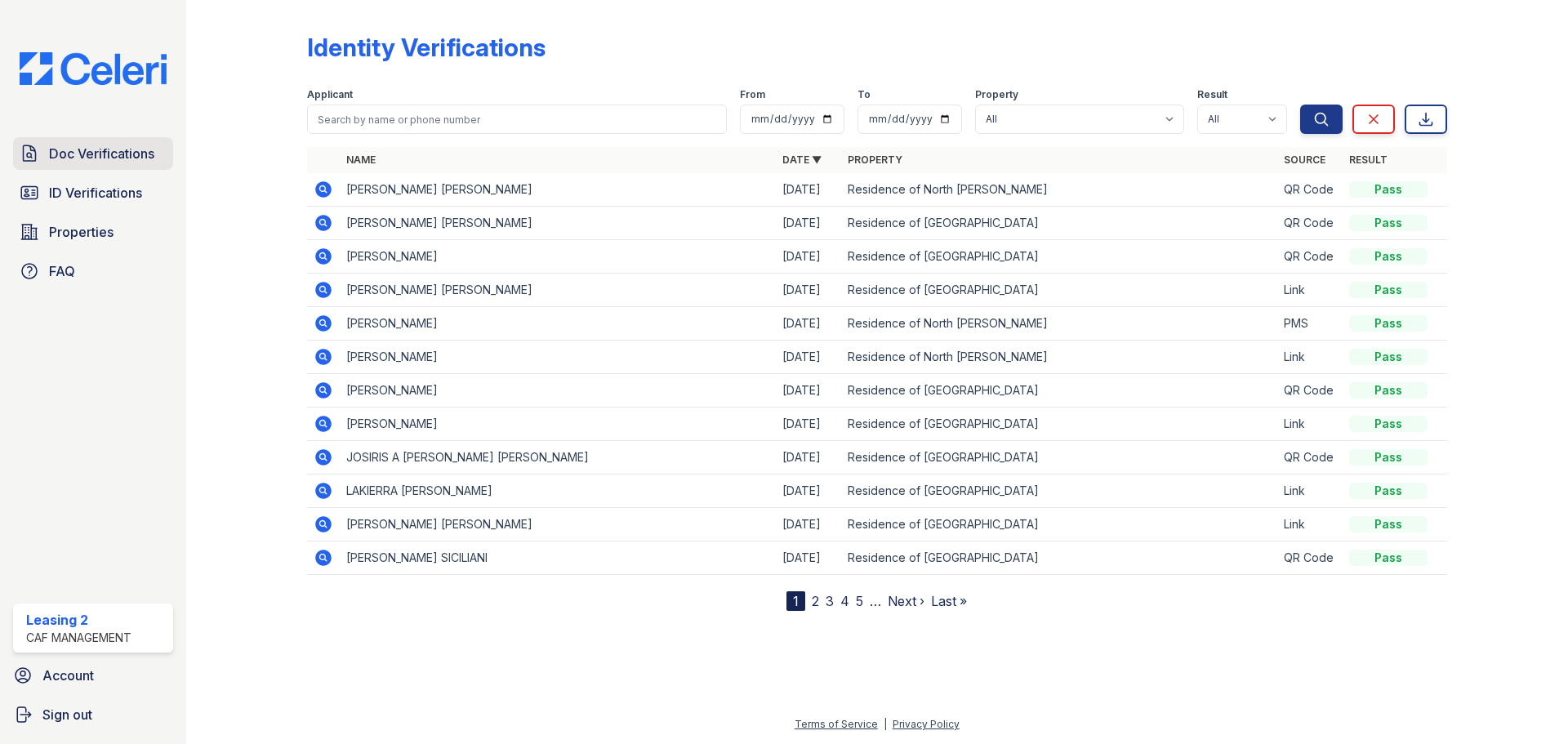
click at [154, 161] on span "Doc Verifications" at bounding box center [101, 153] width 105 height 20
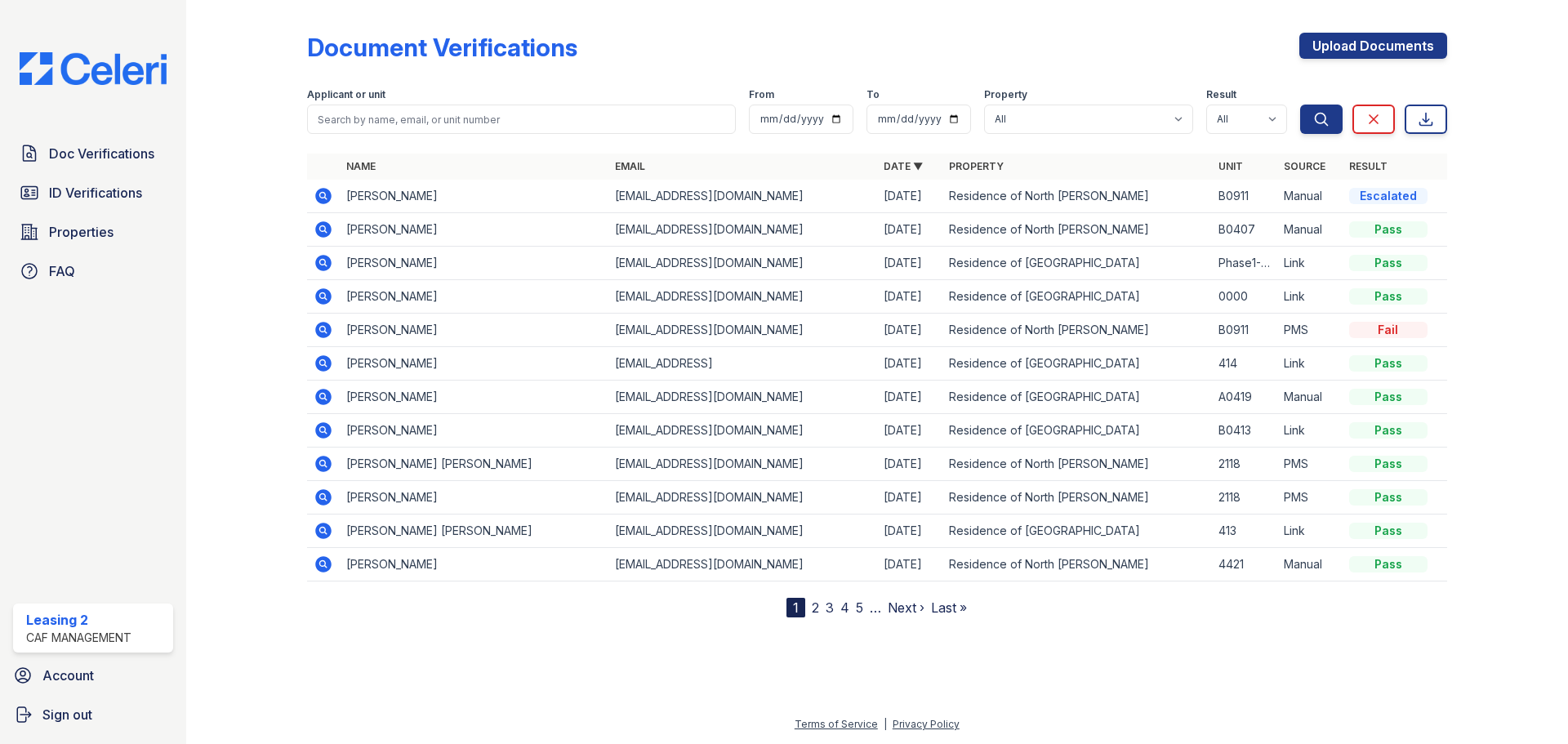
click at [1024, 63] on div "Document Verifications Upload Documents" at bounding box center [877, 54] width 1140 height 43
click at [142, 187] on span "ID Verifications" at bounding box center [95, 192] width 93 height 20
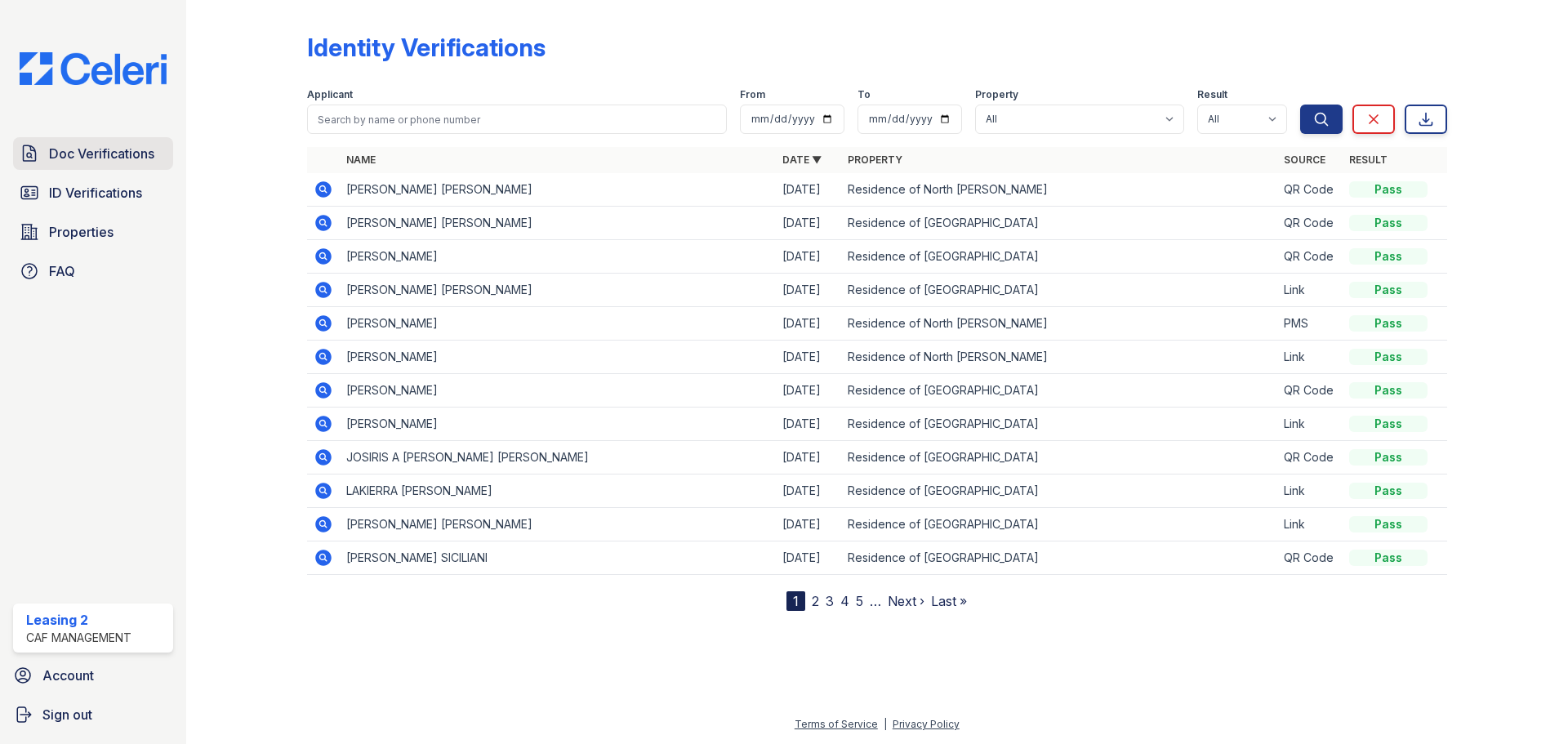
click at [123, 147] on span "Doc Verifications" at bounding box center [101, 153] width 105 height 20
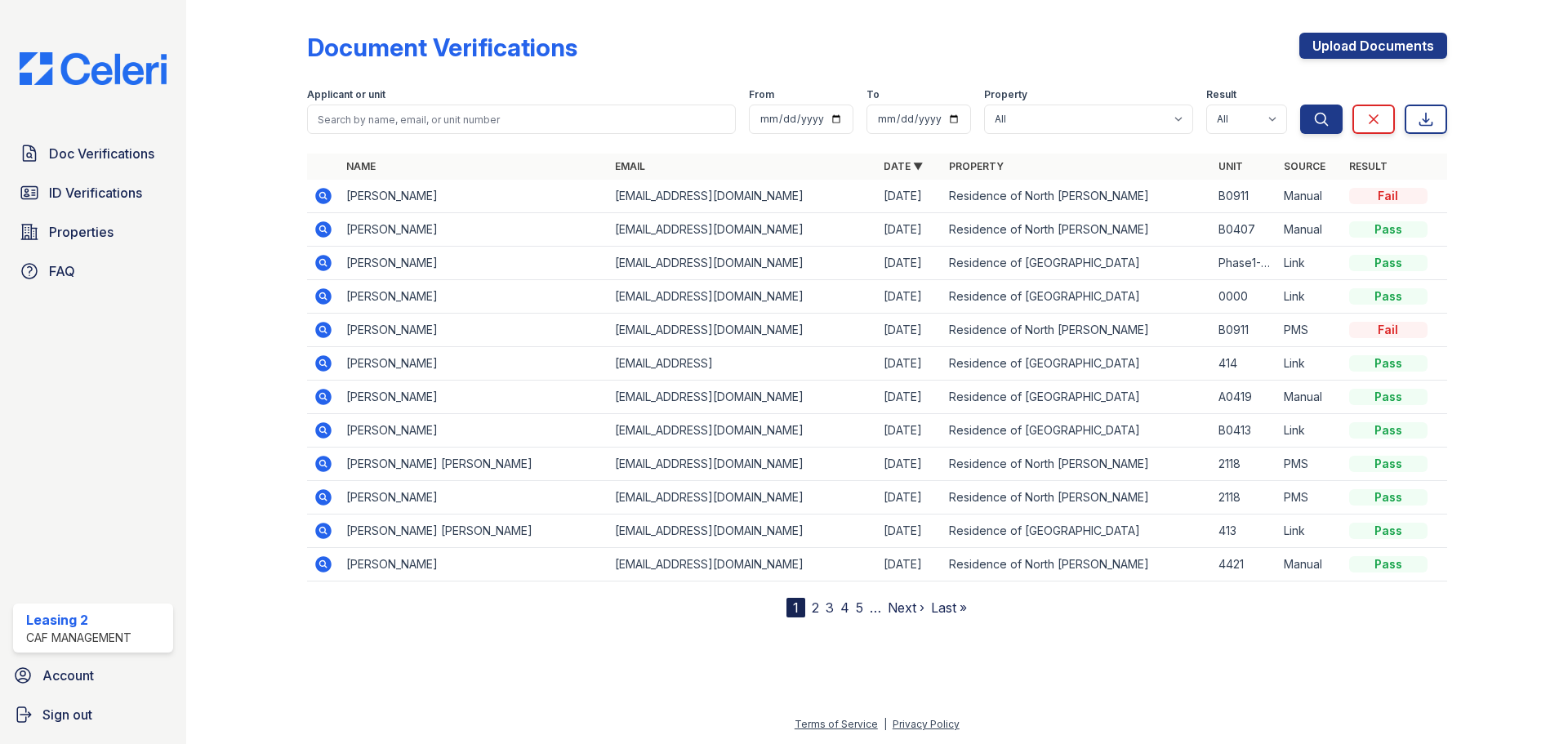
click at [730, 46] on div "Document Verifications Upload Documents" at bounding box center [877, 54] width 1140 height 43
click at [75, 190] on span "ID Verifications" at bounding box center [95, 192] width 93 height 20
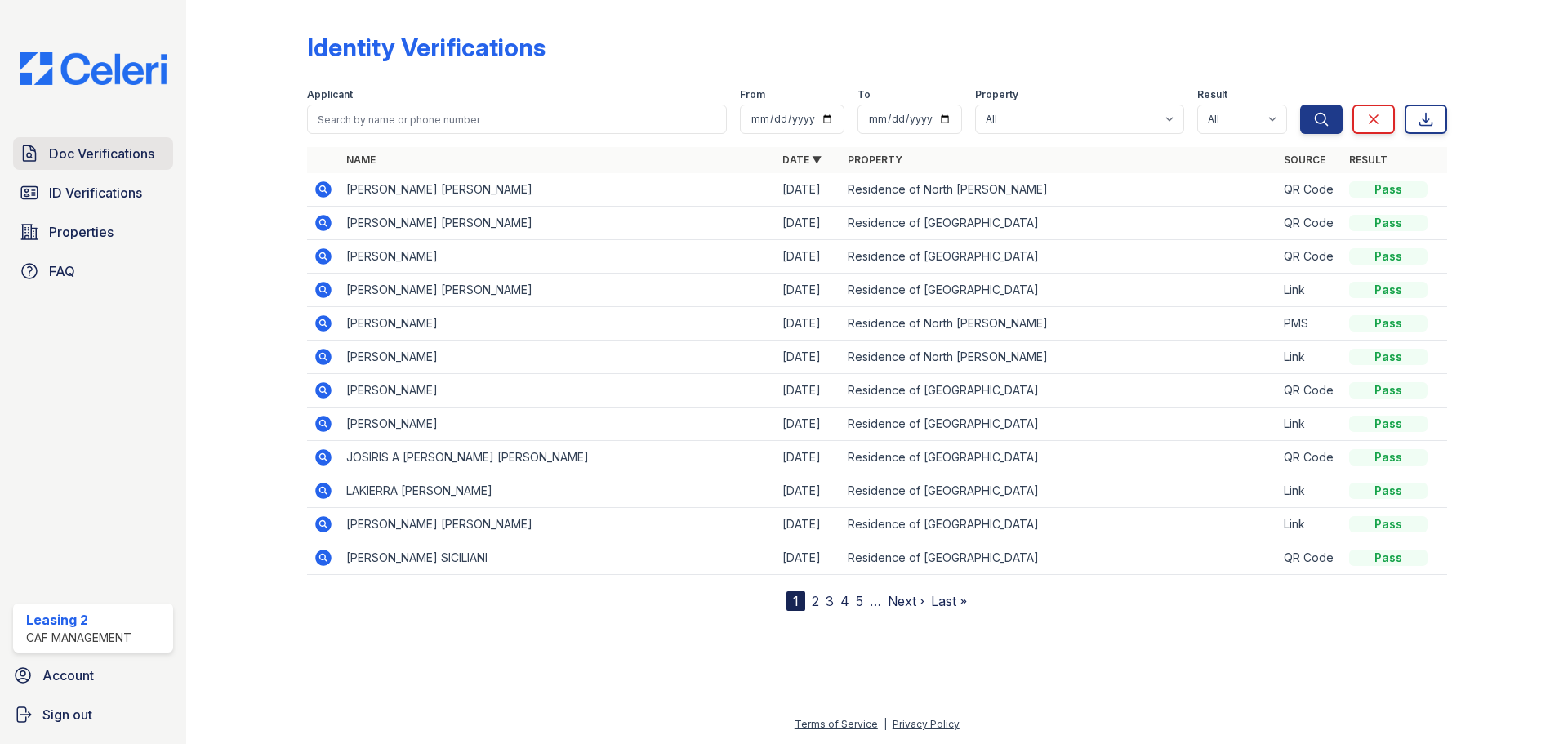
click at [76, 163] on span "Doc Verifications" at bounding box center [101, 153] width 105 height 20
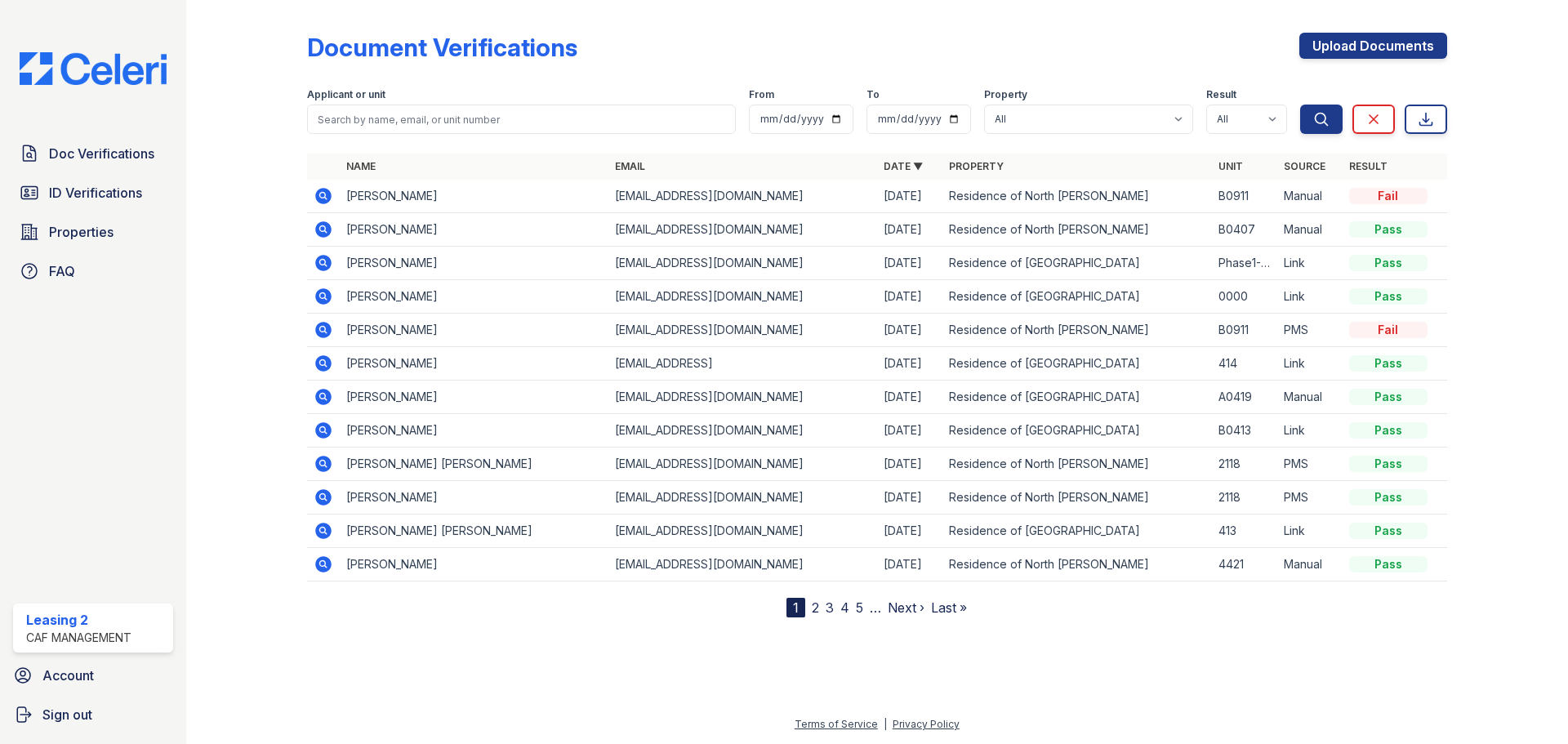
click at [329, 193] on icon at bounding box center [324, 196] width 17 height 17
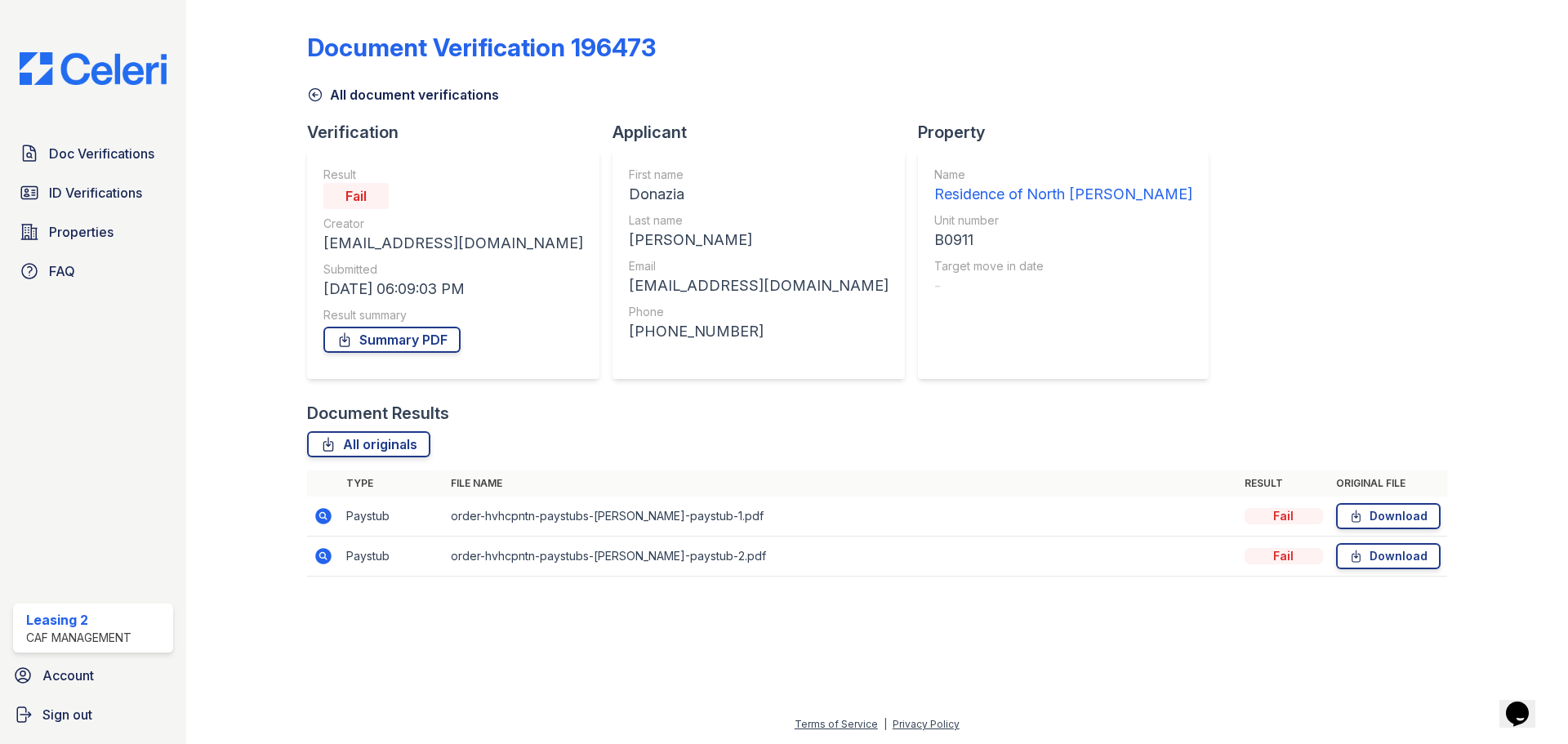
click at [324, 514] on icon at bounding box center [322, 515] width 4 height 4
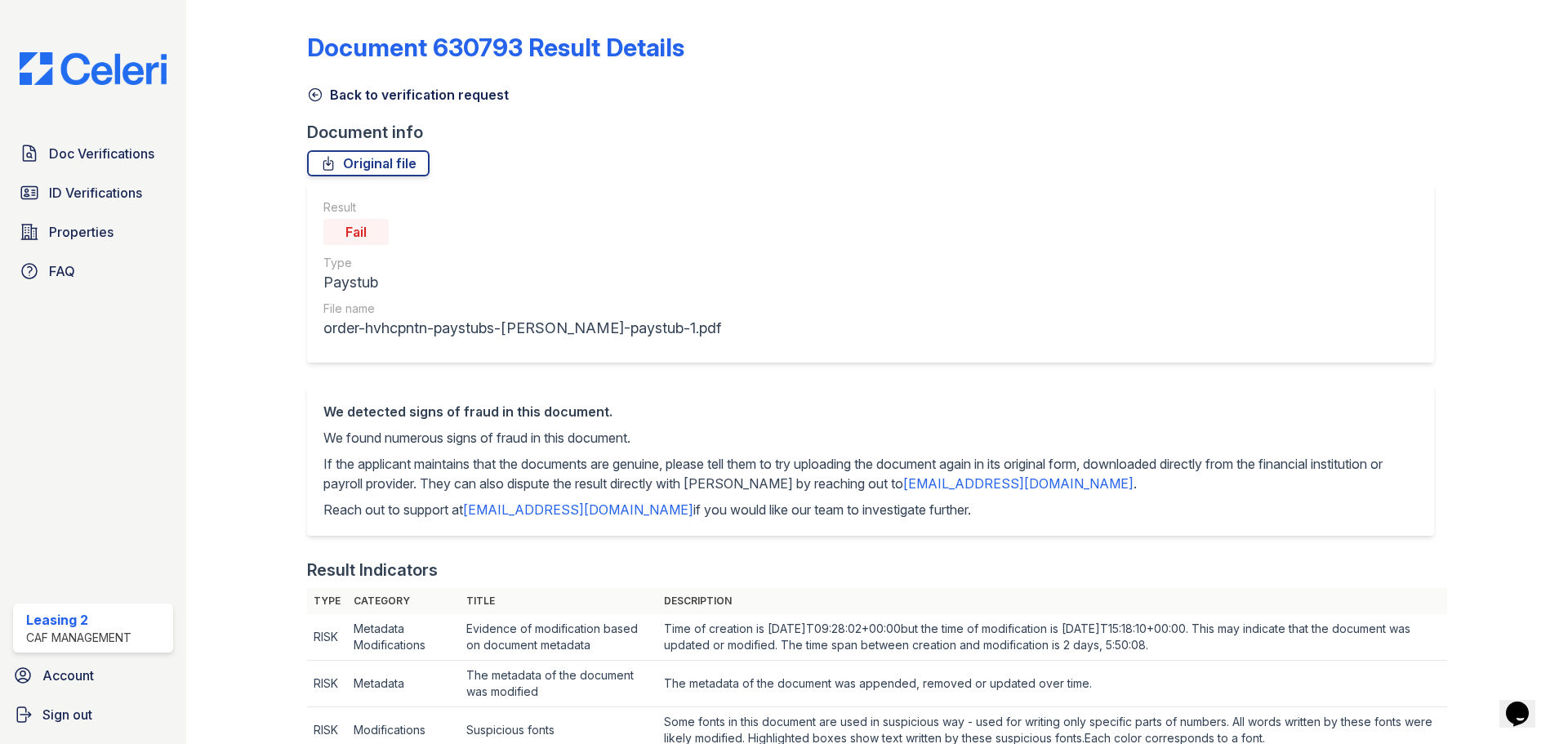
click at [424, 90] on link "Back to verification request" at bounding box center [408, 95] width 202 height 20
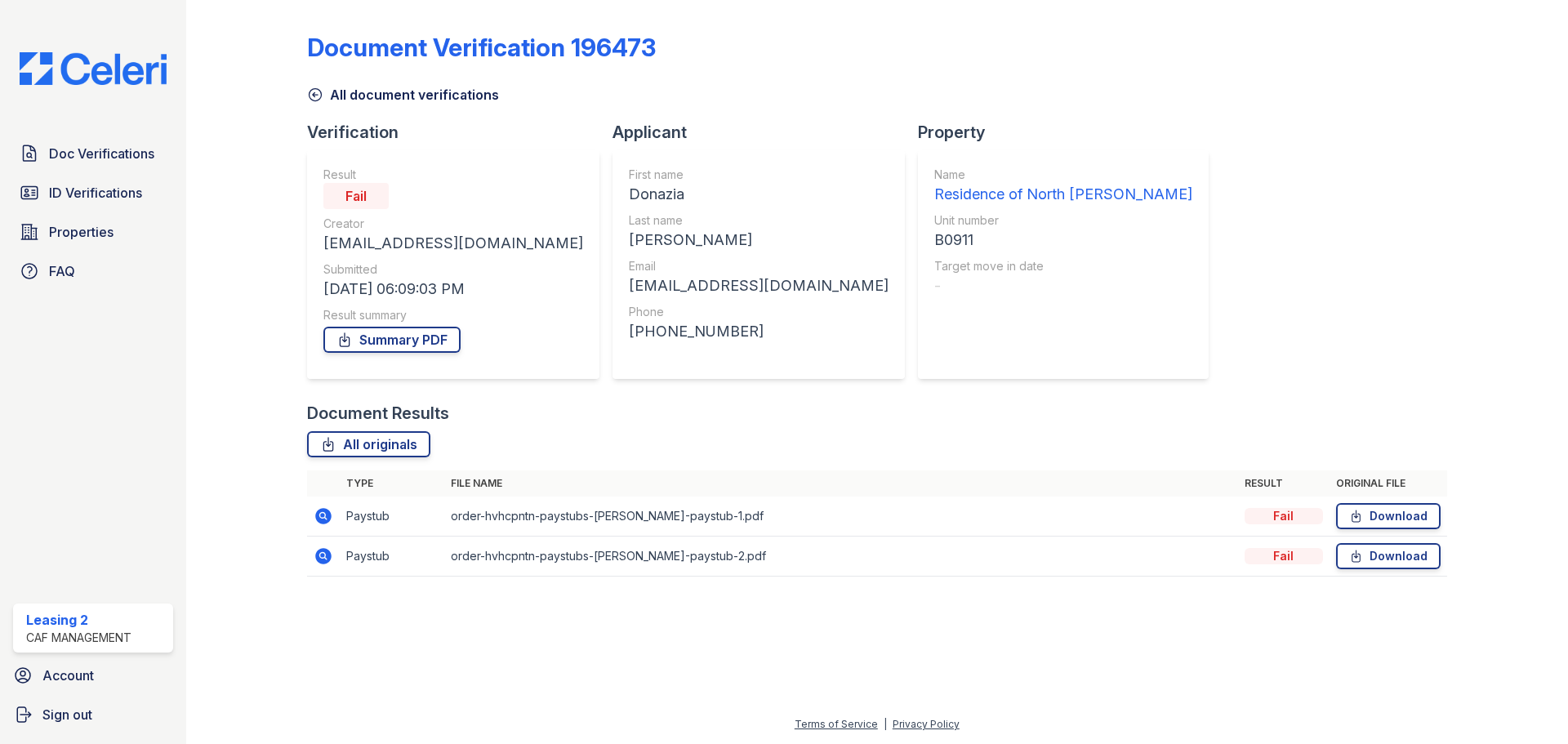
click at [330, 553] on icon at bounding box center [324, 555] width 17 height 17
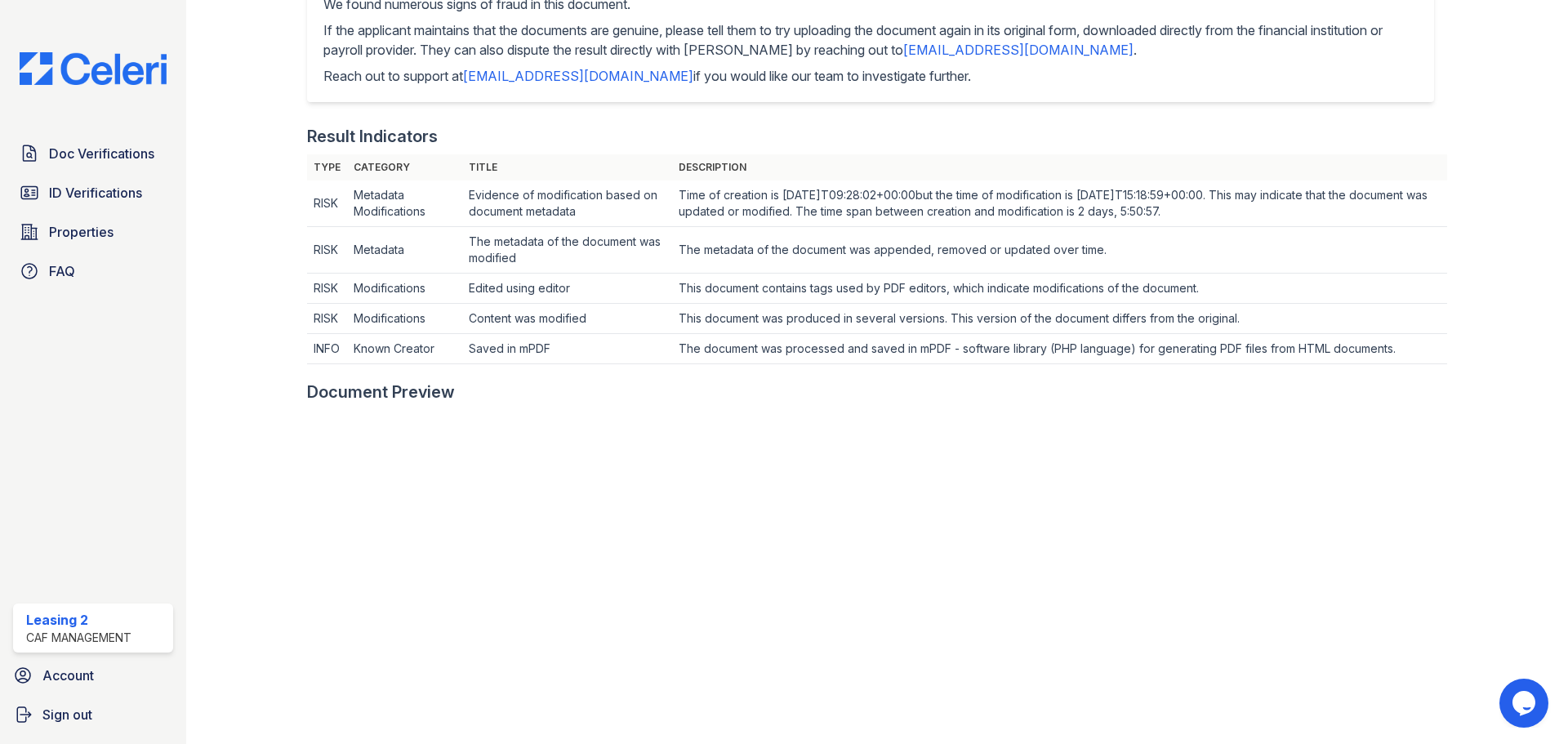
scroll to position [382, 0]
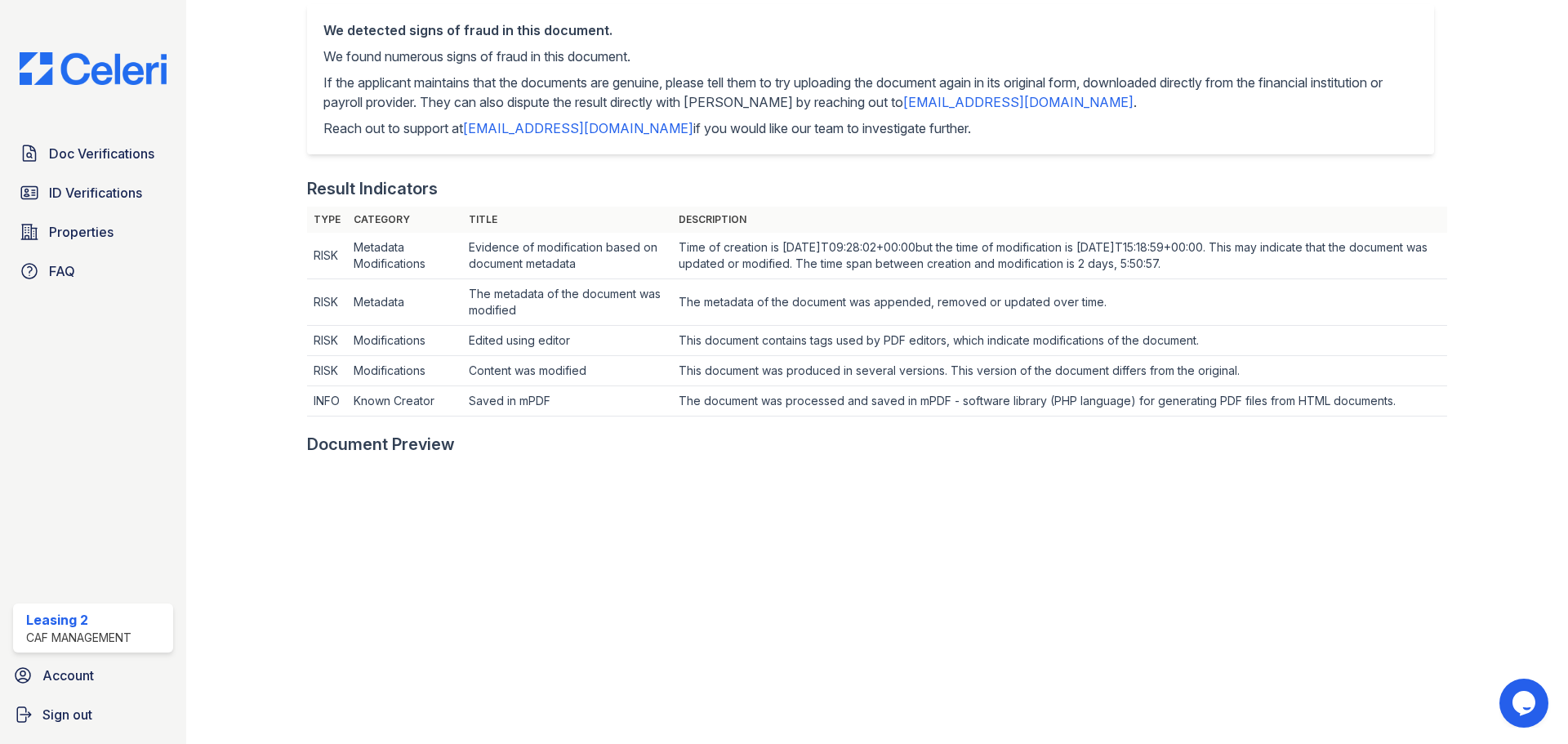
click at [959, 279] on td "The metadata of the document was appended, removed or updated over time." at bounding box center [1059, 302] width 774 height 47
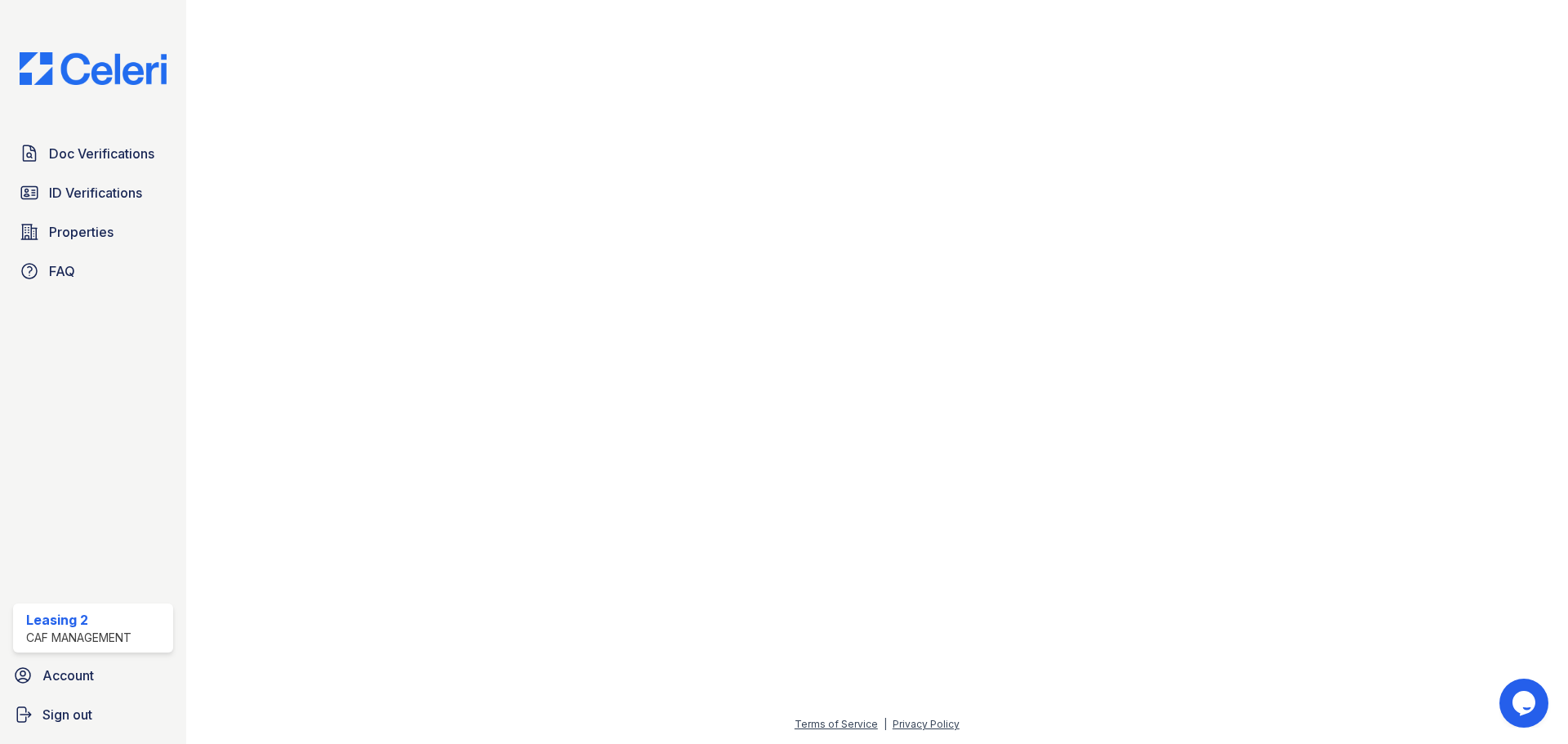
scroll to position [328, 0]
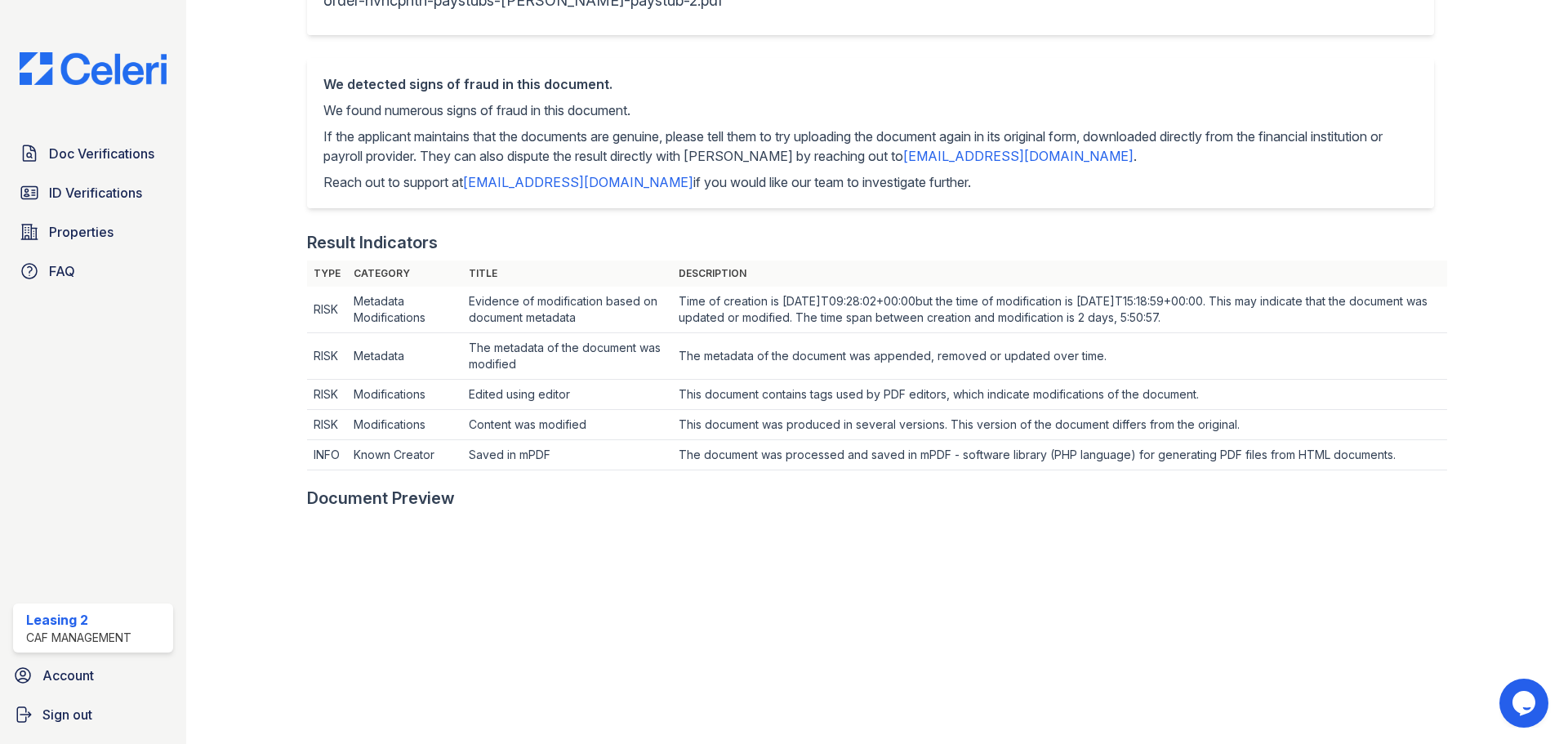
click at [612, 357] on td "The metadata of the document was modified" at bounding box center [567, 356] width 210 height 47
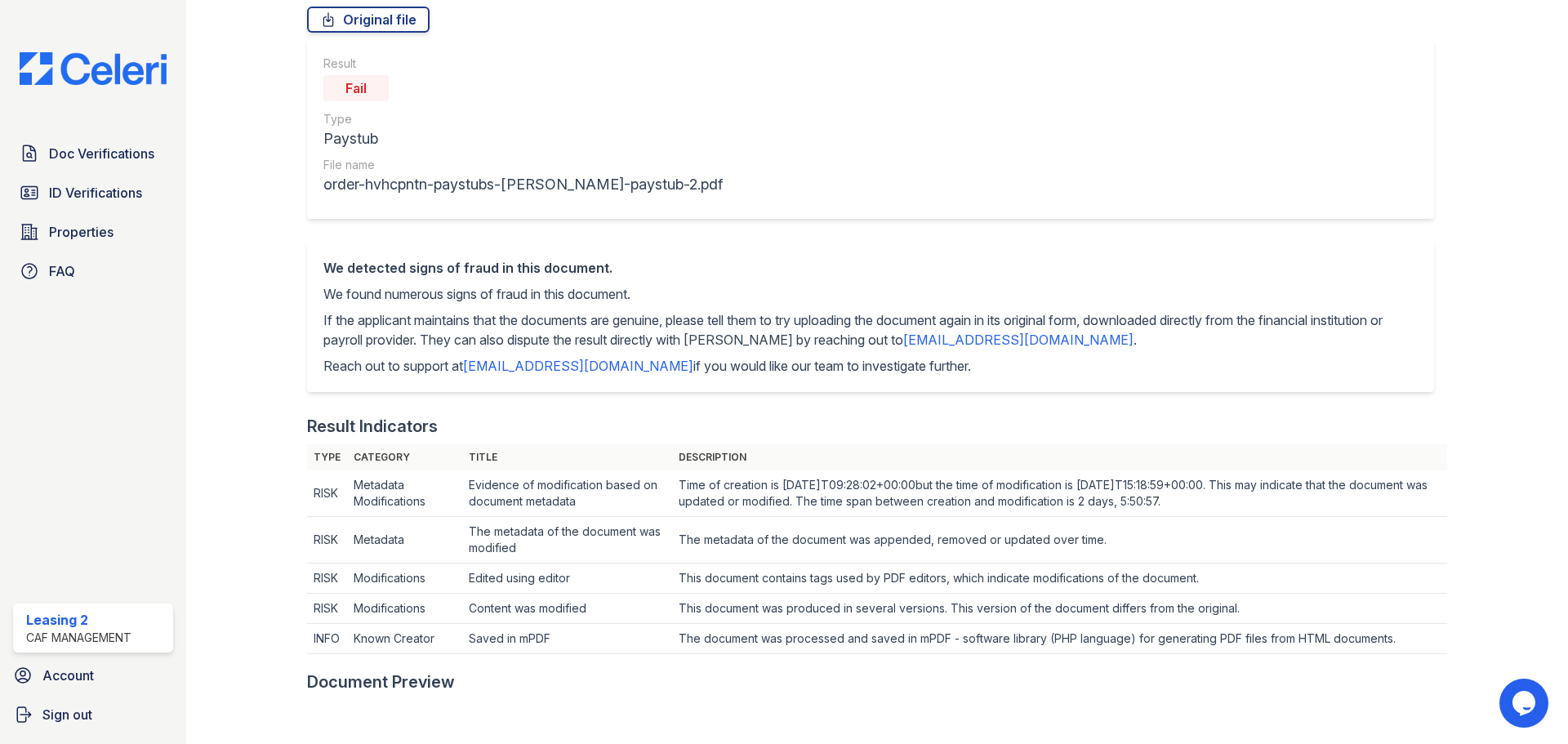
scroll to position [0, 0]
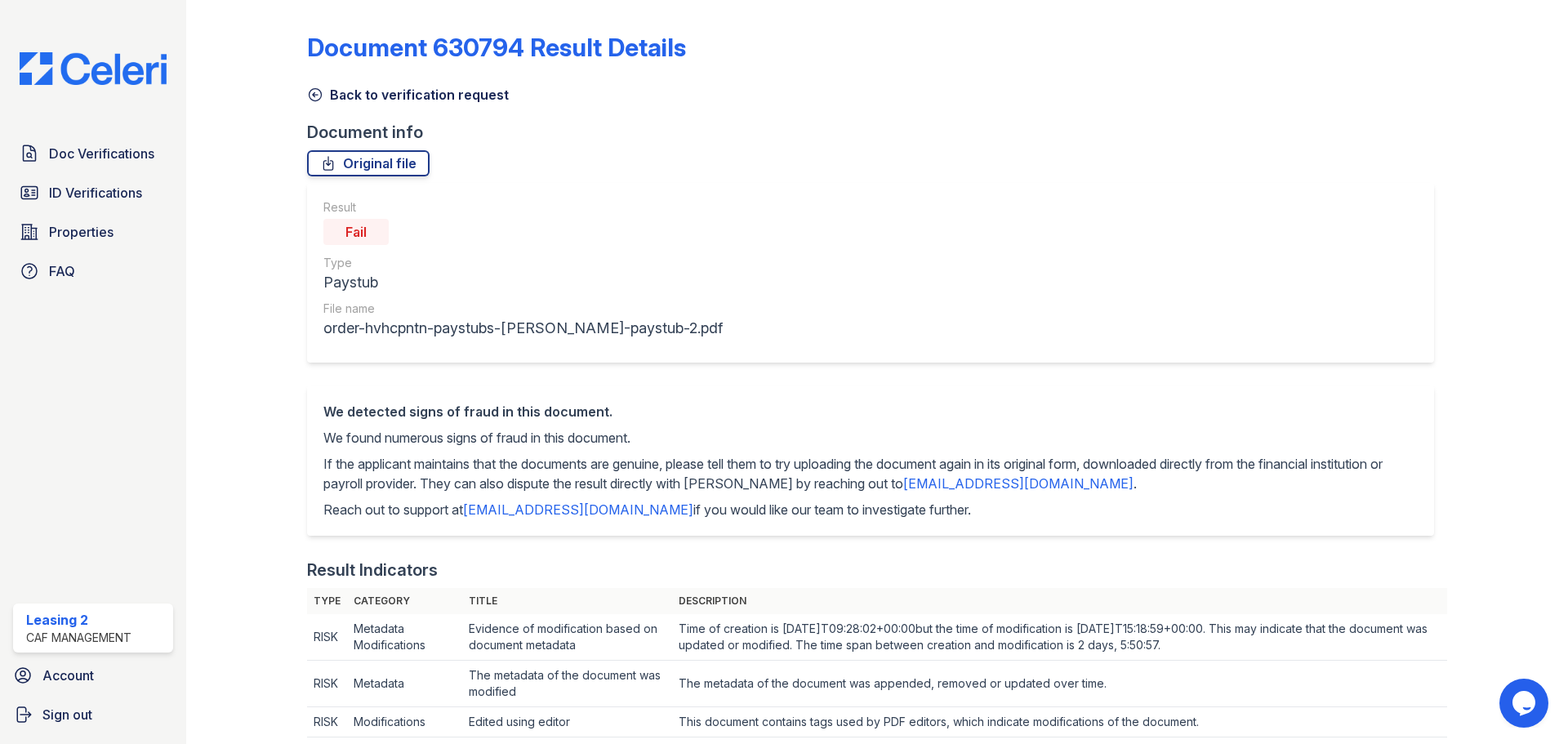
click at [425, 98] on link "Back to verification request" at bounding box center [408, 95] width 202 height 20
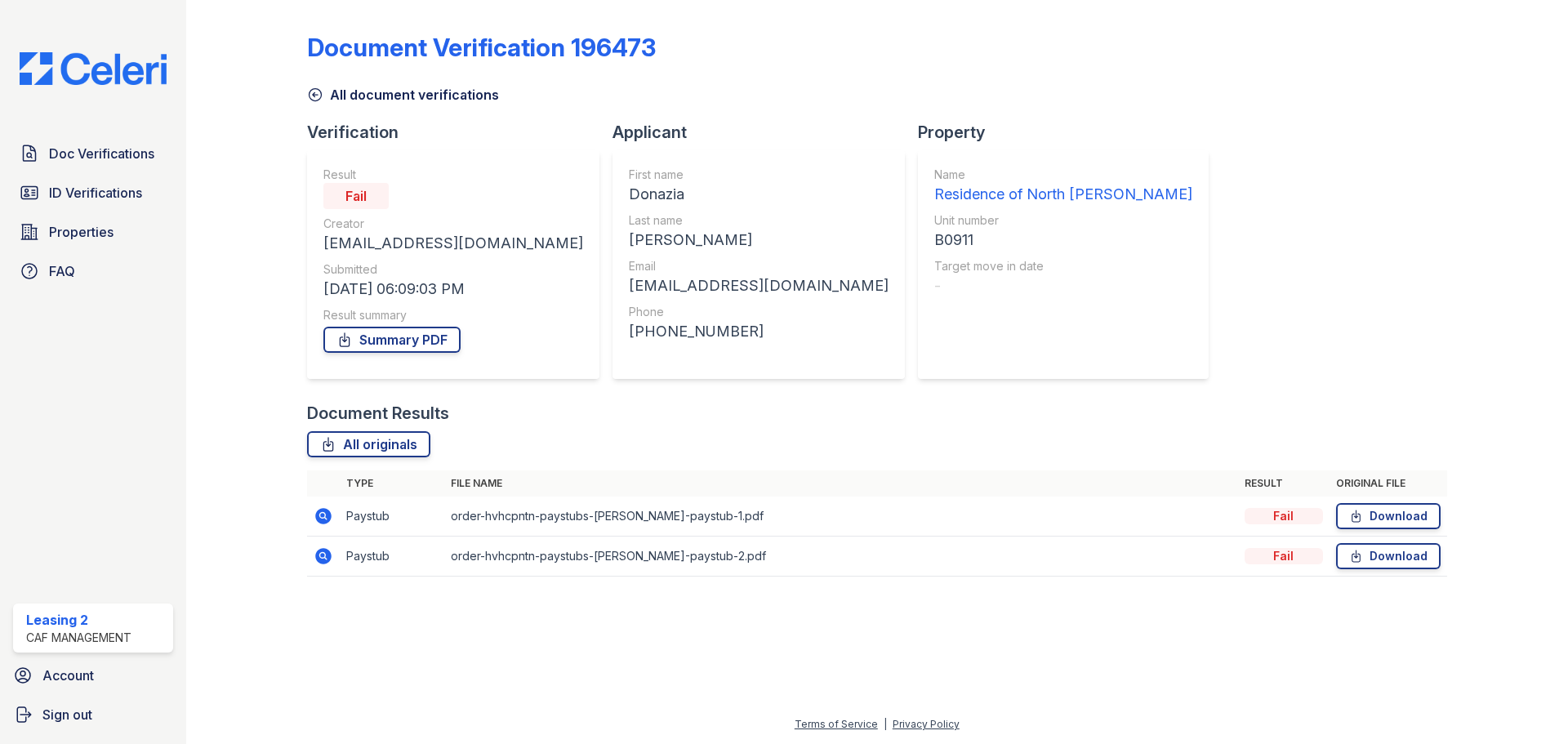
click at [425, 98] on link "All document verifications" at bounding box center [403, 95] width 192 height 20
